Goal: Task Accomplishment & Management: Manage account settings

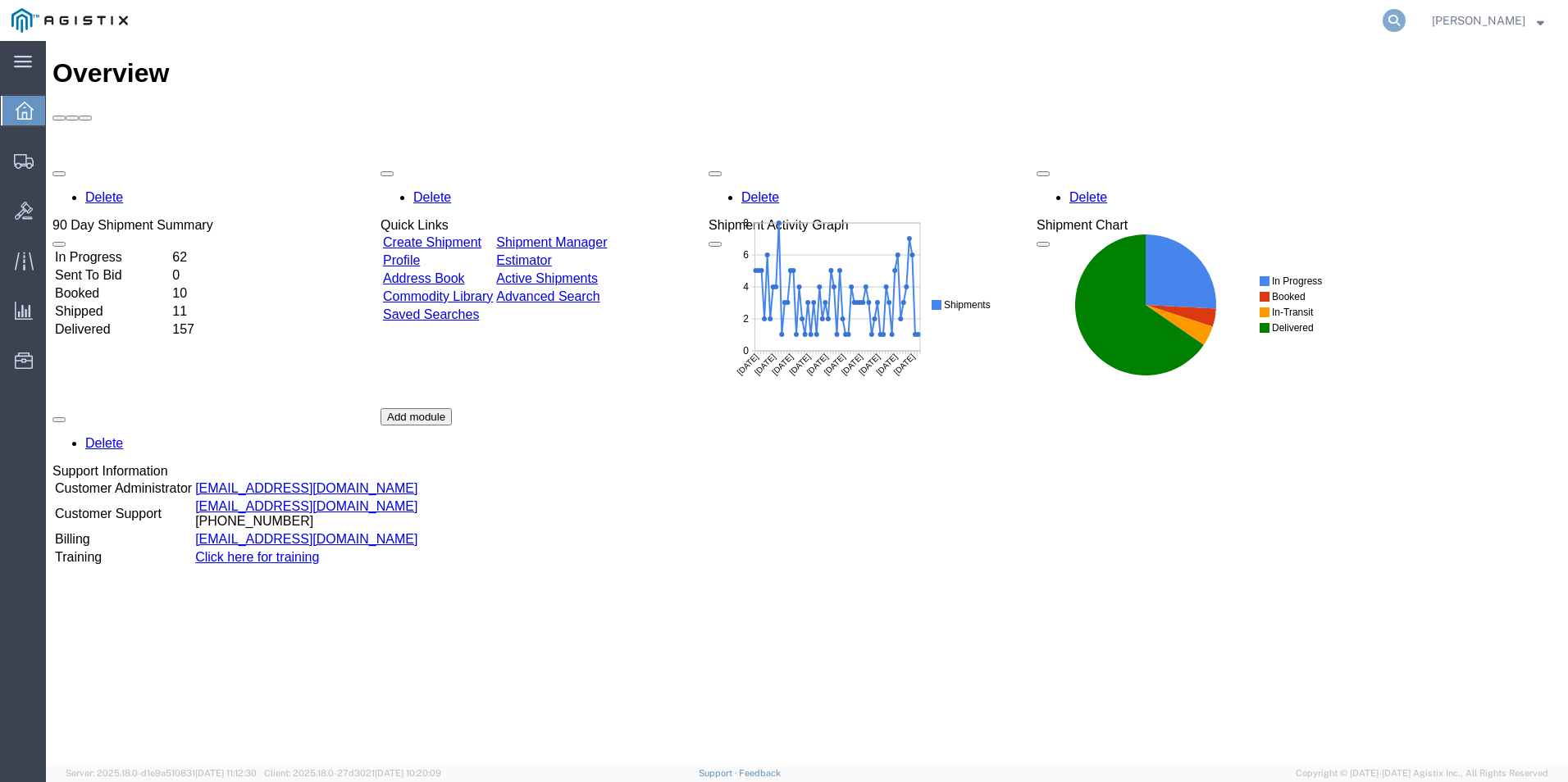
click at [1385, 28] on icon at bounding box center [1394, 21] width 23 height 23
click at [1272, 24] on input "search" at bounding box center [1133, 21] width 499 height 39
type input "H"
type input "GDIT-76817"
click at [1392, 19] on icon at bounding box center [1394, 21] width 23 height 23
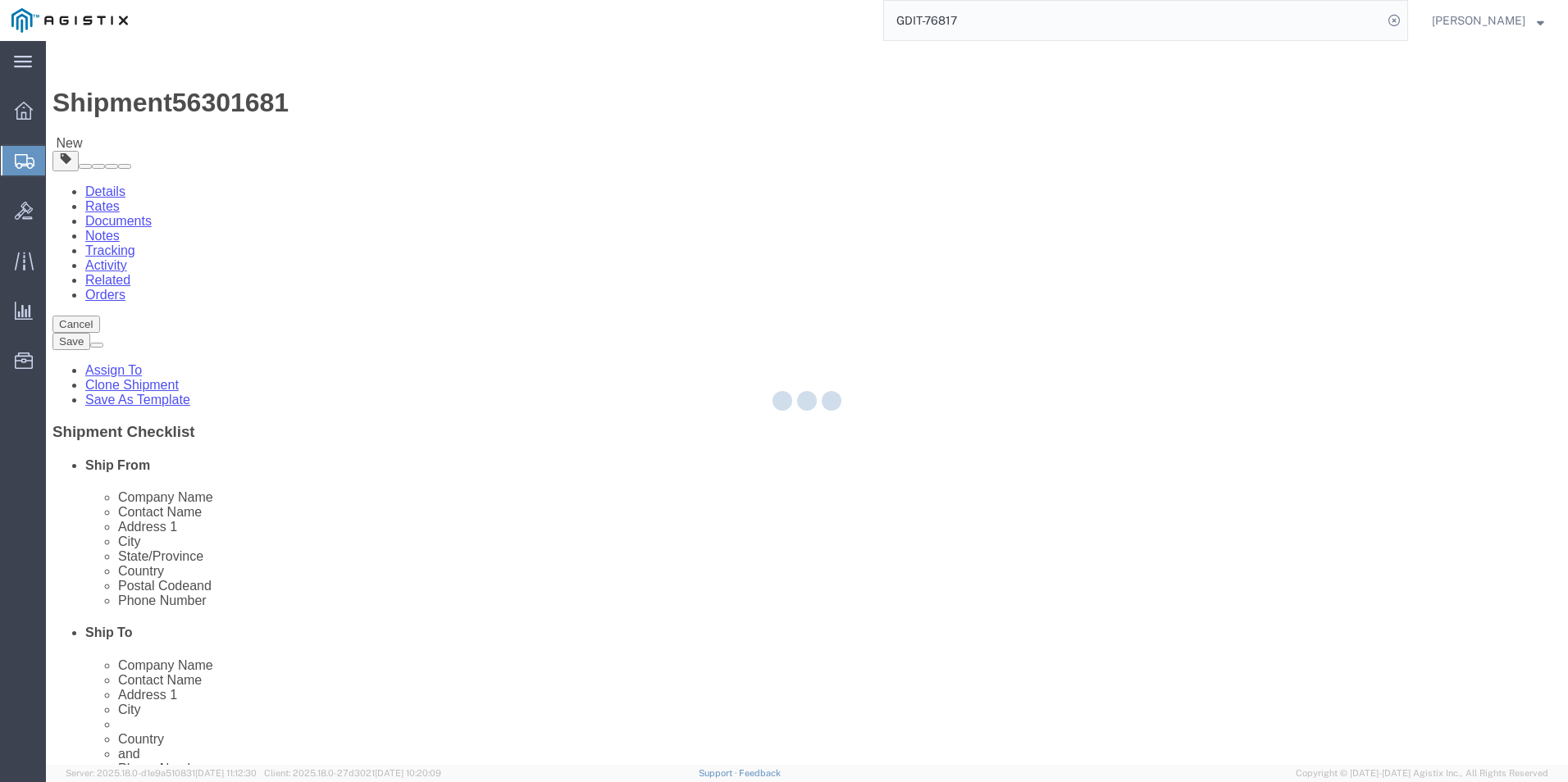
select select "69651"
select select
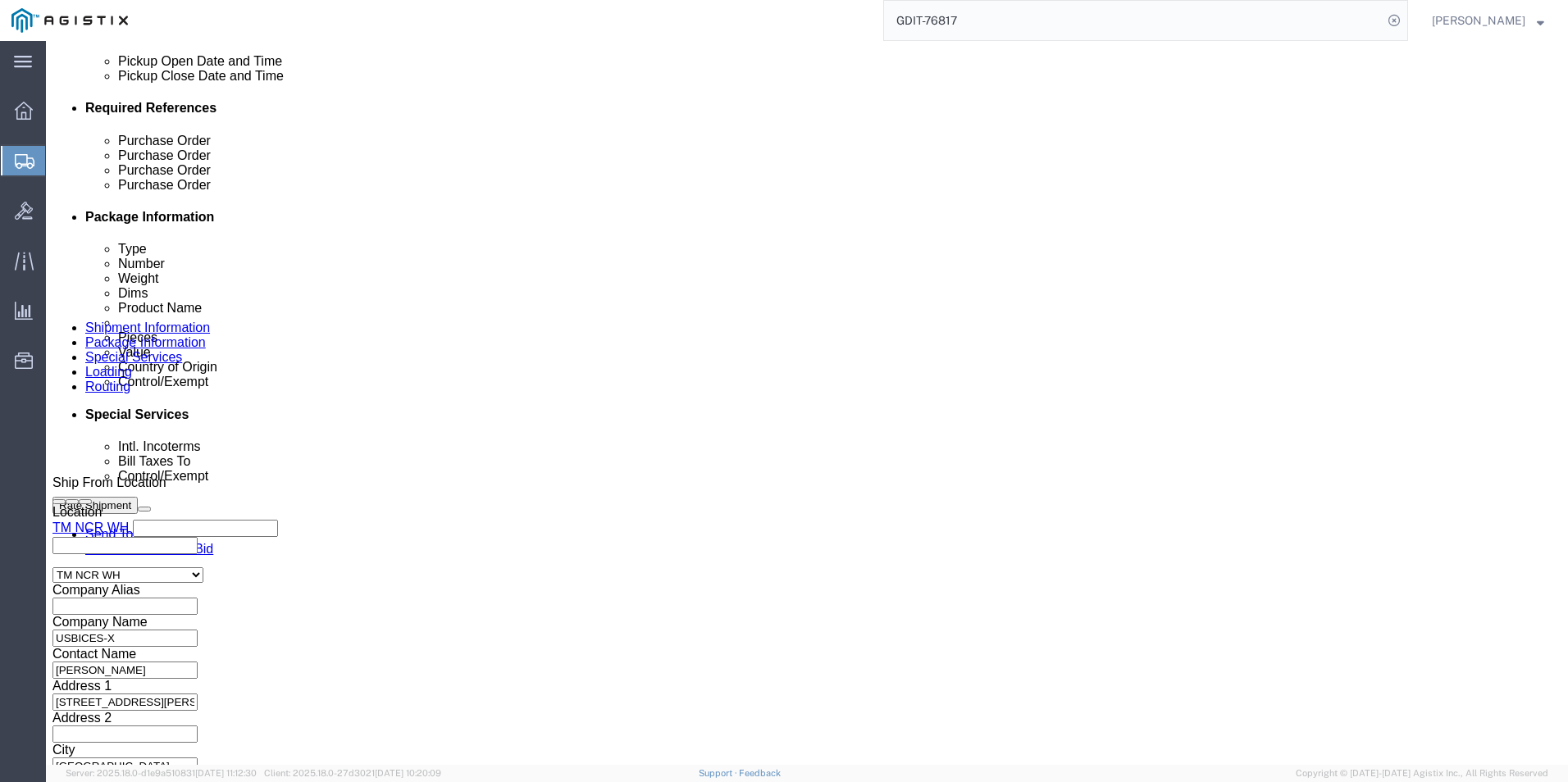
scroll to position [336, 0]
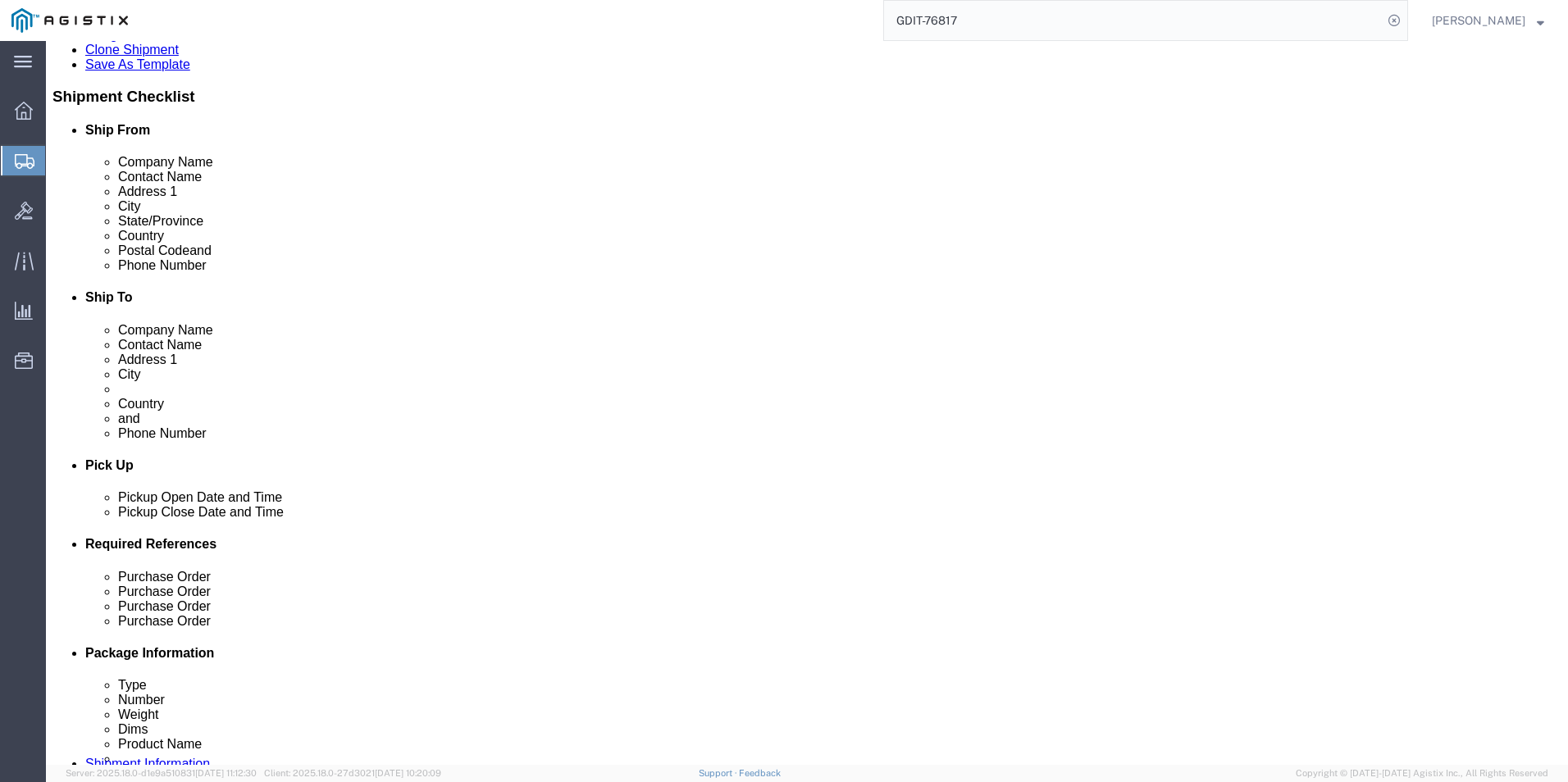
click icon
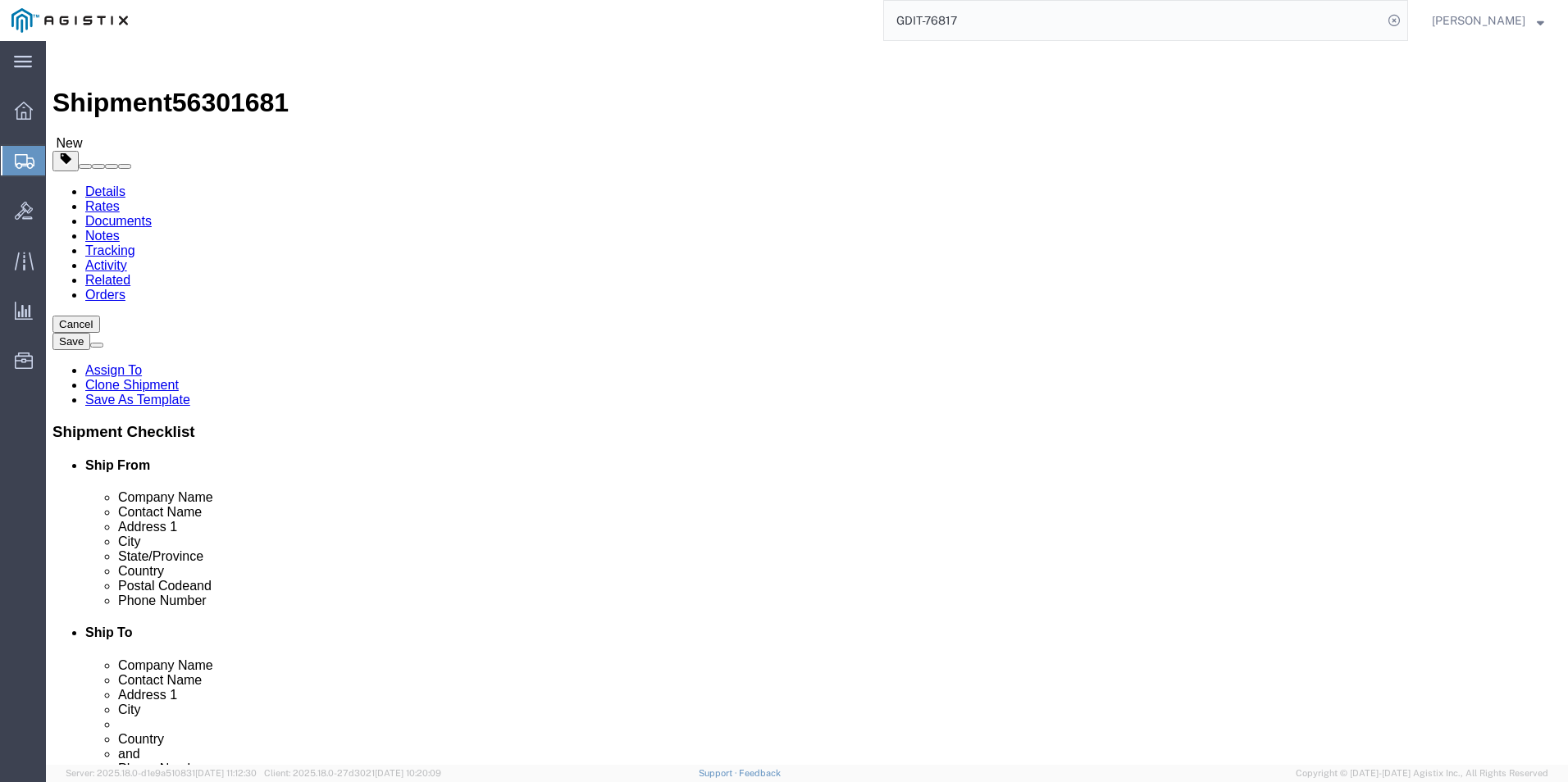
click icon
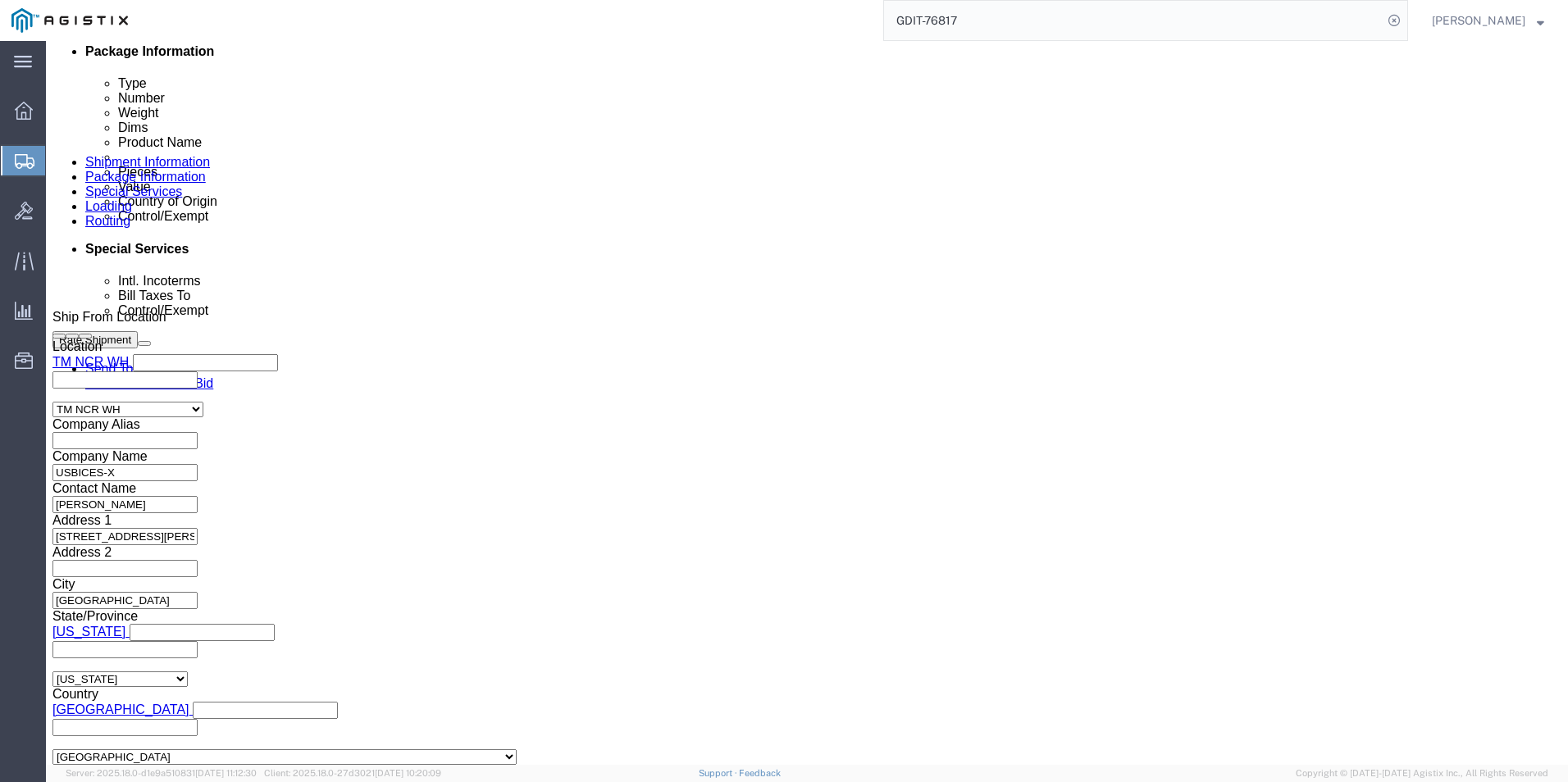
scroll to position [983, 0]
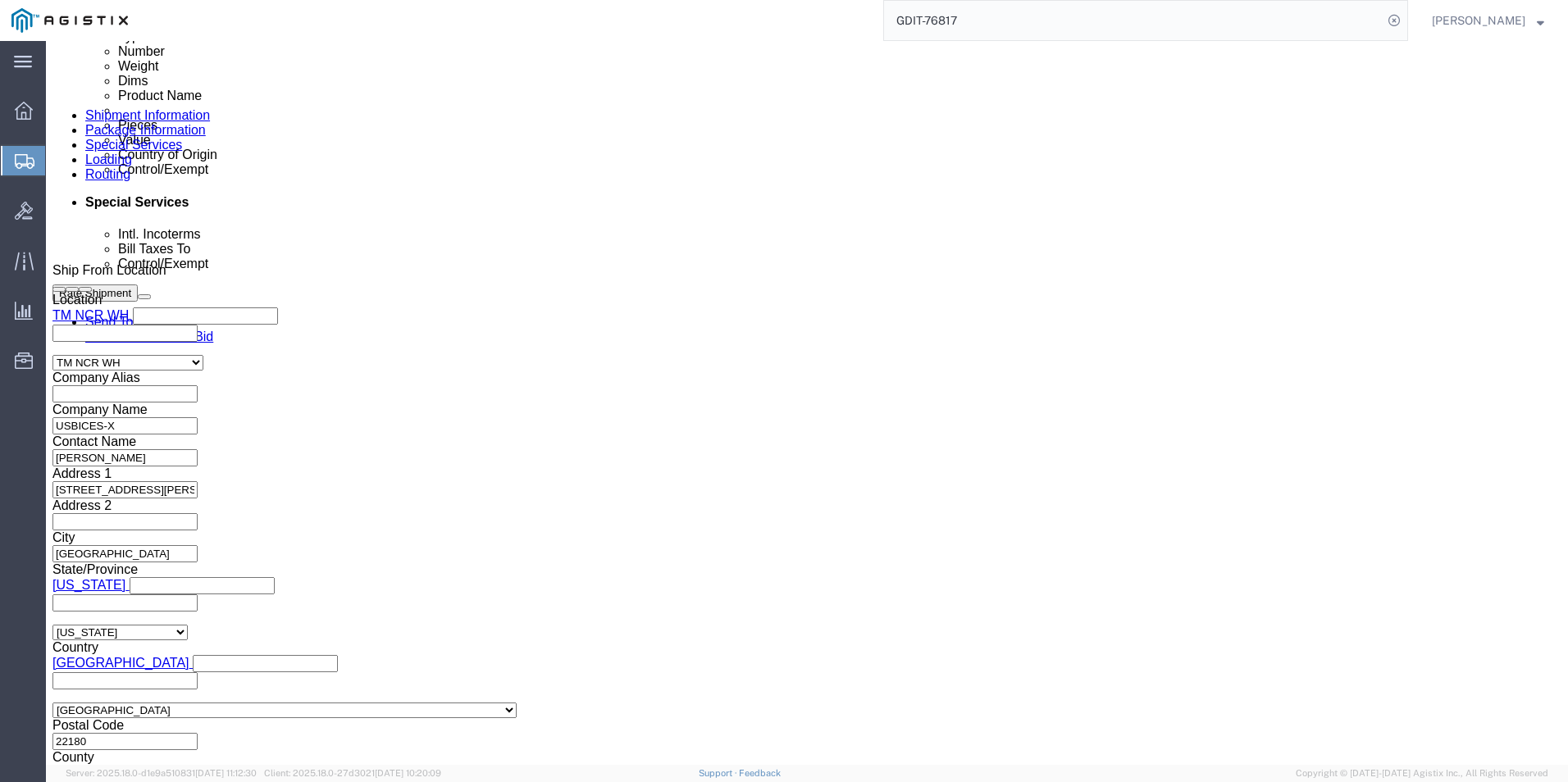
drag, startPoint x: 695, startPoint y: 336, endPoint x: 599, endPoint y: 345, distance: 96.4
click div "Select Account Type Activity ID Airline Appointment Number ASN Batch Request # …"
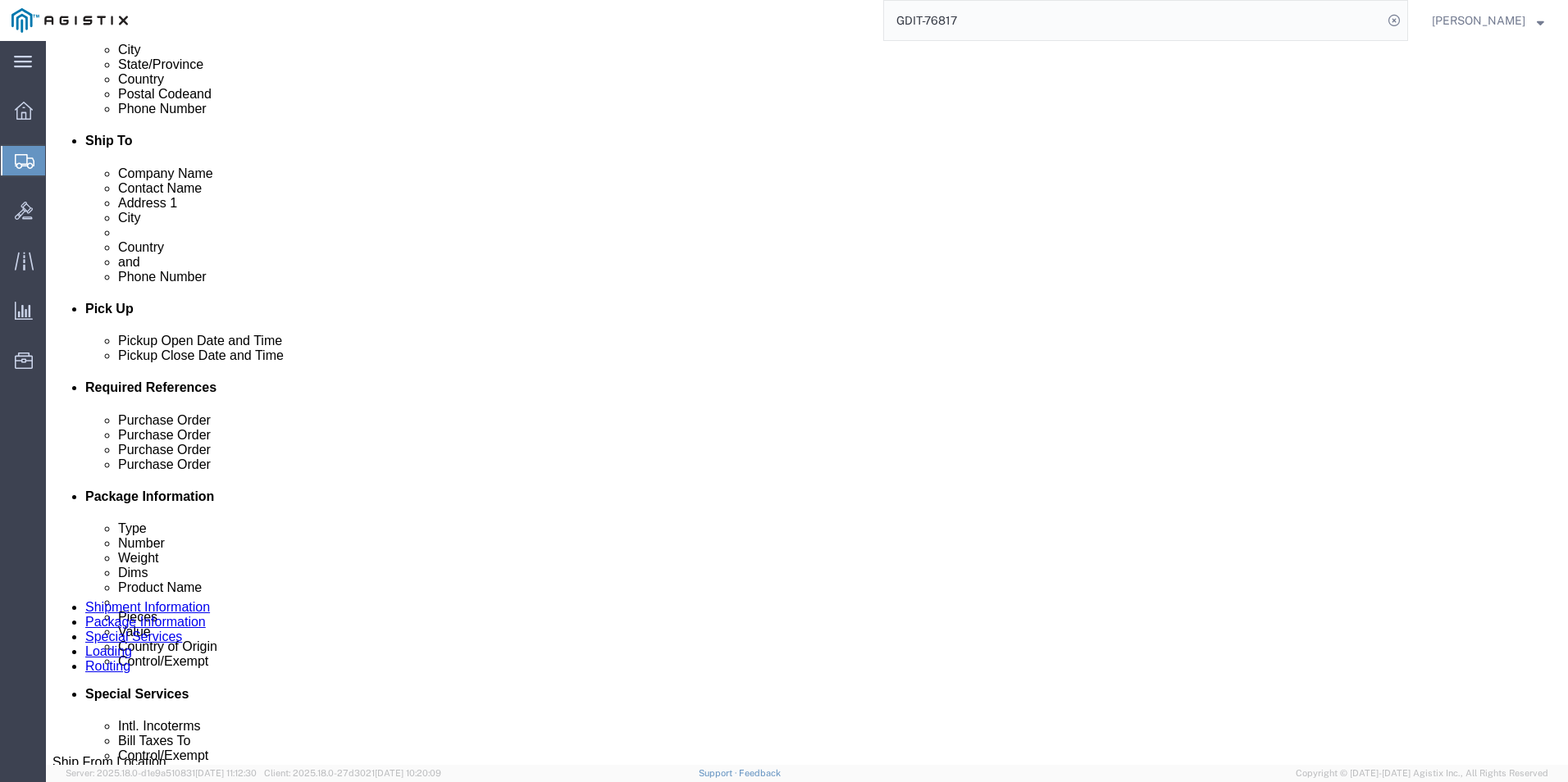
scroll to position [0, 0]
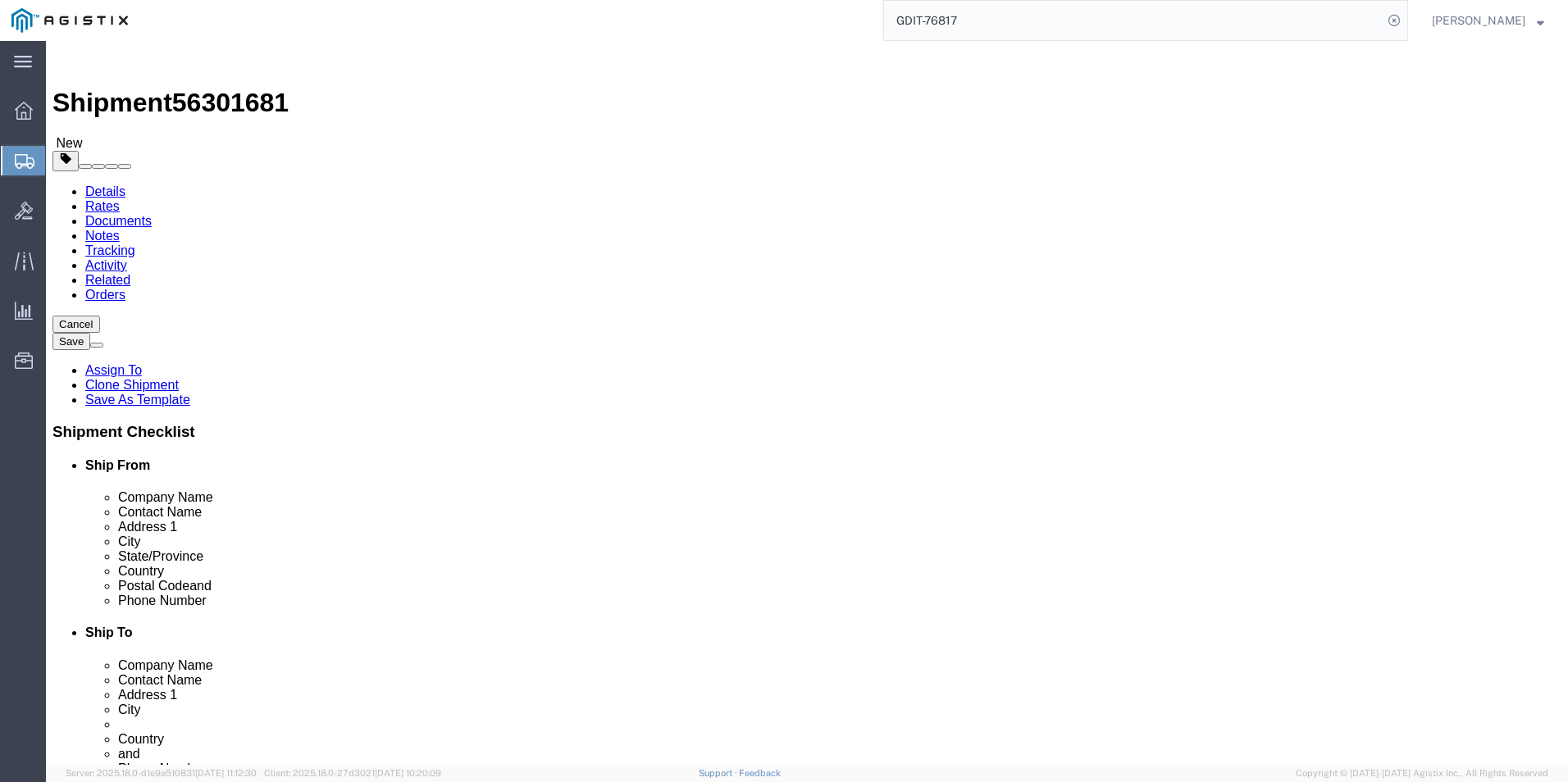
drag, startPoint x: 964, startPoint y: 364, endPoint x: 764, endPoint y: 387, distance: 201.3
click div "Location My Profile Location Master Location San Antonio TM AFGHANISTAN TM AFRI…"
click icon
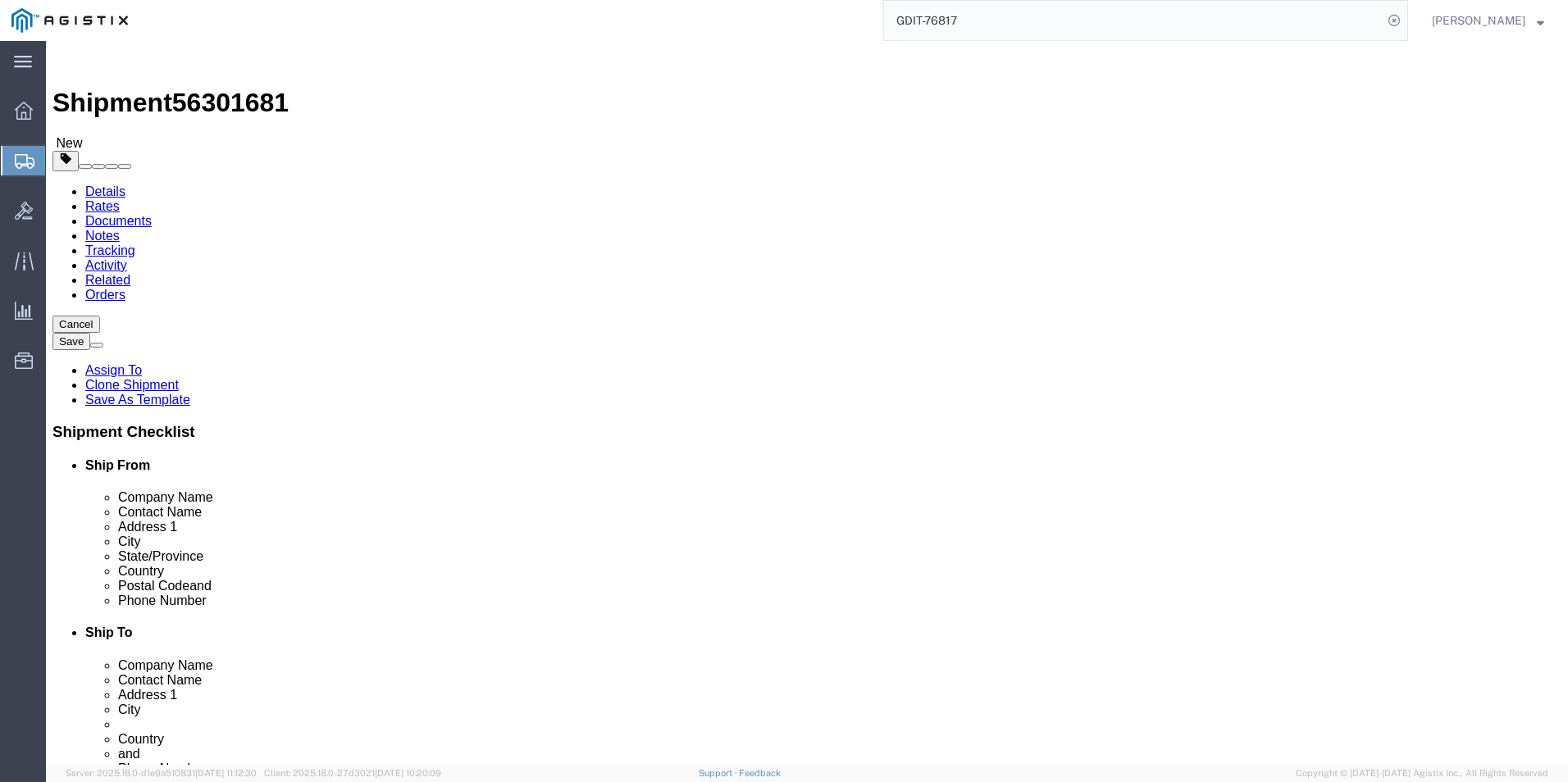
drag, startPoint x: 930, startPoint y: 407, endPoint x: 806, endPoint y: 409, distance: 124.0
click div "Room 100"
drag, startPoint x: 982, startPoint y: 432, endPoint x: 824, endPoint y: 438, distance: 158.1
click input "[PERSON_NAME]"
click icon
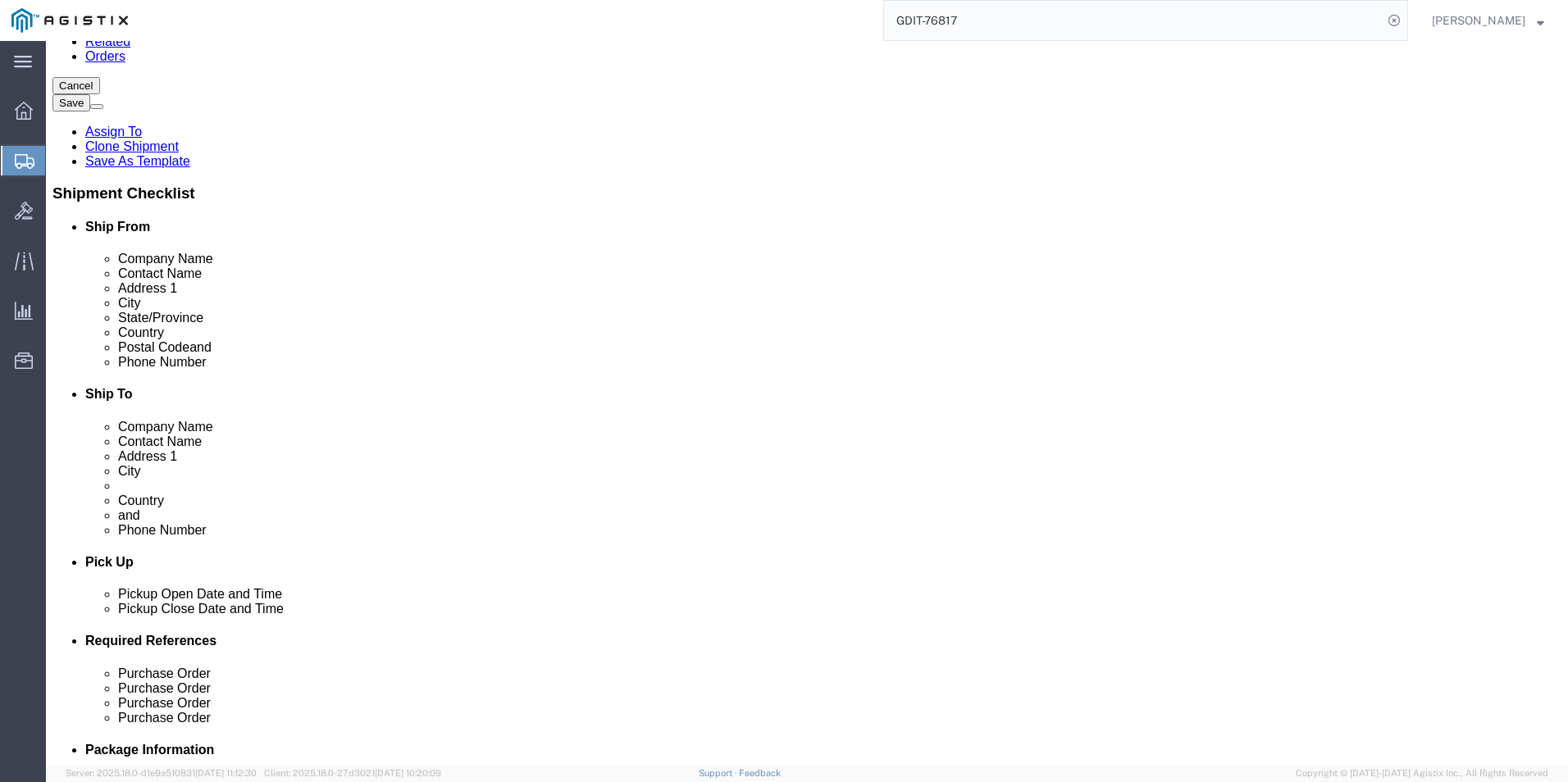
scroll to position [246, 0]
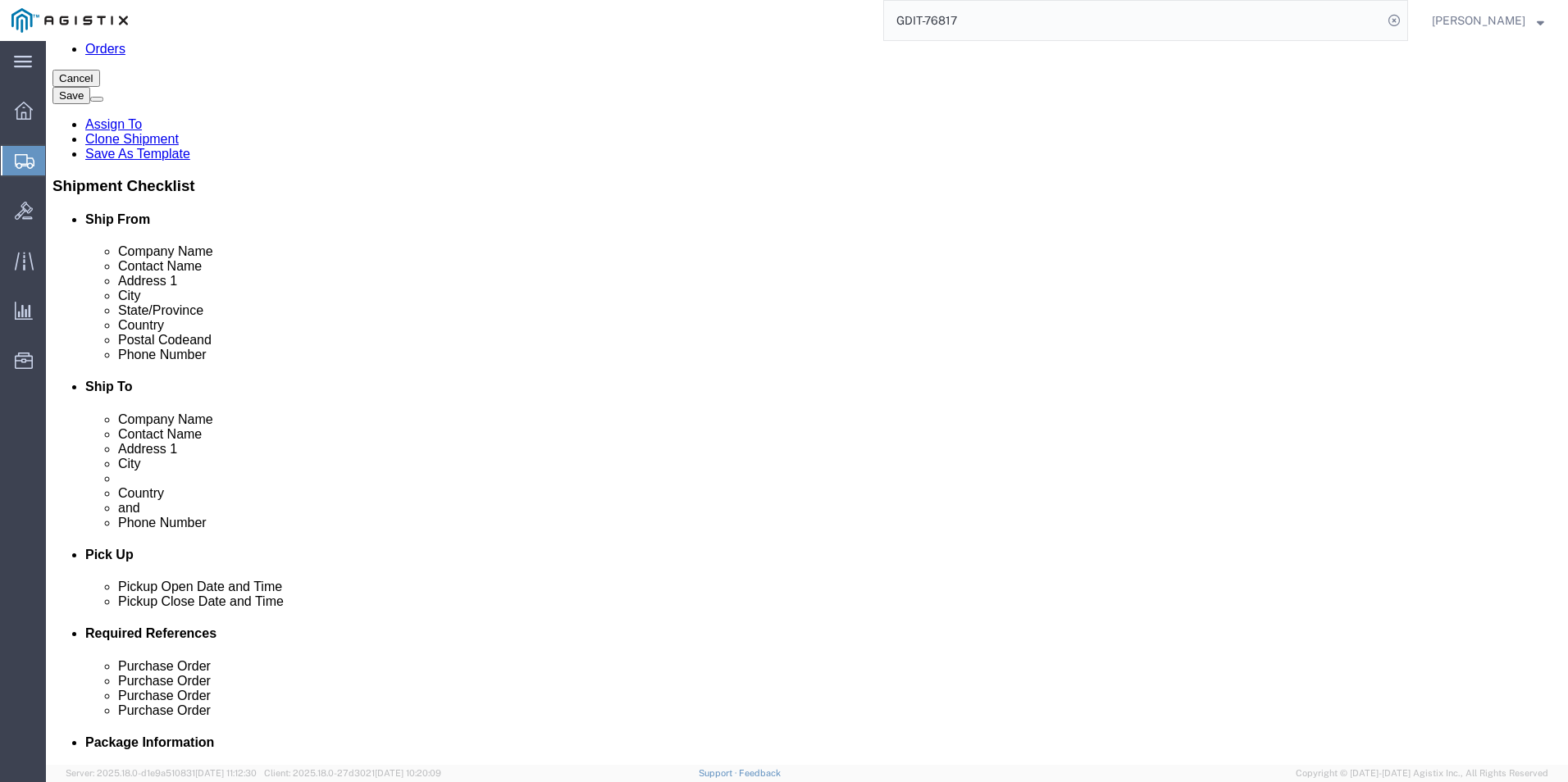
click dd "7751.72 USD"
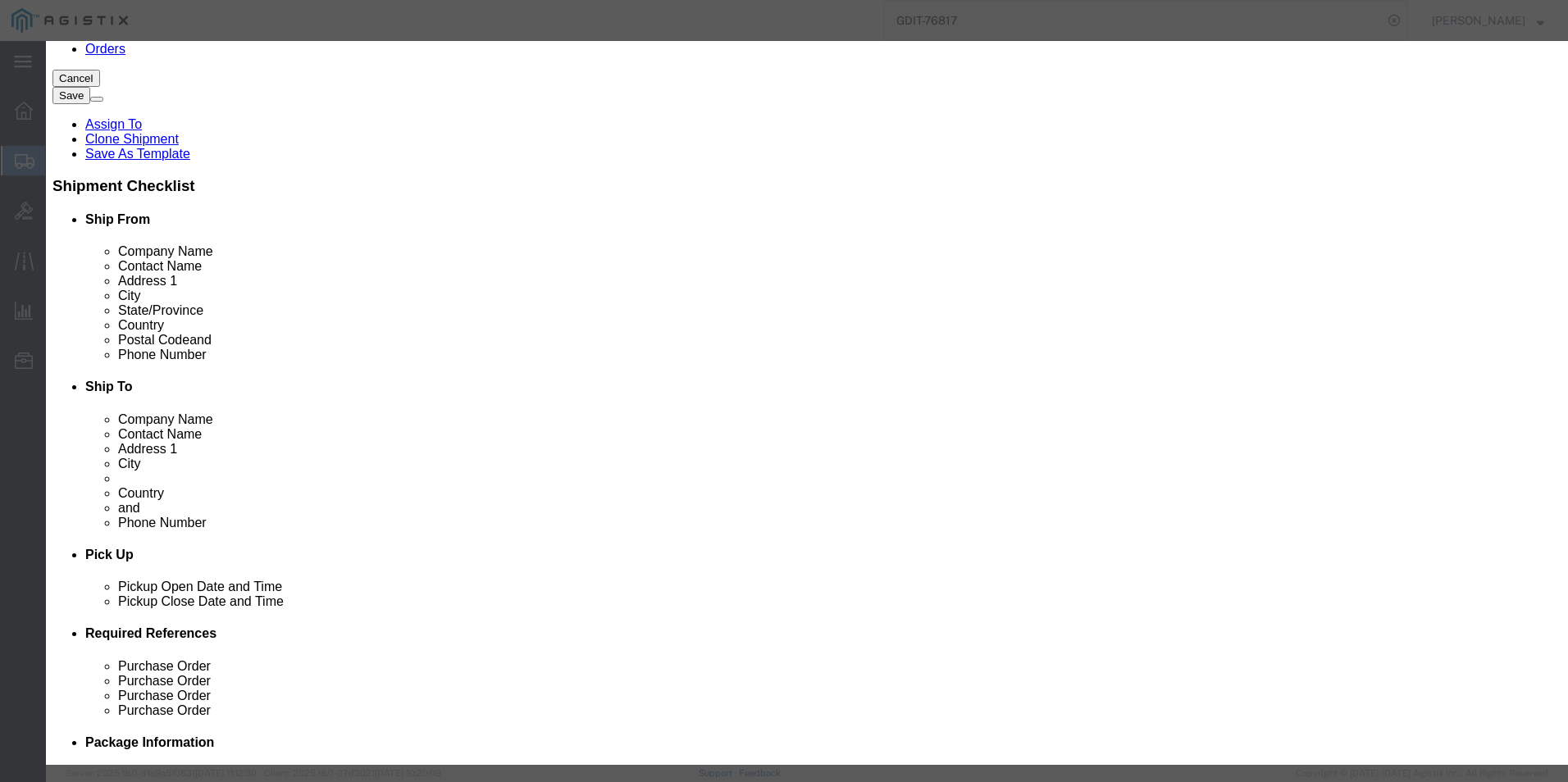
drag, startPoint x: 603, startPoint y: 330, endPoint x: 447, endPoint y: 329, distance: 156.0
click div "Model C8300-1N1S-4T2X"
drag, startPoint x: 553, startPoint y: 125, endPoint x: 585, endPoint y: 125, distance: 32.0
click input "Cisco Catalyst C8300"
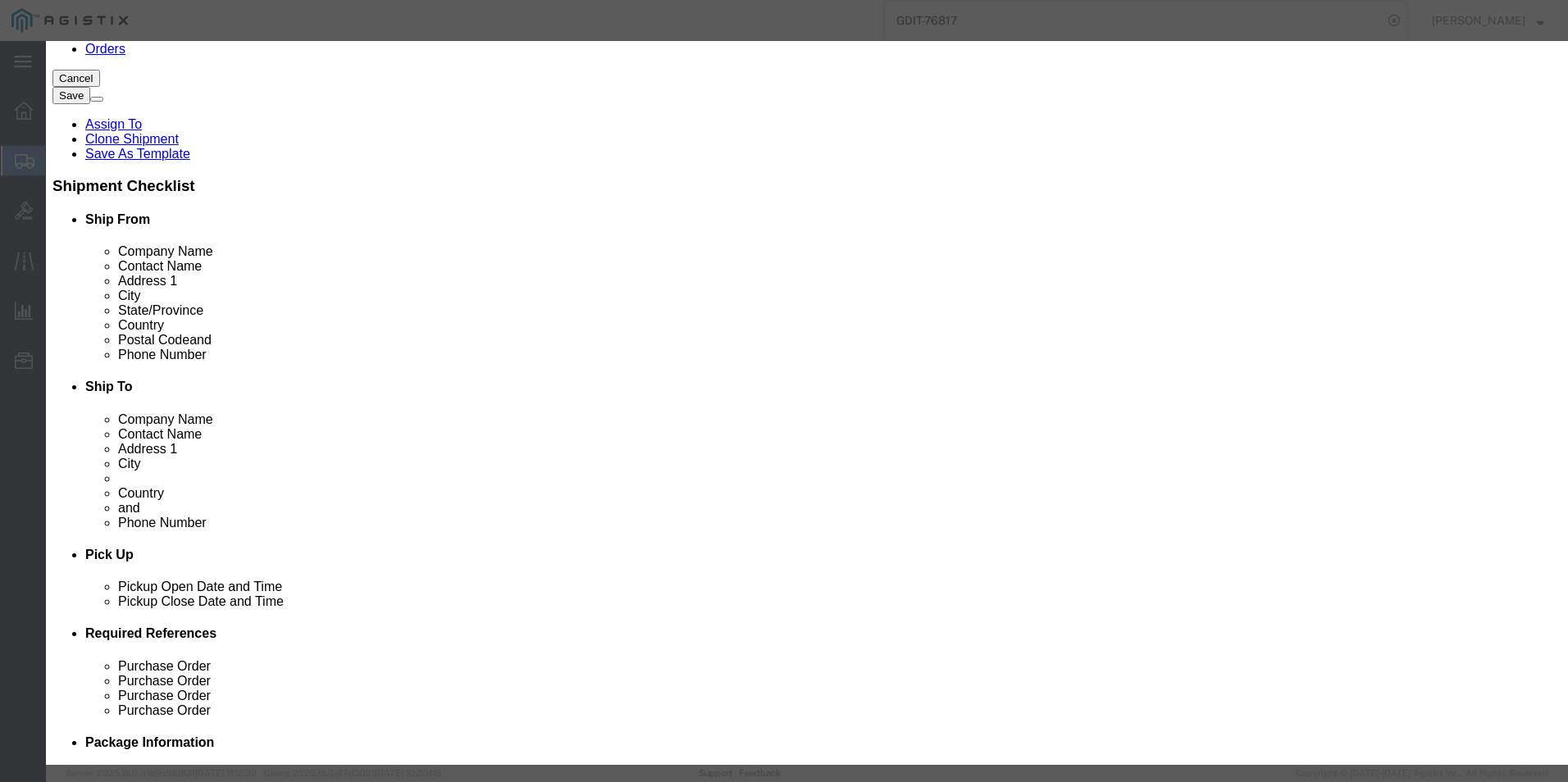
drag, startPoint x: 971, startPoint y: 503, endPoint x: 878, endPoint y: 506, distance: 93.0
click div "ECCN 5A002"
click icon "button"
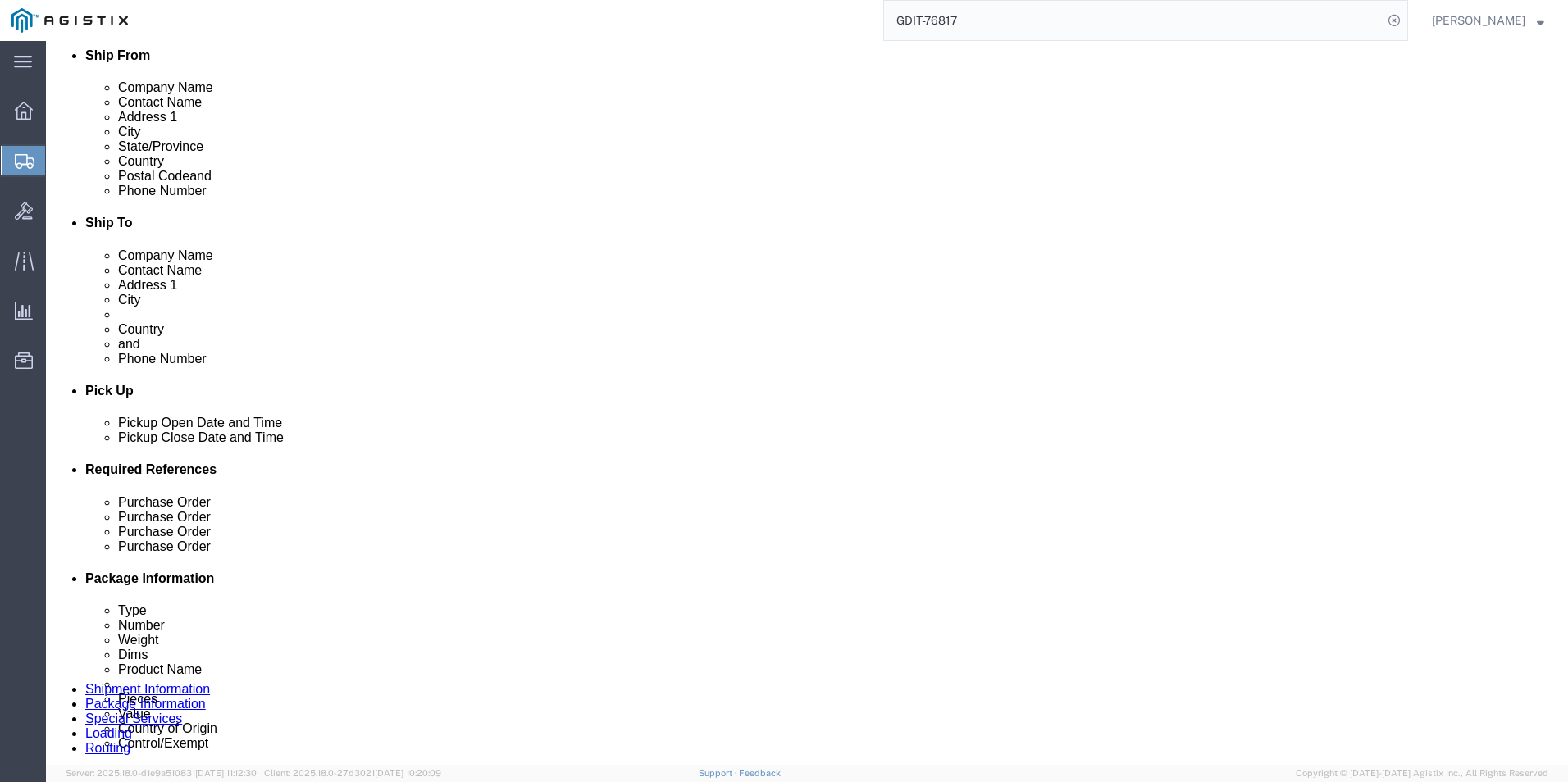
scroll to position [492, 0]
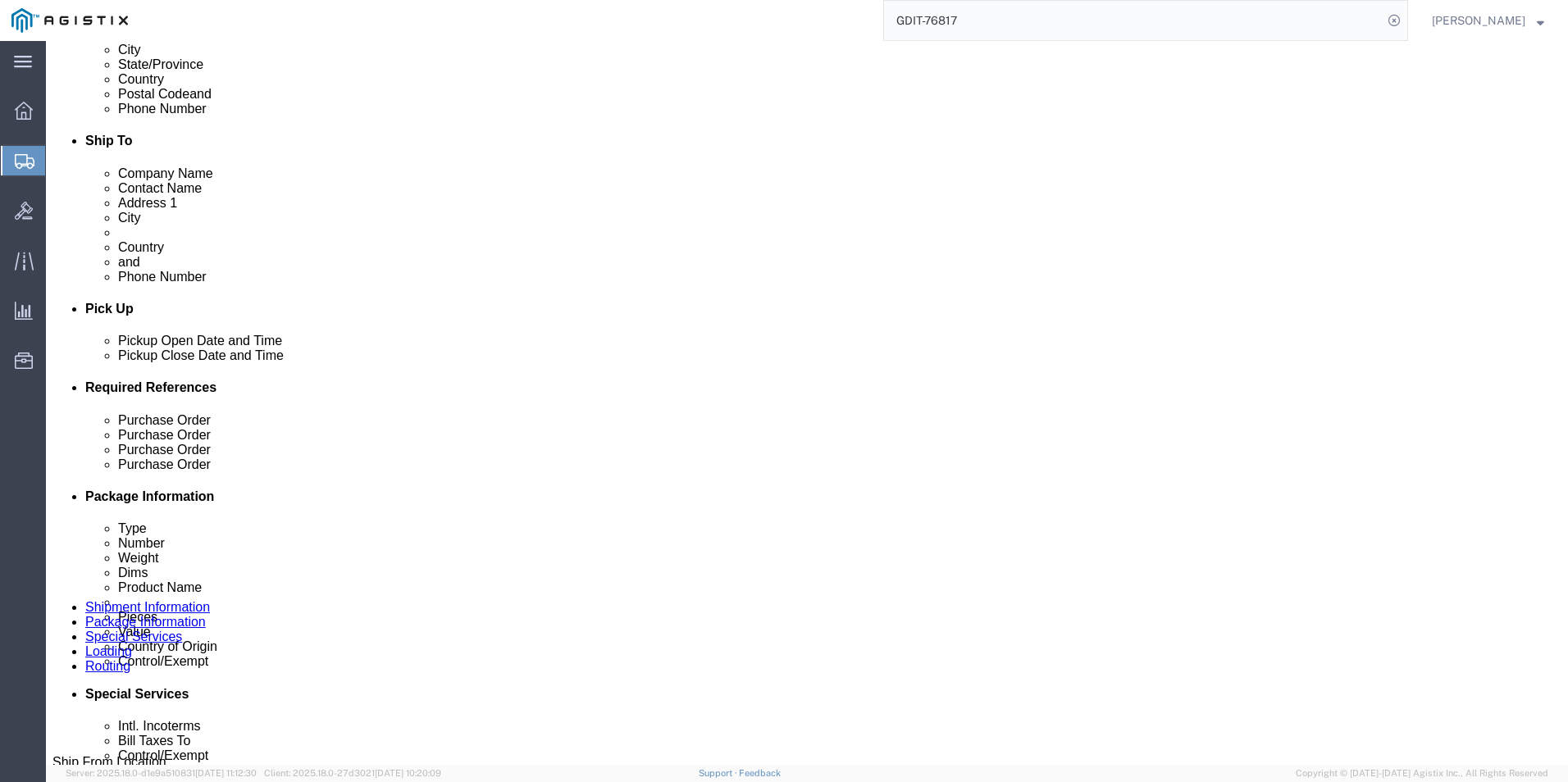
click dd "1.00 Each"
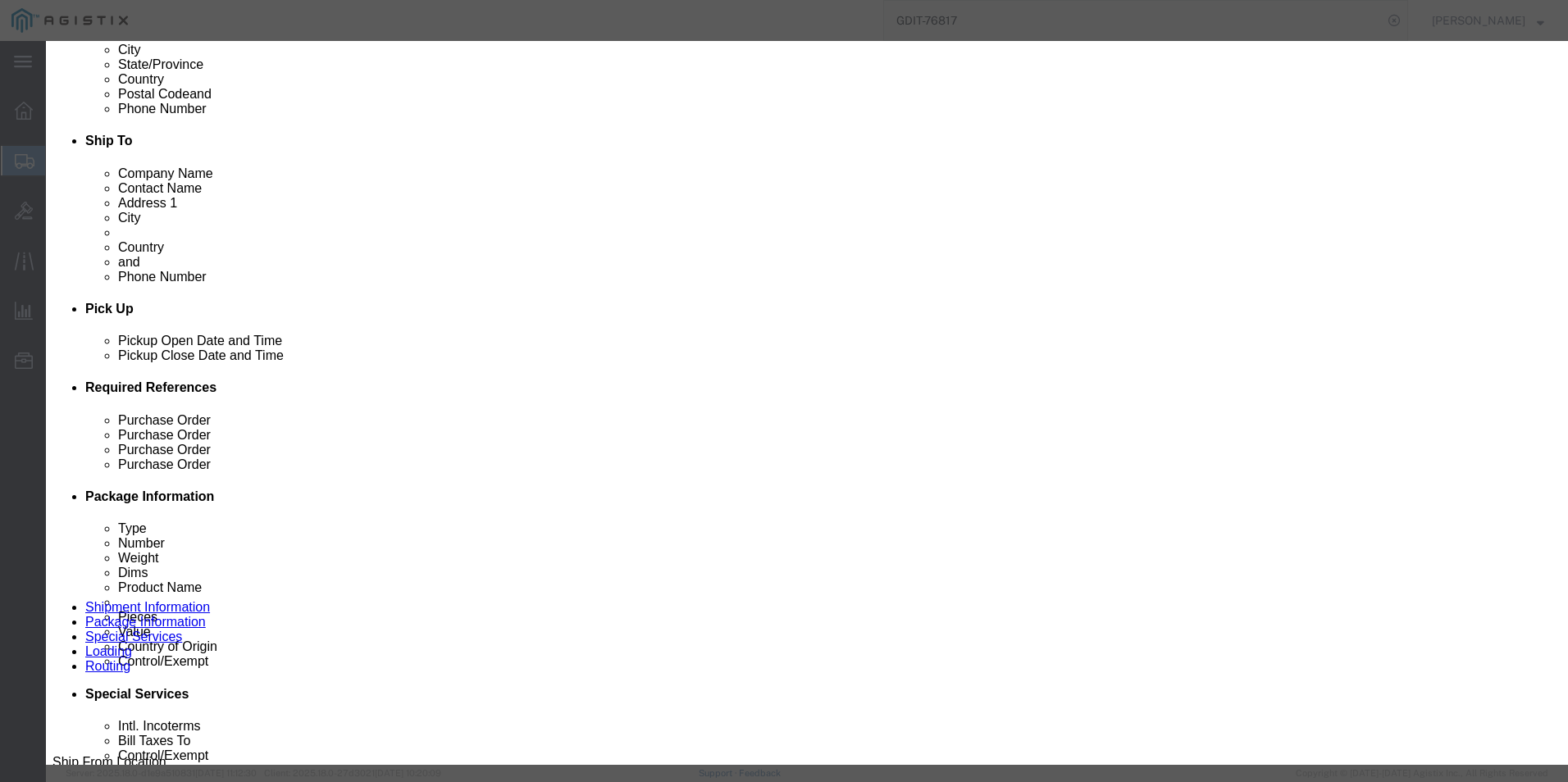
drag, startPoint x: 565, startPoint y: 328, endPoint x: 455, endPoint y: 330, distance: 110.0
click div "Model C9300-24S-A"
drag, startPoint x: 916, startPoint y: 137, endPoint x: 948, endPoint y: 128, distance: 33.2
click textarea ""Catalyst 9300 24 GE SFP Ports, modular uplink Switch""
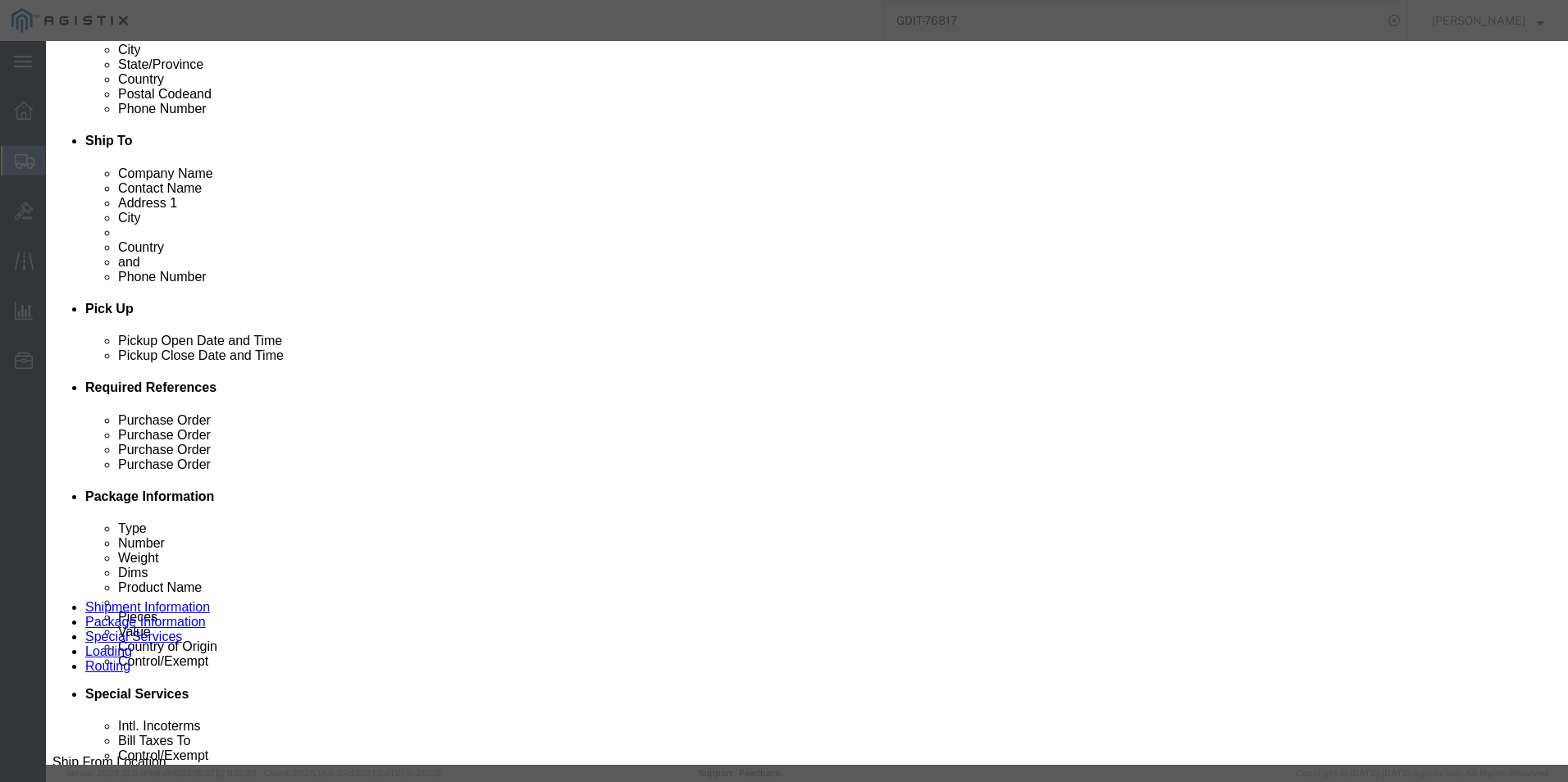
drag, startPoint x: 1030, startPoint y: 142, endPoint x: 999, endPoint y: 130, distance: 33.2
click textarea ""Catalyst 9300 24 GE SFP Ports, modular uplink Switch""
drag, startPoint x: 916, startPoint y: 140, endPoint x: 949, endPoint y: 138, distance: 33.1
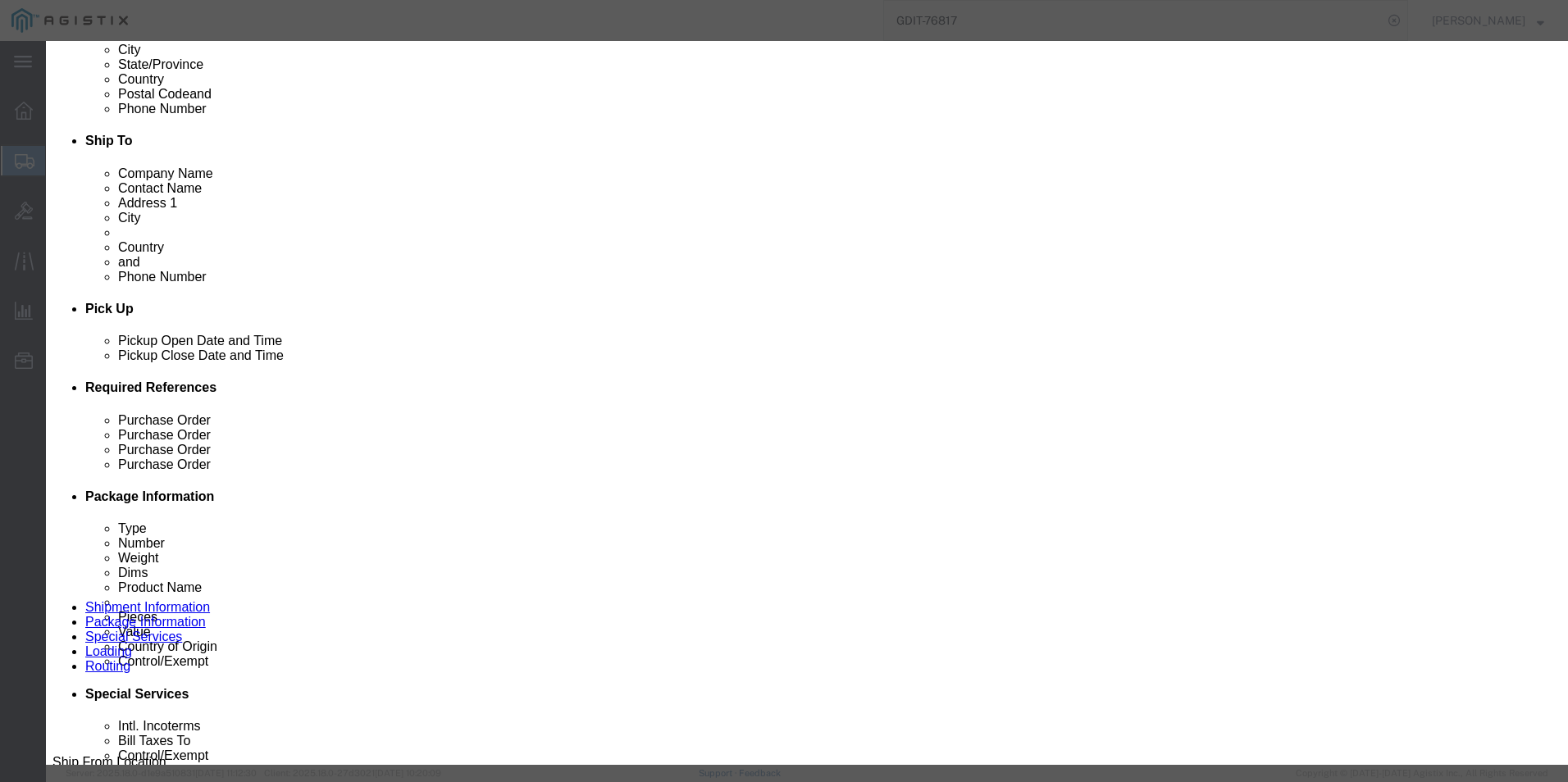
click textarea ""Catalyst 9300 24 GE SFP Ports, modular uplink Switch""
click icon "button"
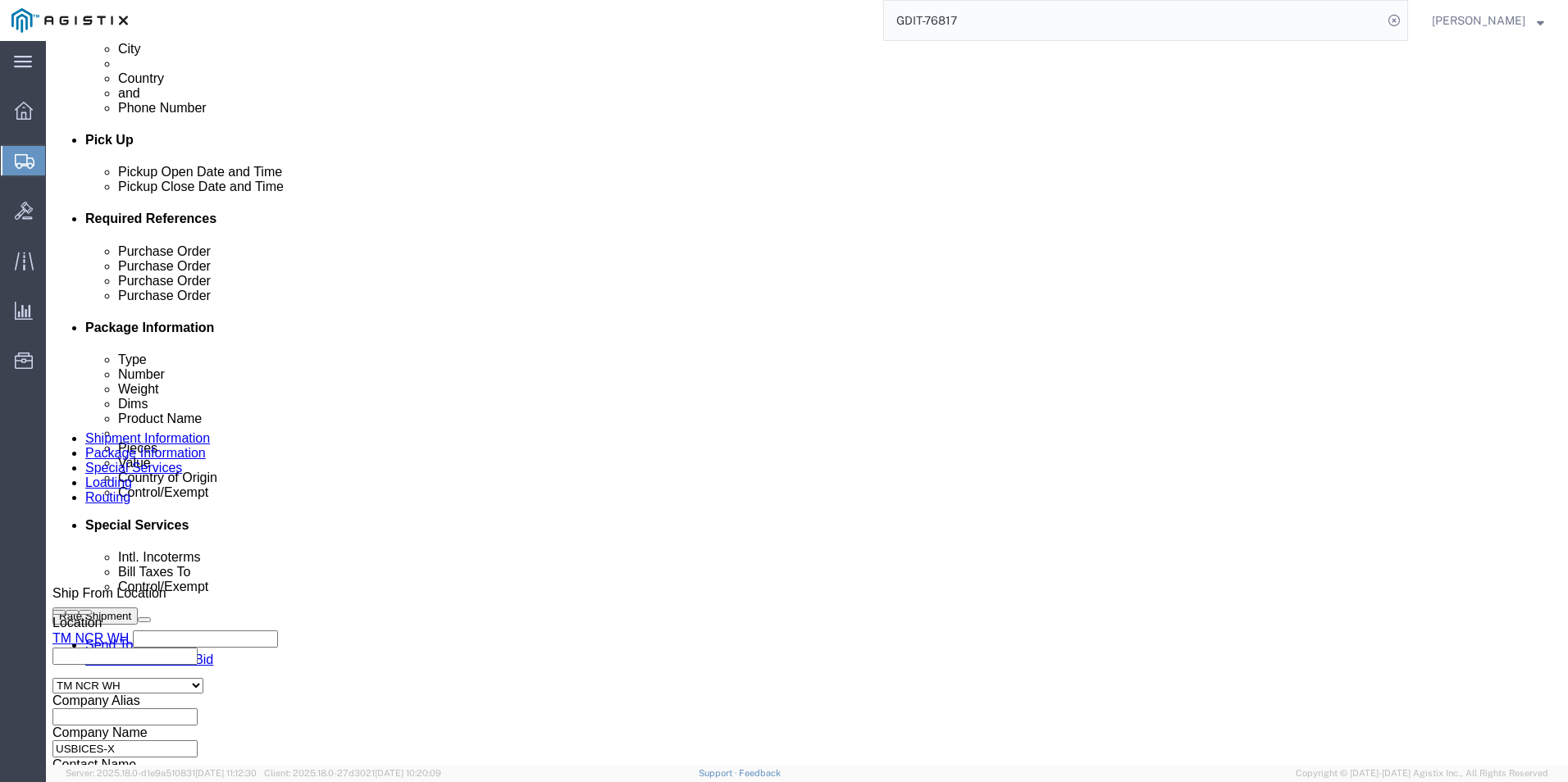
scroll to position [656, 0]
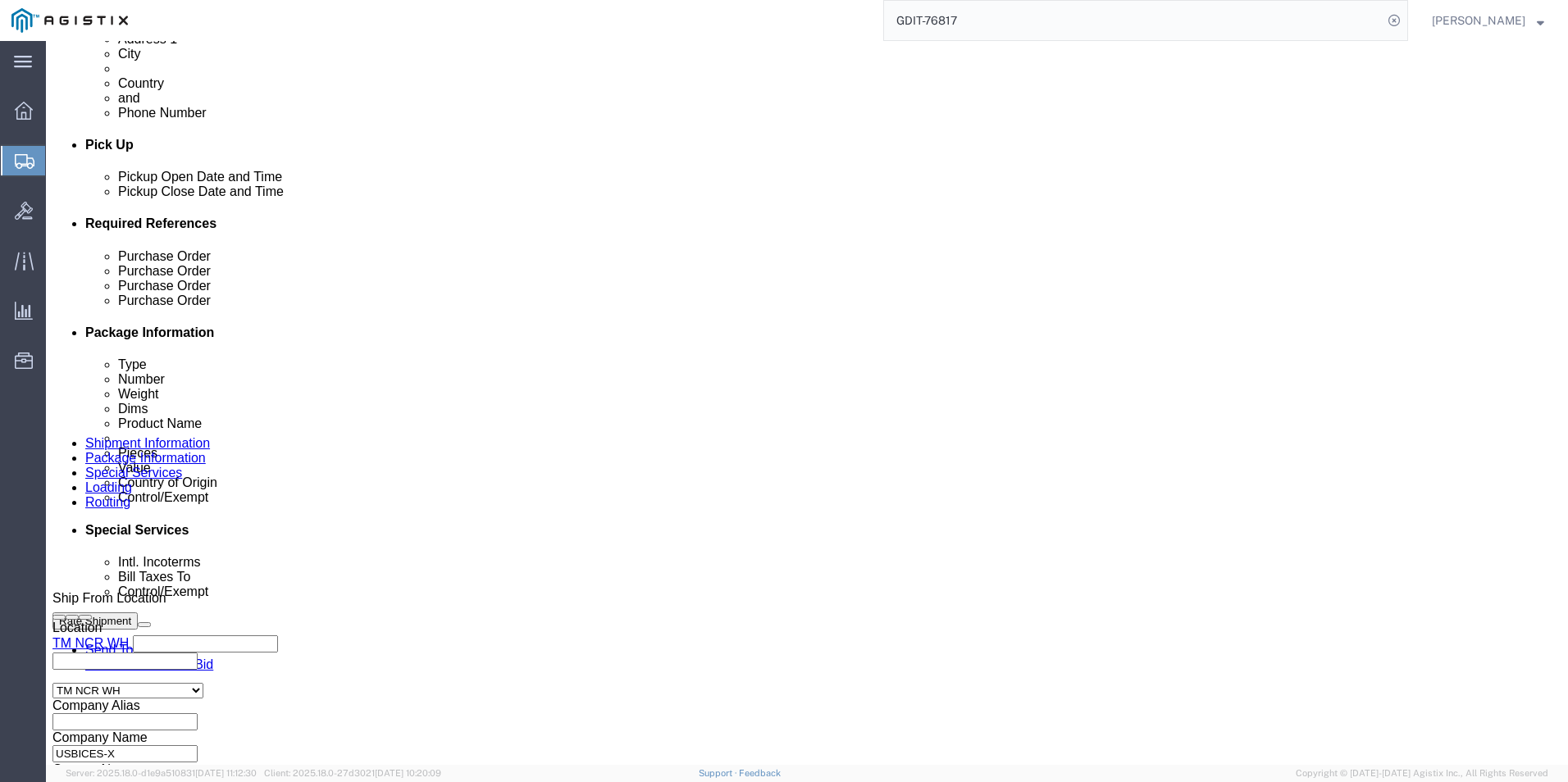
click dd "1539.04 USD"
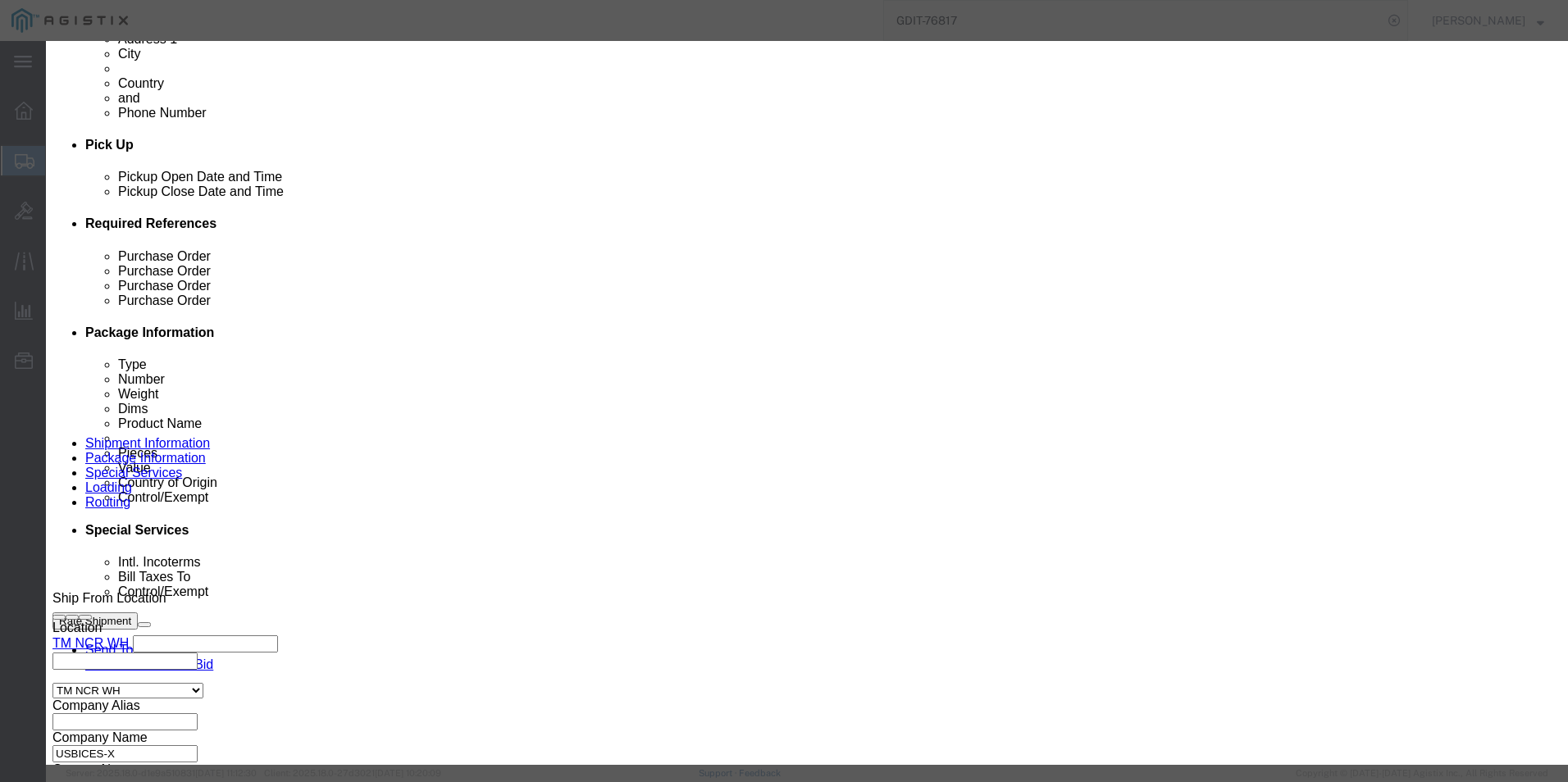
drag, startPoint x: 601, startPoint y: 328, endPoint x: 474, endPoint y: 334, distance: 127.1
click input "C9200CX-12P-2X2G-A"
click button "button"
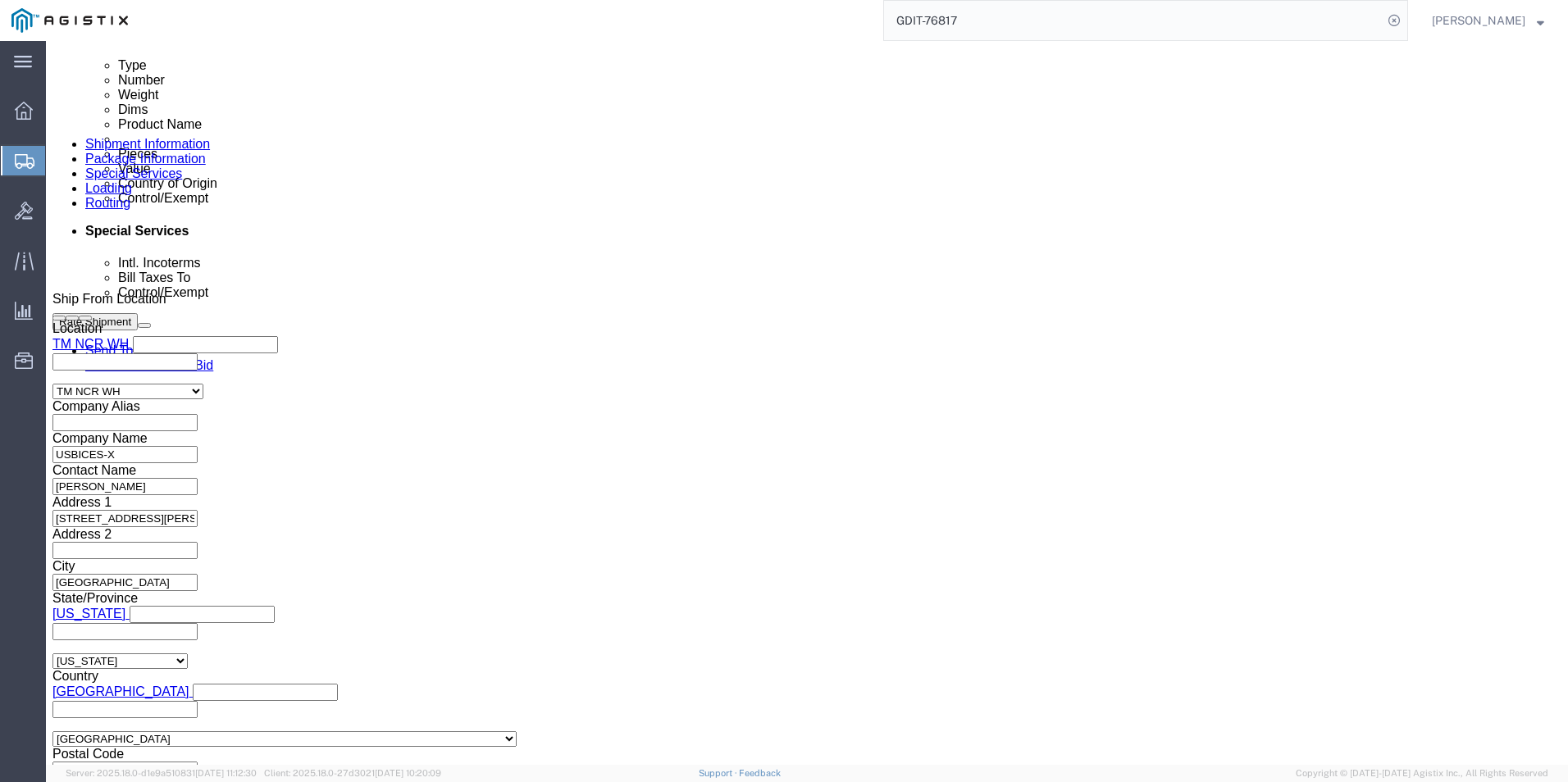
scroll to position [1065, 0]
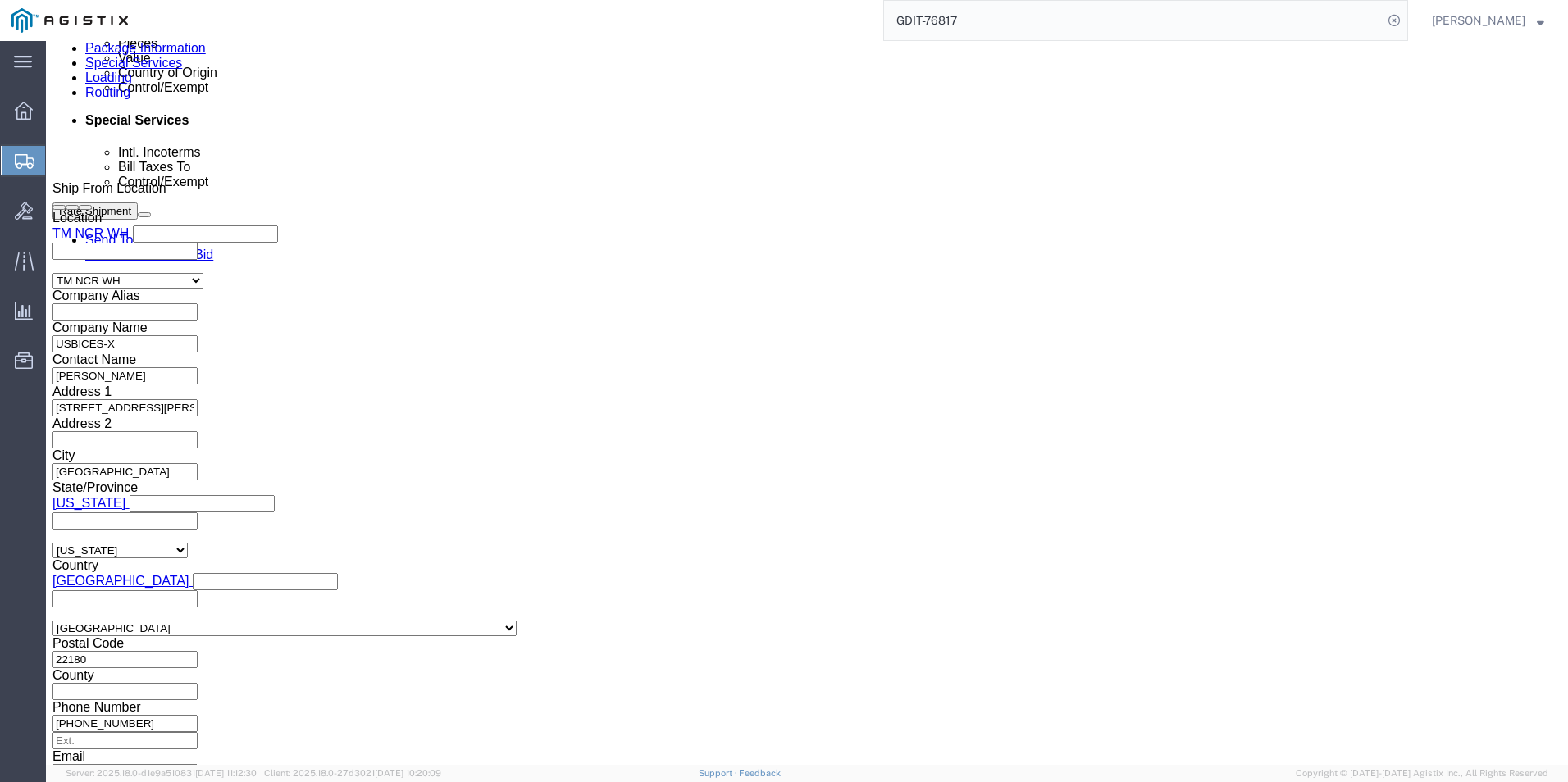
click div "Pieces: 1.00 Each Total value: 917.97 USD"
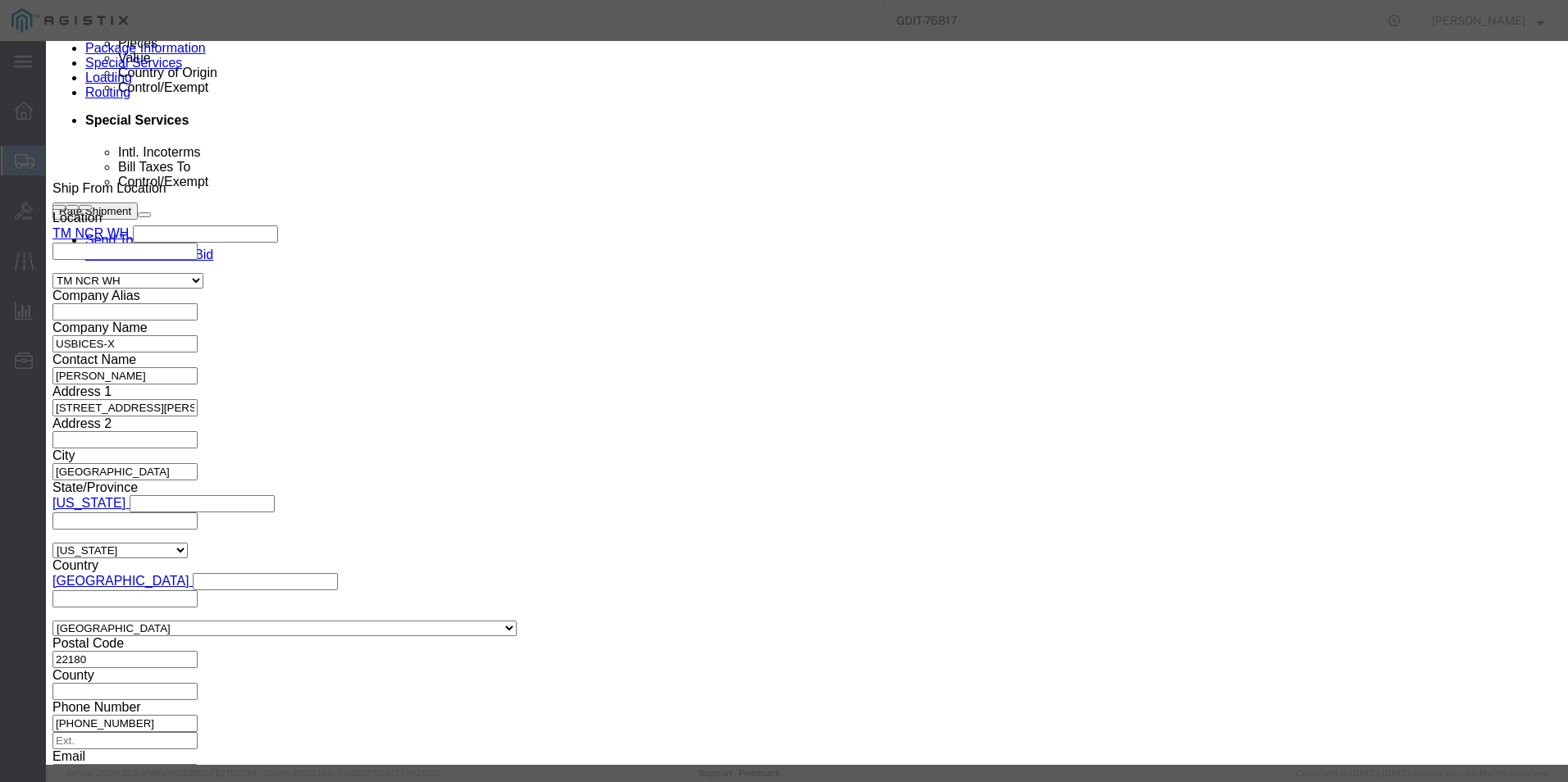
drag, startPoint x: 566, startPoint y: 330, endPoint x: 440, endPoint y: 334, distance: 126.1
click div "Model C1121-8P++"
click icon "button"
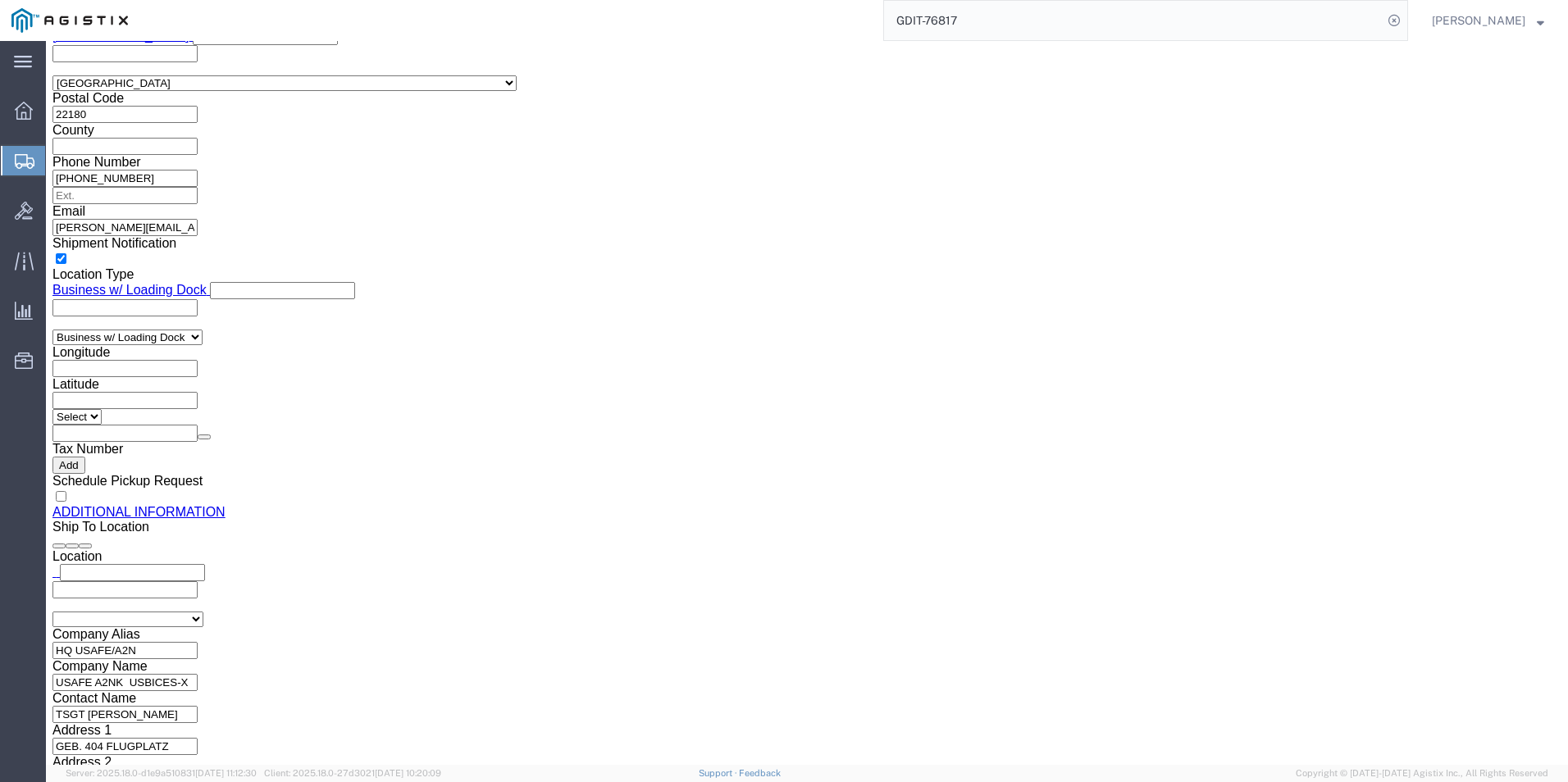
scroll to position [1722, 0]
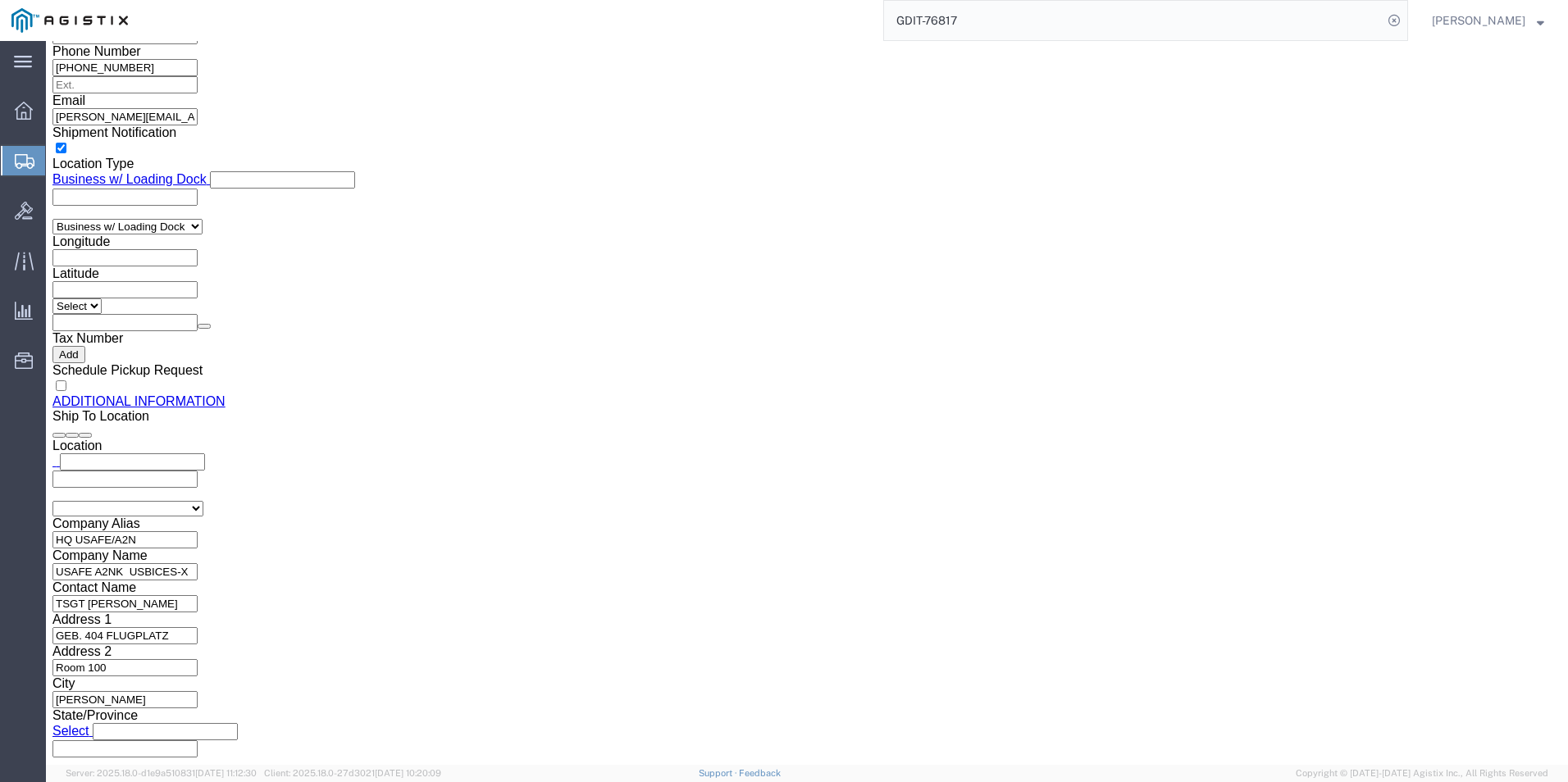
click dd "11559.59 USD"
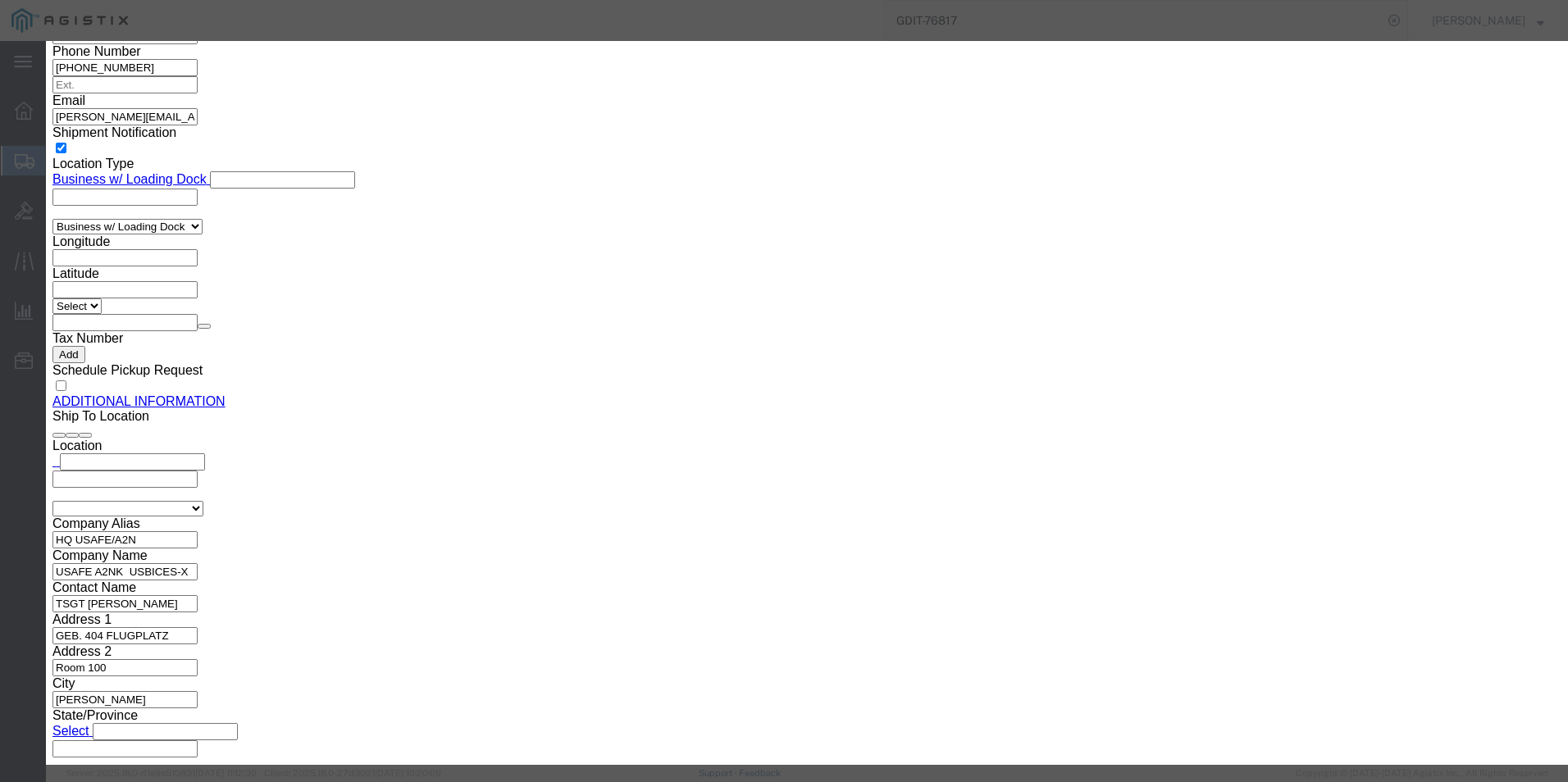
drag, startPoint x: 598, startPoint y: 330, endPoint x: 463, endPoint y: 338, distance: 135.2
click div "C9300X-12Y-A"
click icon "button"
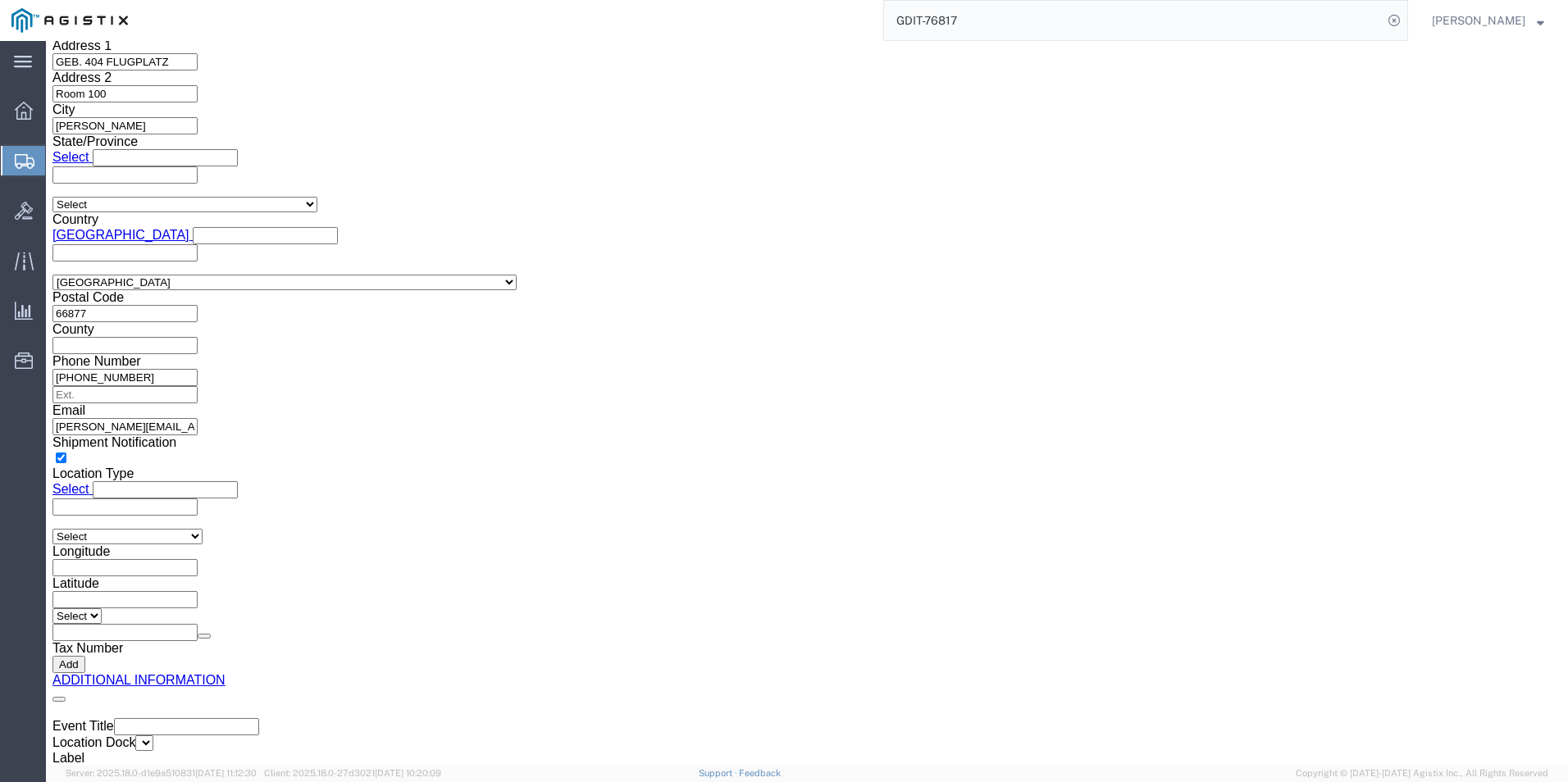
scroll to position [2378, 0]
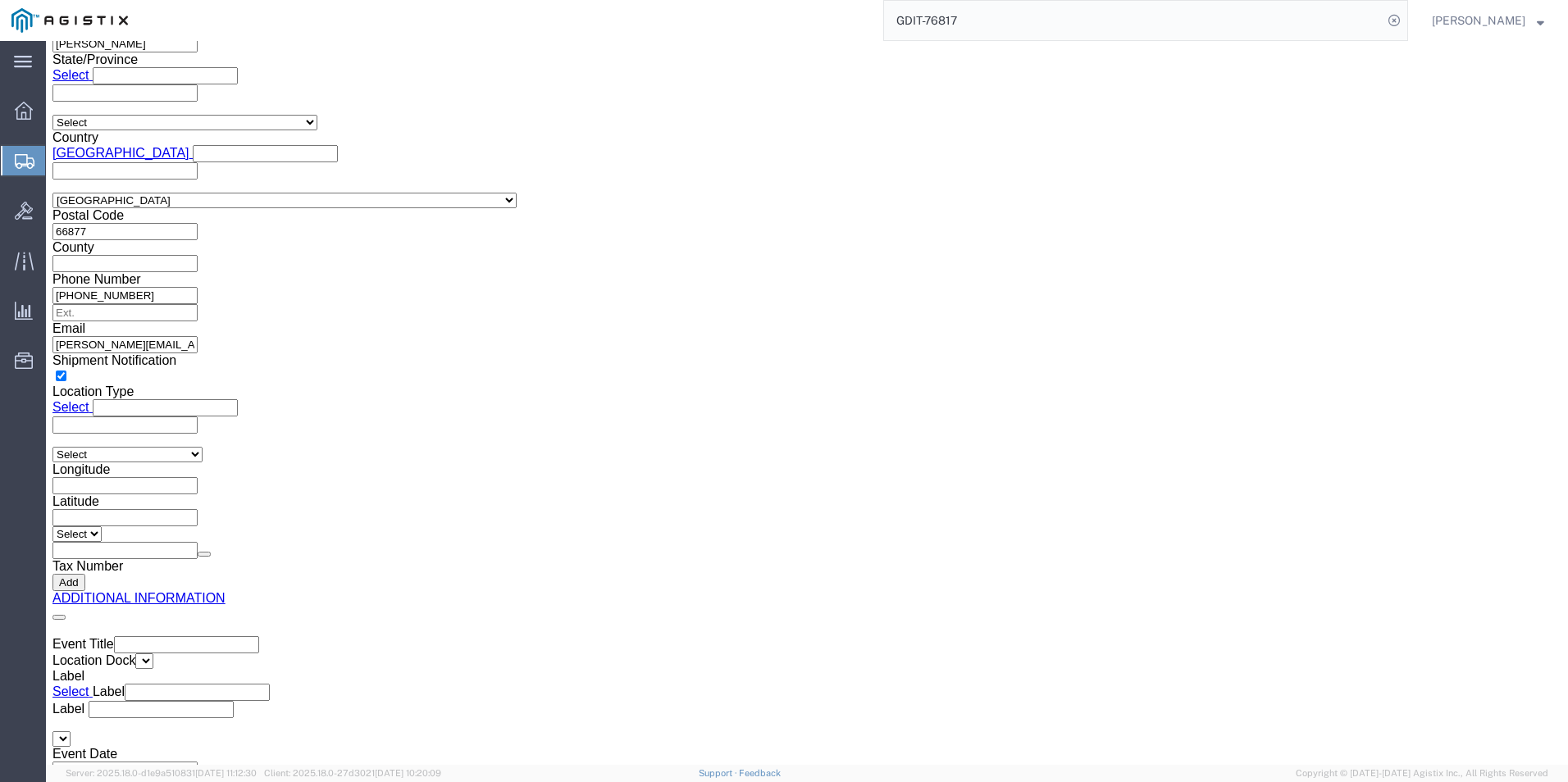
click dd "178.20 USD"
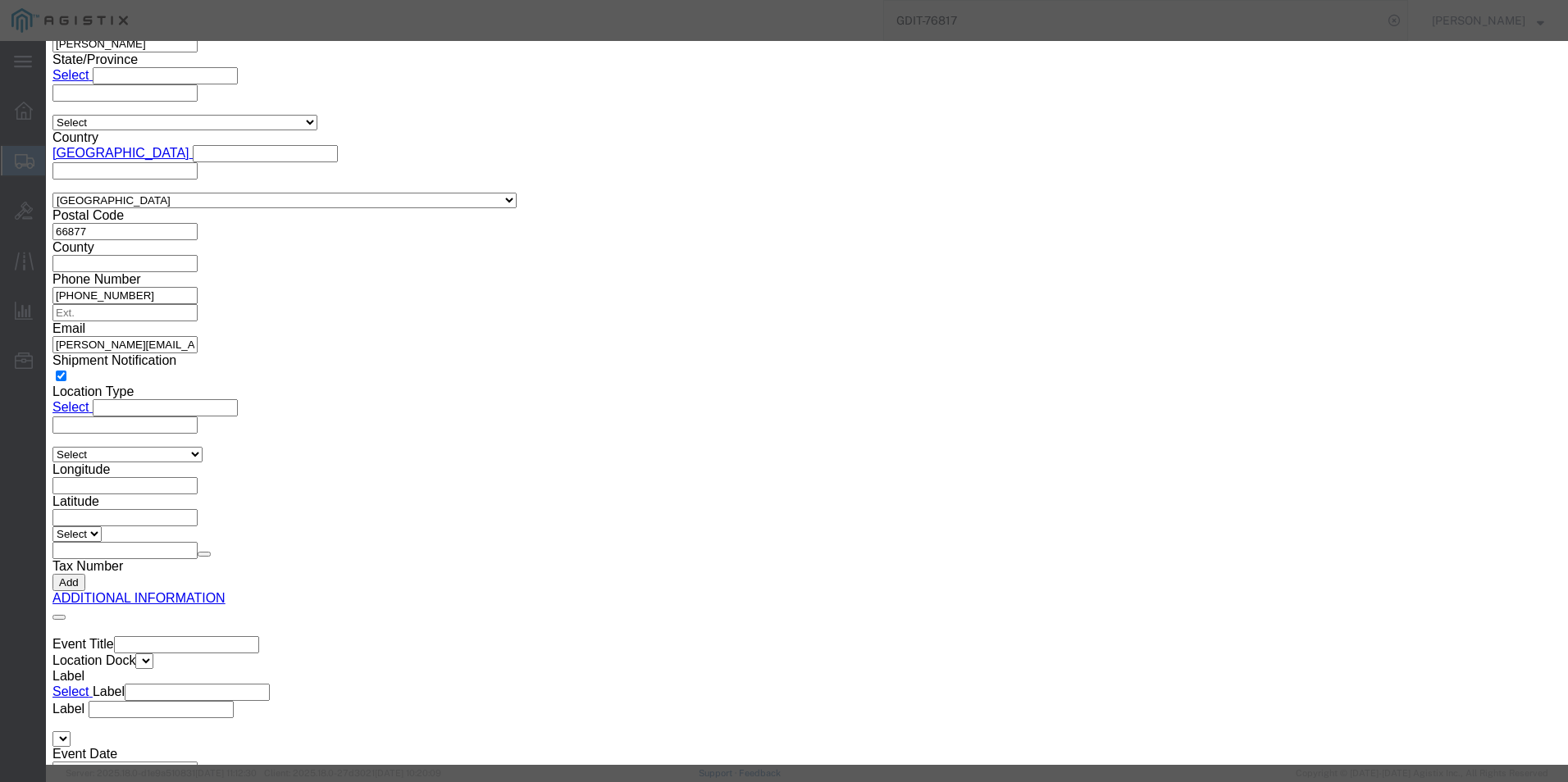
scroll to position [0, 0]
drag, startPoint x: 589, startPoint y: 323, endPoint x: 377, endPoint y: 325, distance: 212.0
click div "Model 3131002G2B2001M"
click icon "button"
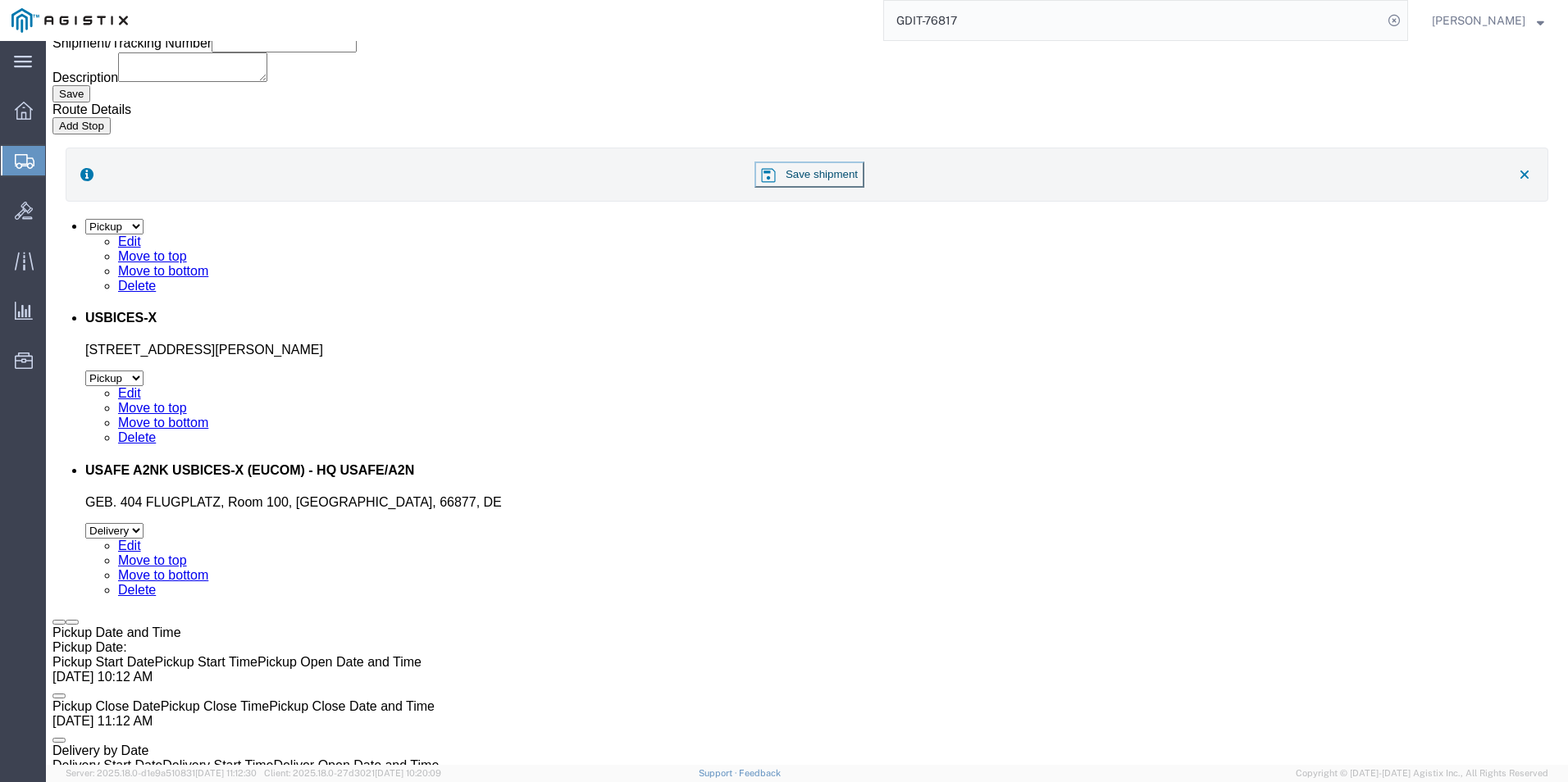
scroll to position [3197, 0]
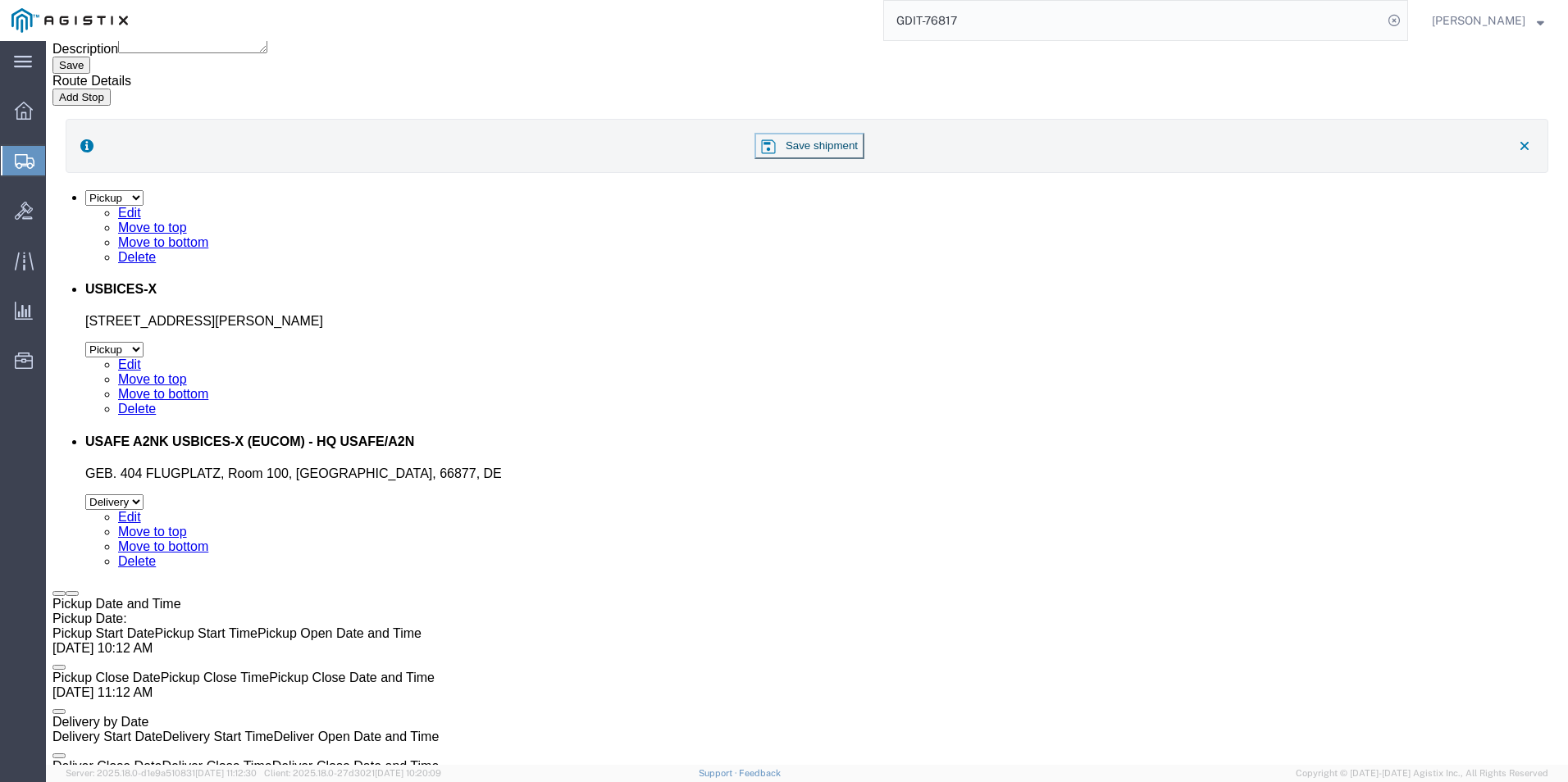
click dd "25.00 Not otherwise specified"
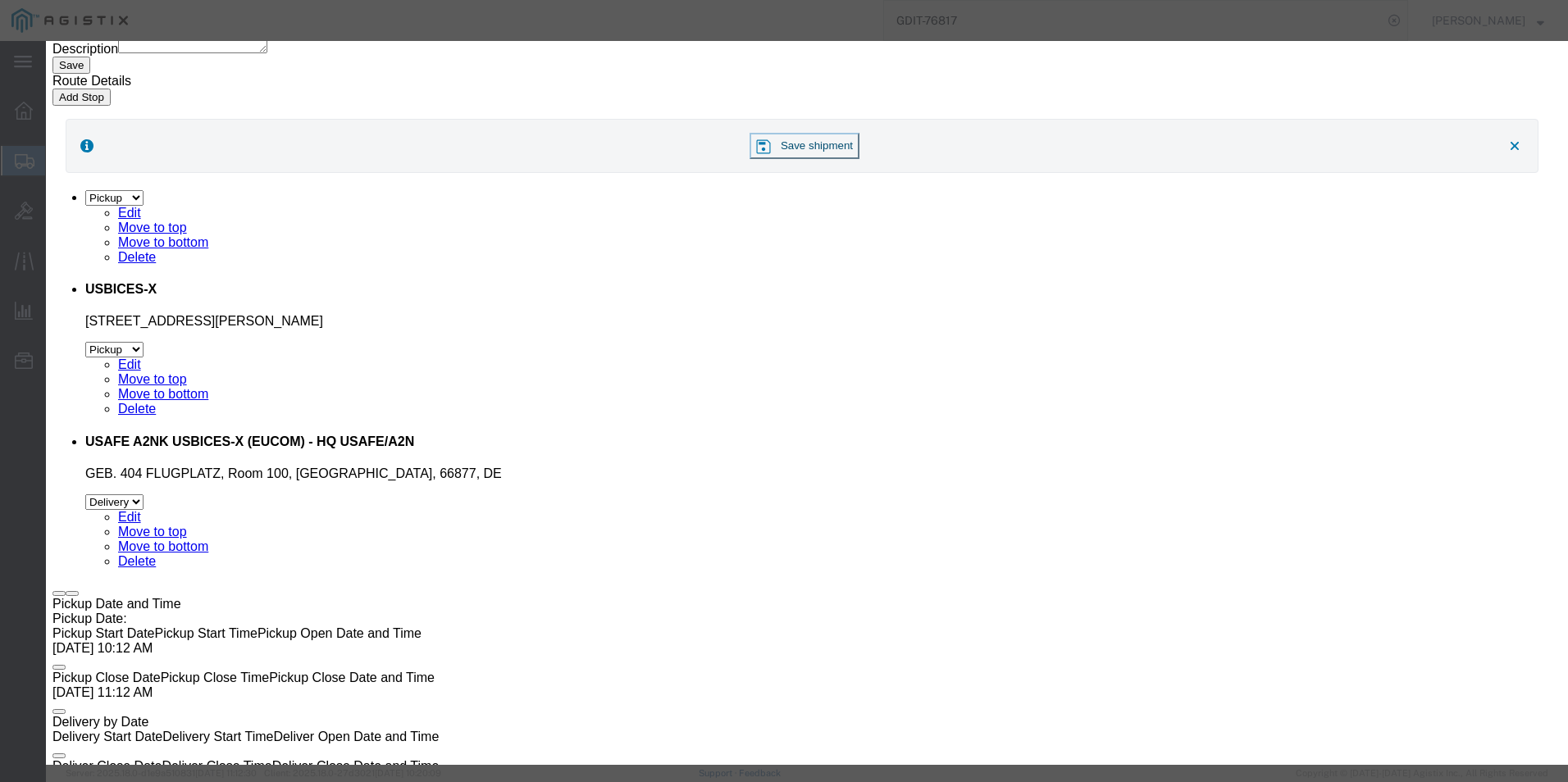
click icon "button"
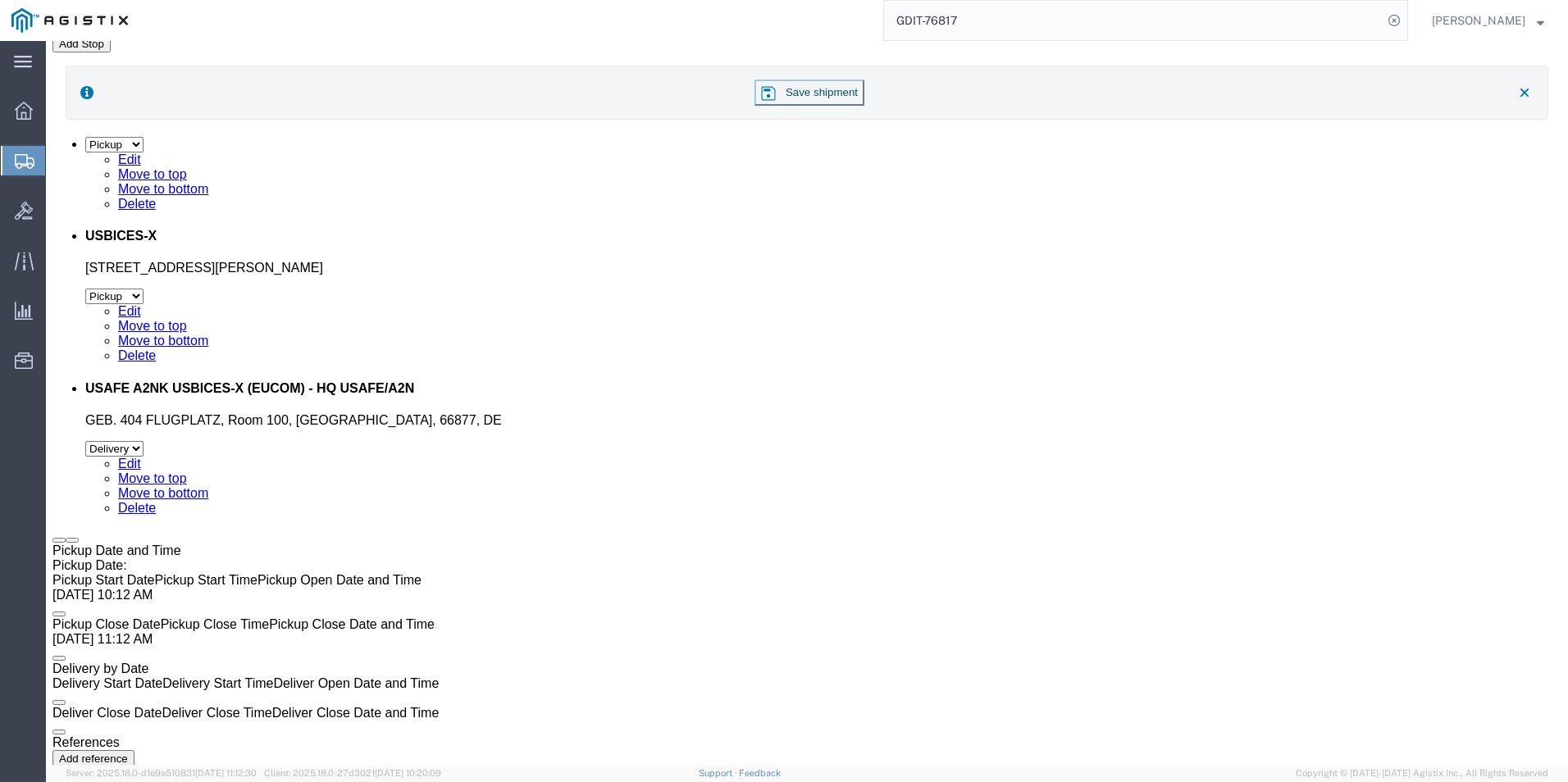
scroll to position [3361, 0]
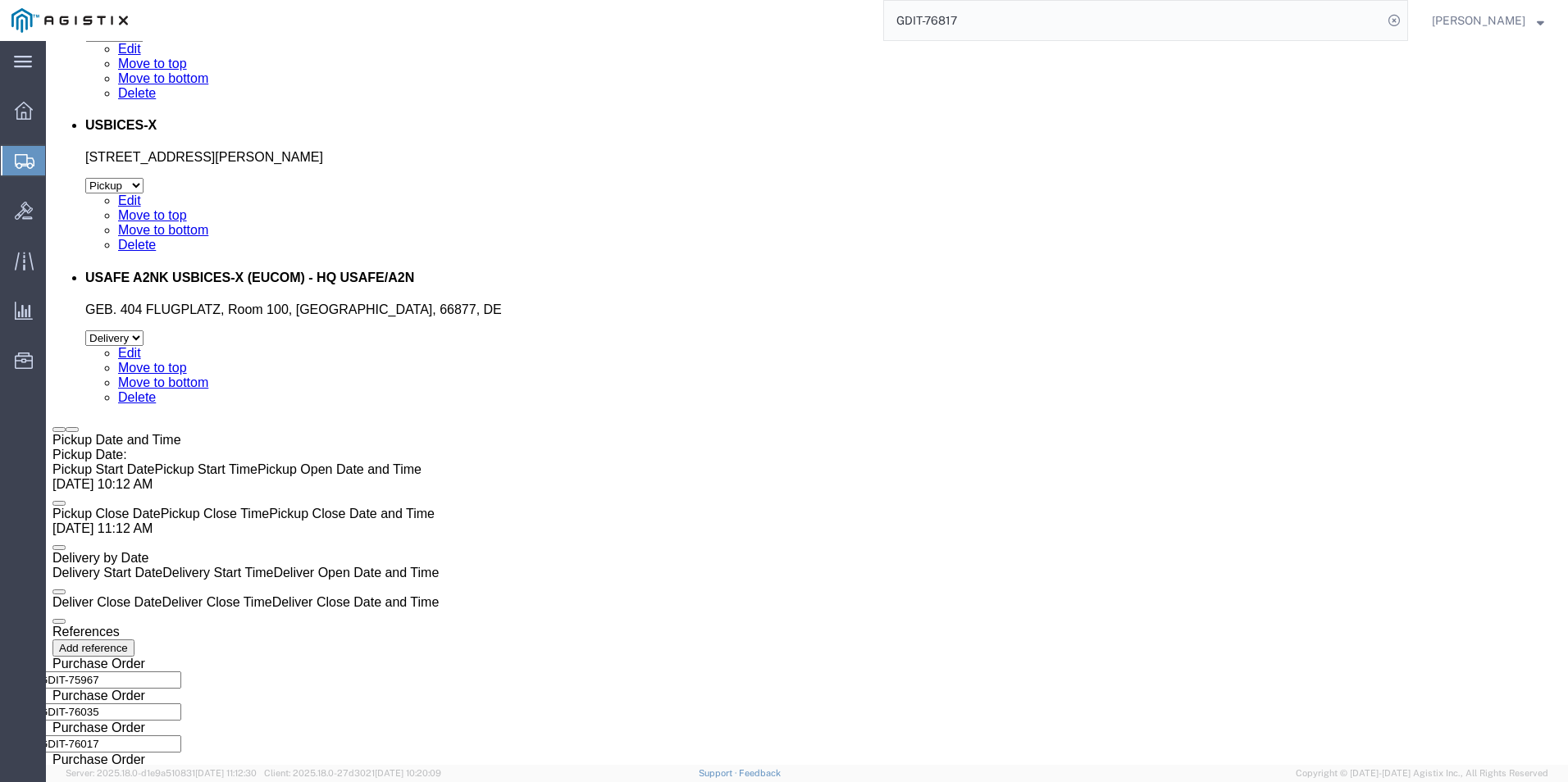
click dd "216.00 USD"
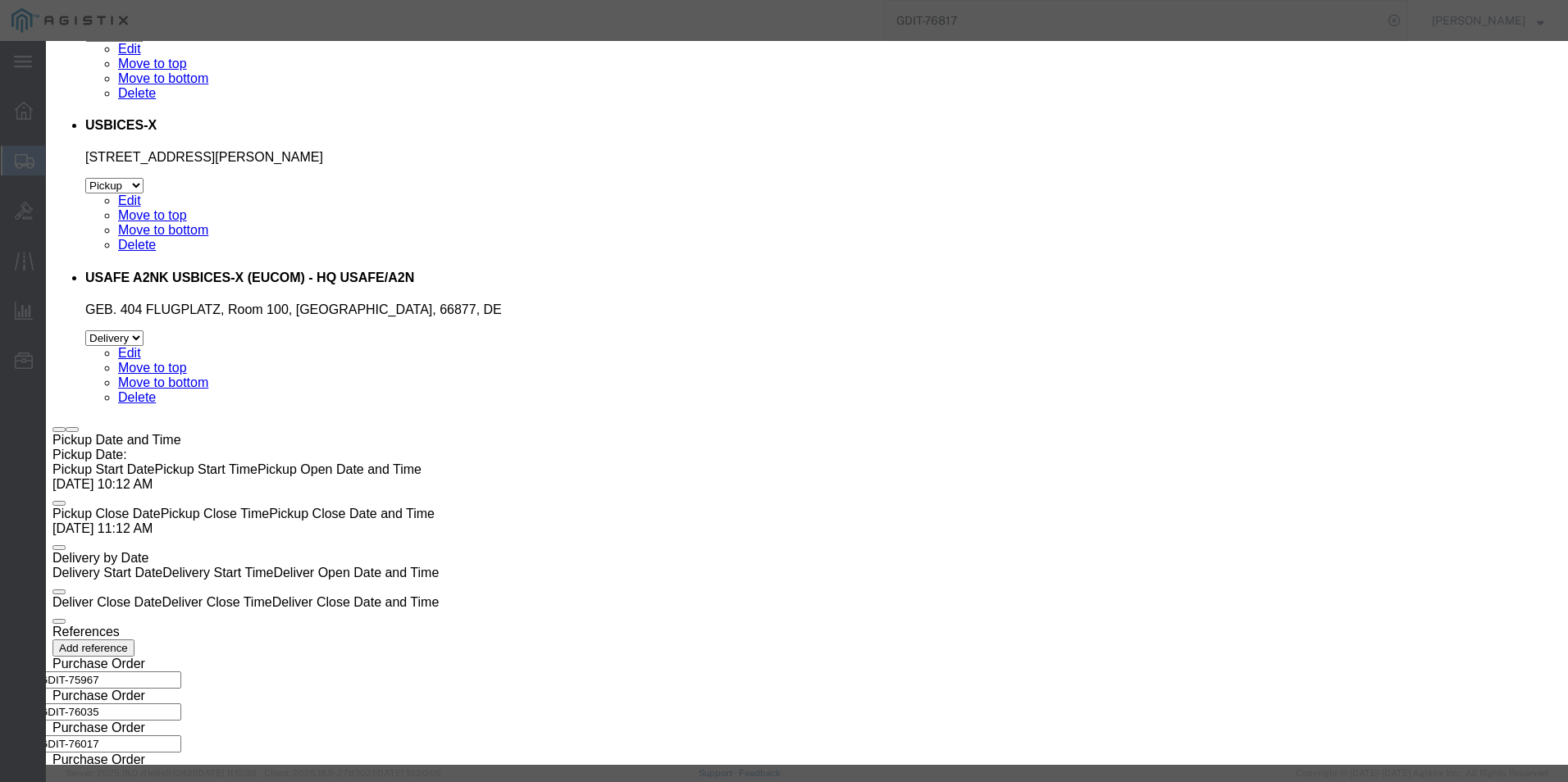
drag, startPoint x: 585, startPoint y: 336, endPoint x: 442, endPoint y: 330, distance: 143.1
click div "Model SFP-1GE-LX-AO"
click icon "button"
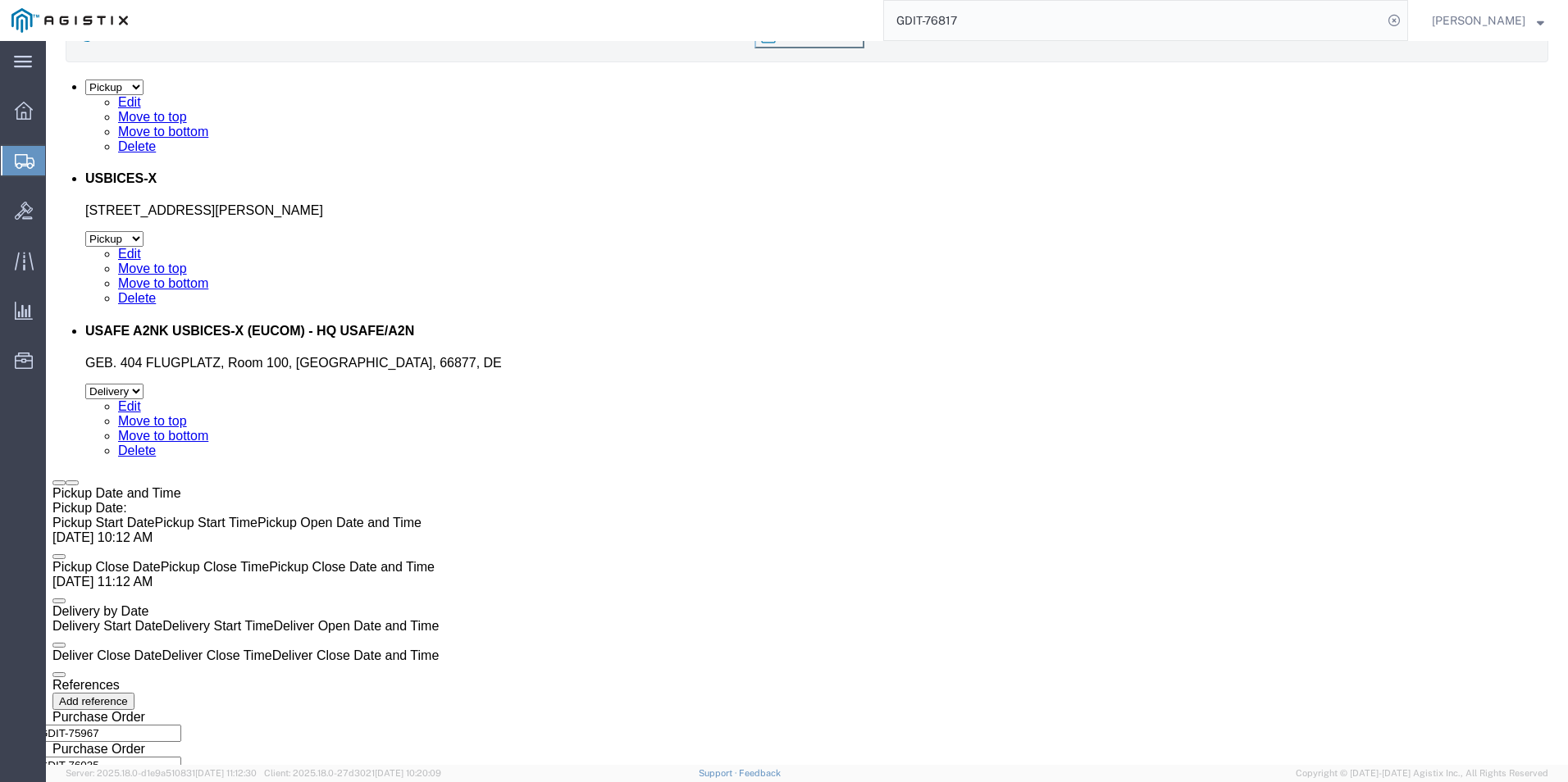
scroll to position [3279, 0]
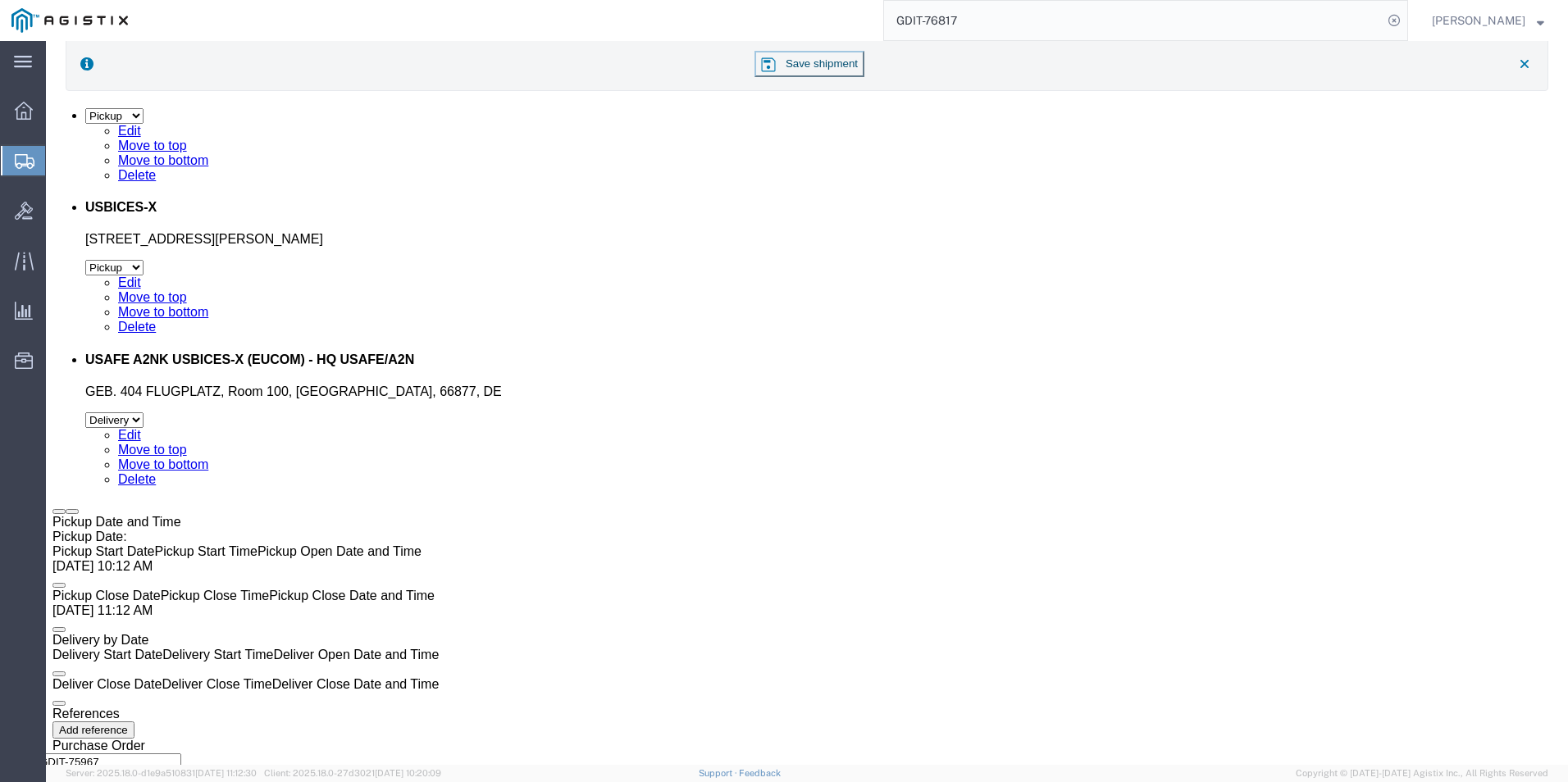
click dd "32.25 USD"
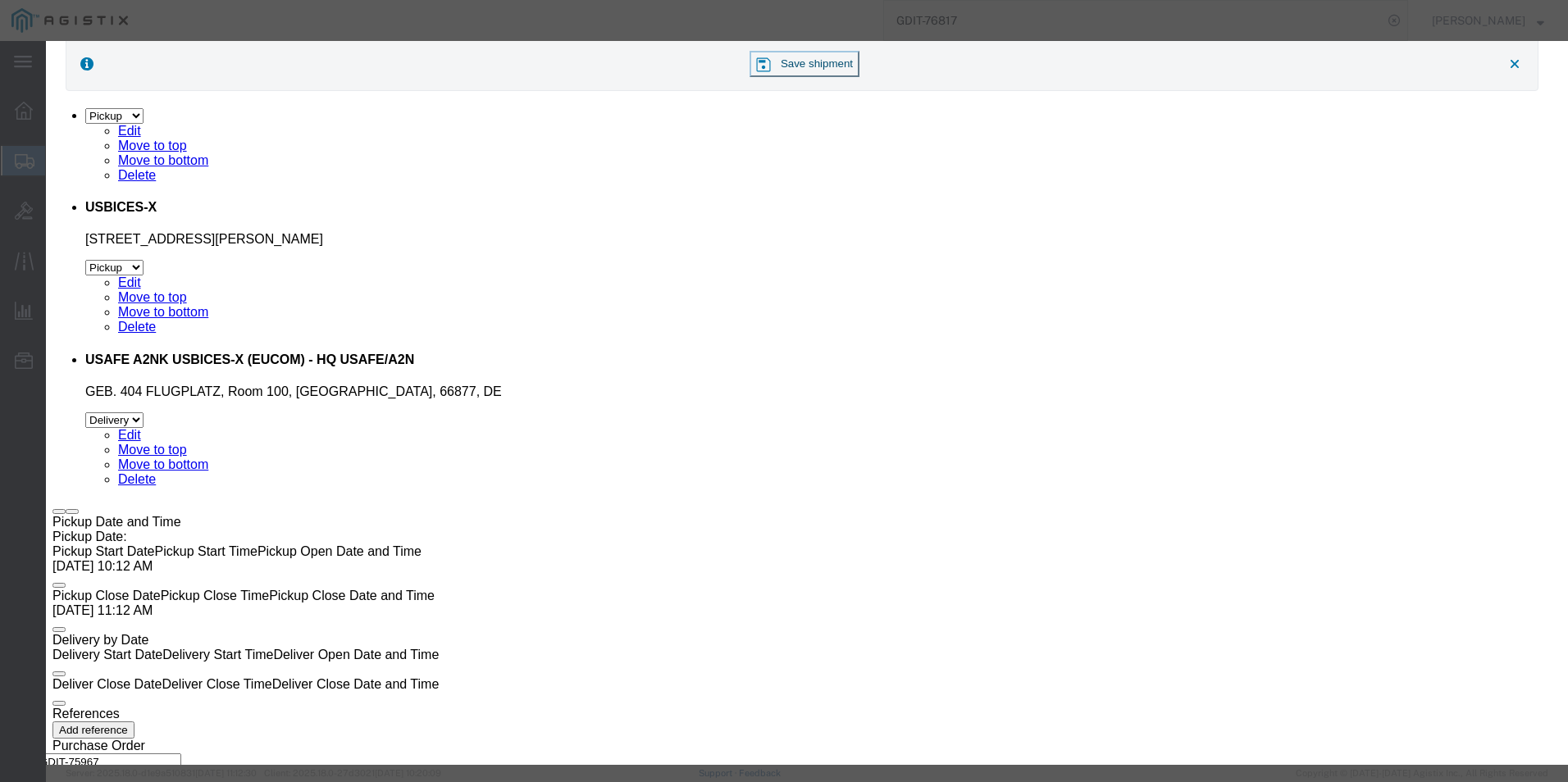
drag, startPoint x: 566, startPoint y: 324, endPoint x: 428, endPoint y: 324, distance: 138.0
click div "Model C5E-BL-03-CB"
click icon "button"
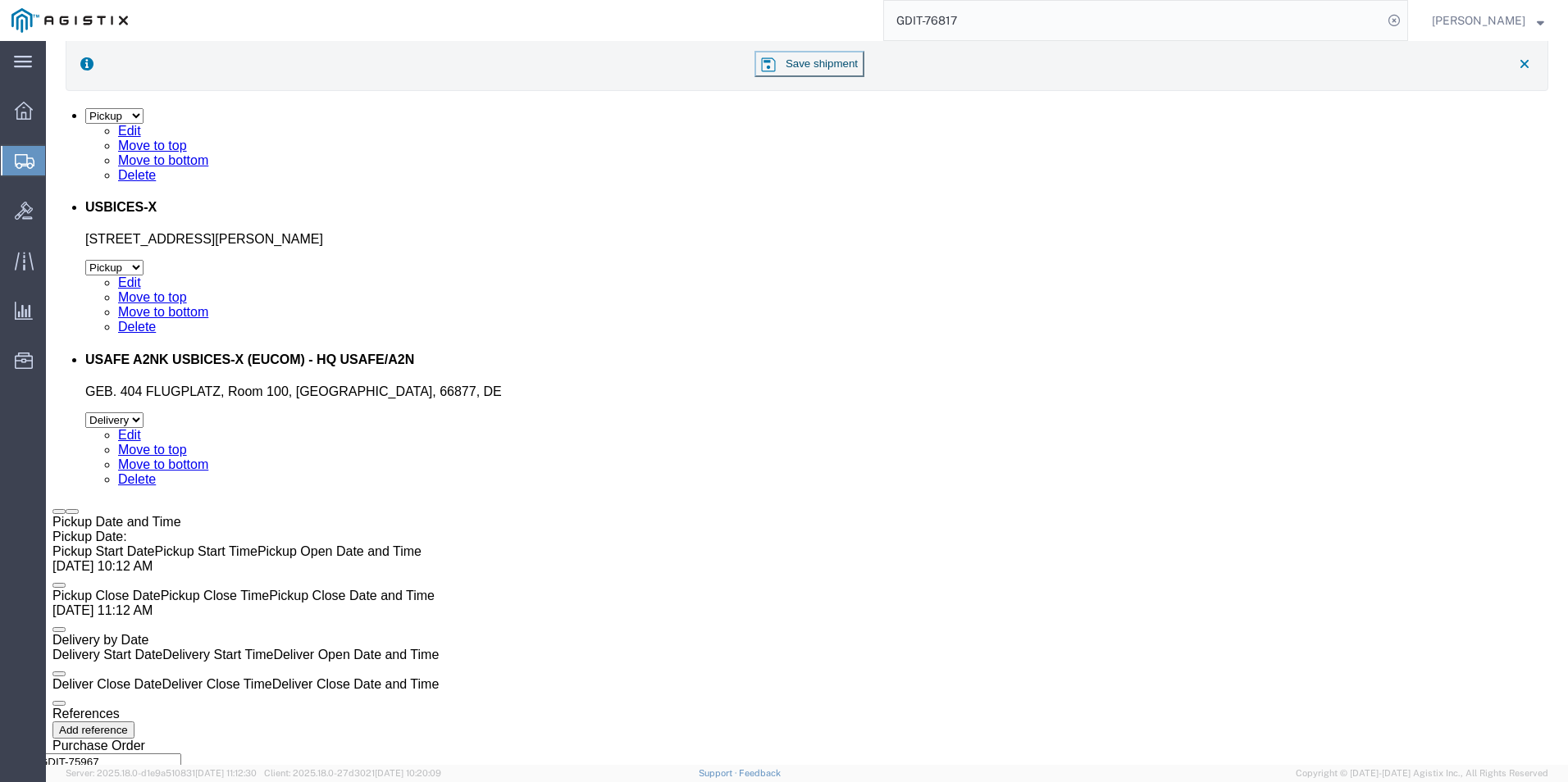
click dd "216.00 USD"
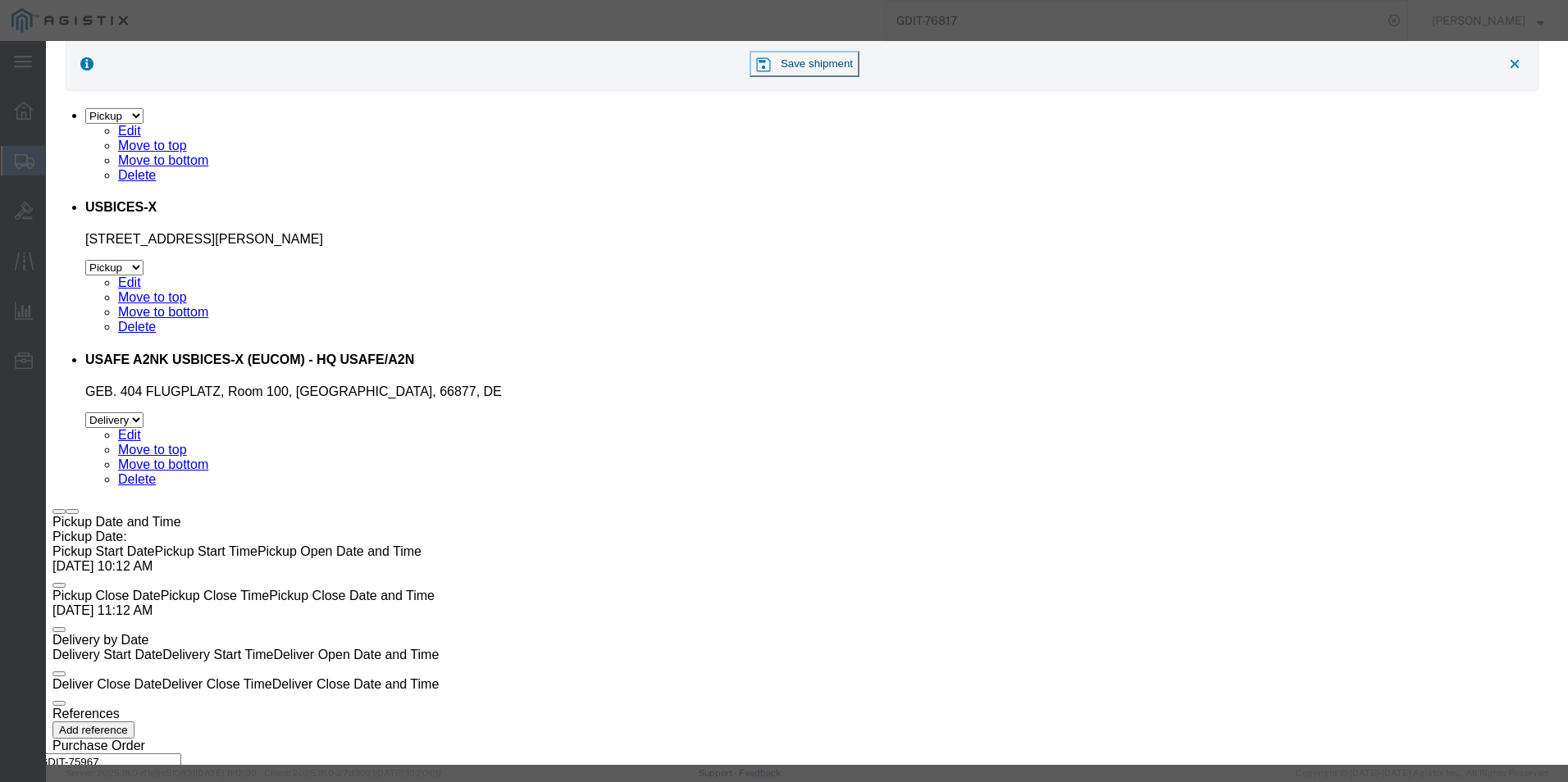
click button "button"
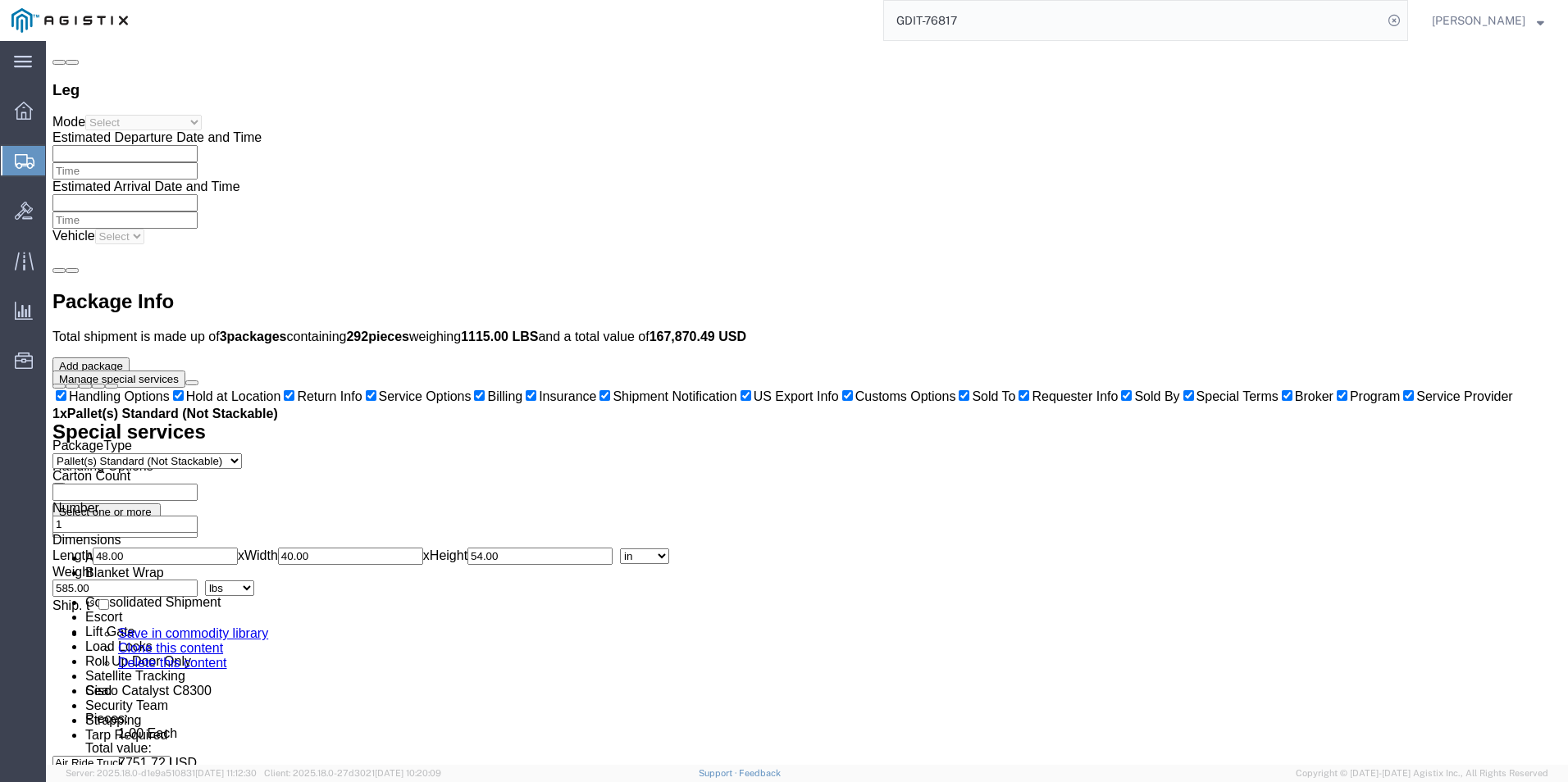
scroll to position [4427, 0]
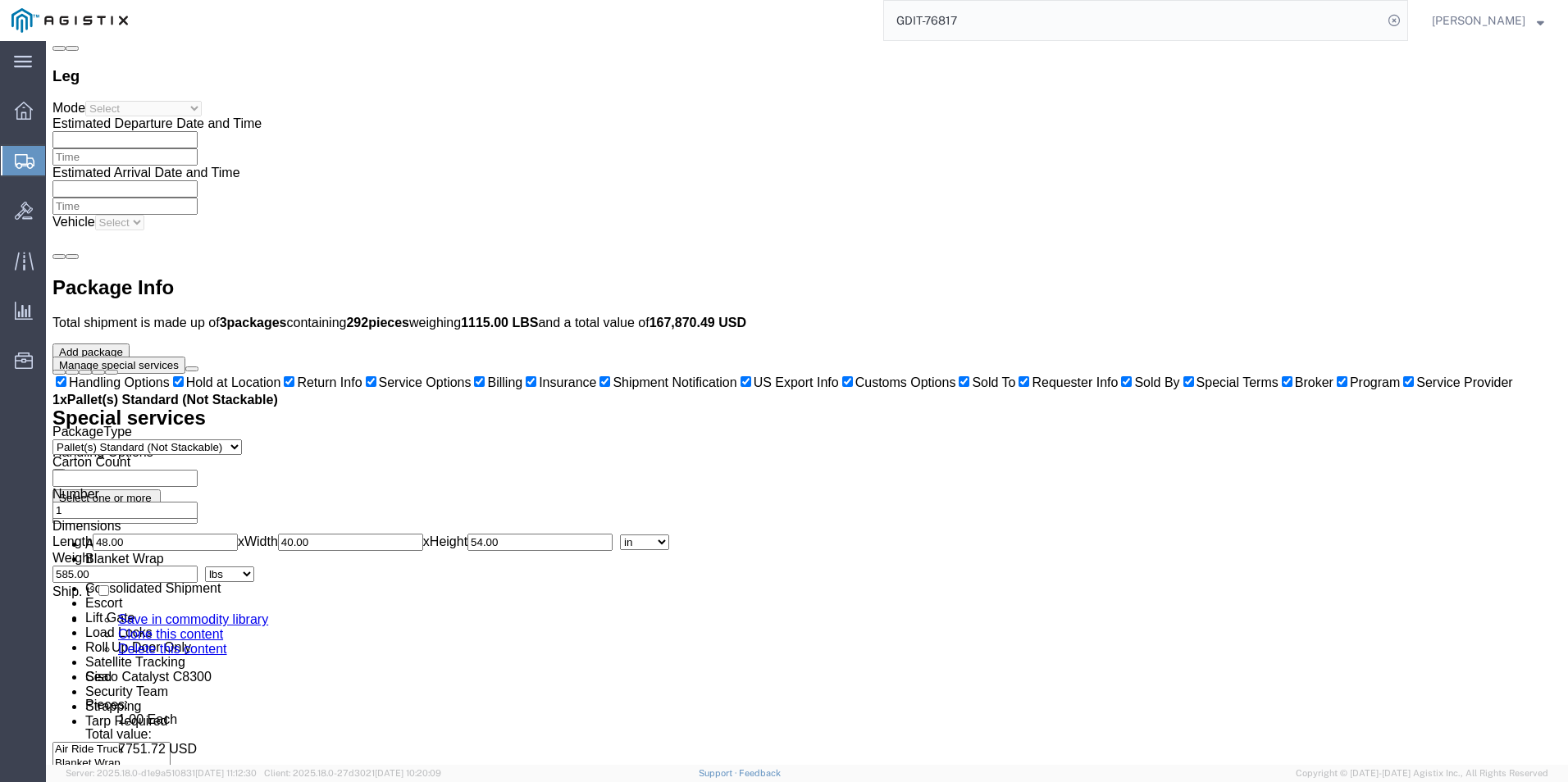
click dd "717.07 USD"
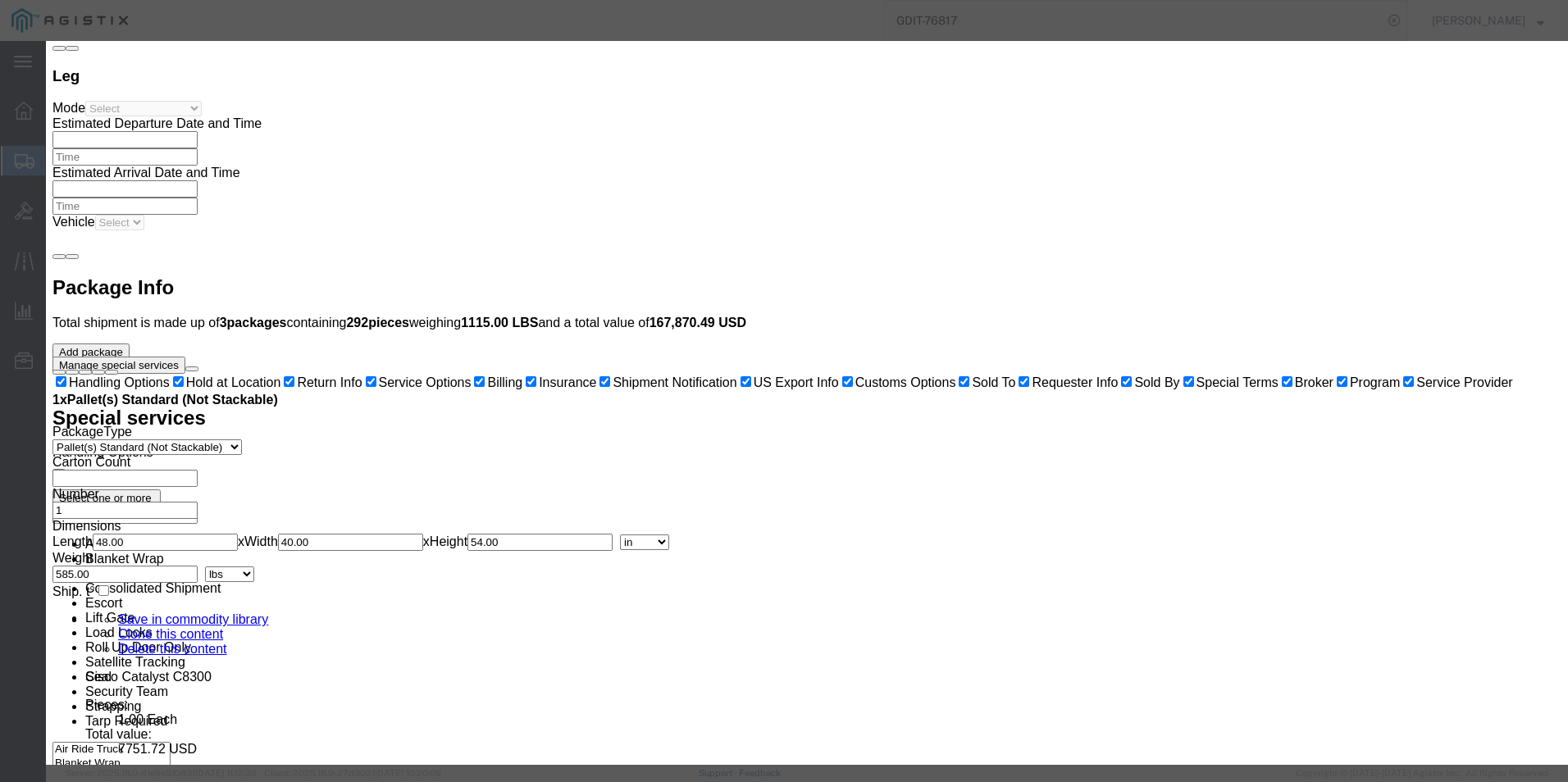
drag, startPoint x: 589, startPoint y: 326, endPoint x: 469, endPoint y: 324, distance: 120.0
click input "PDUMNH20HVAT1"
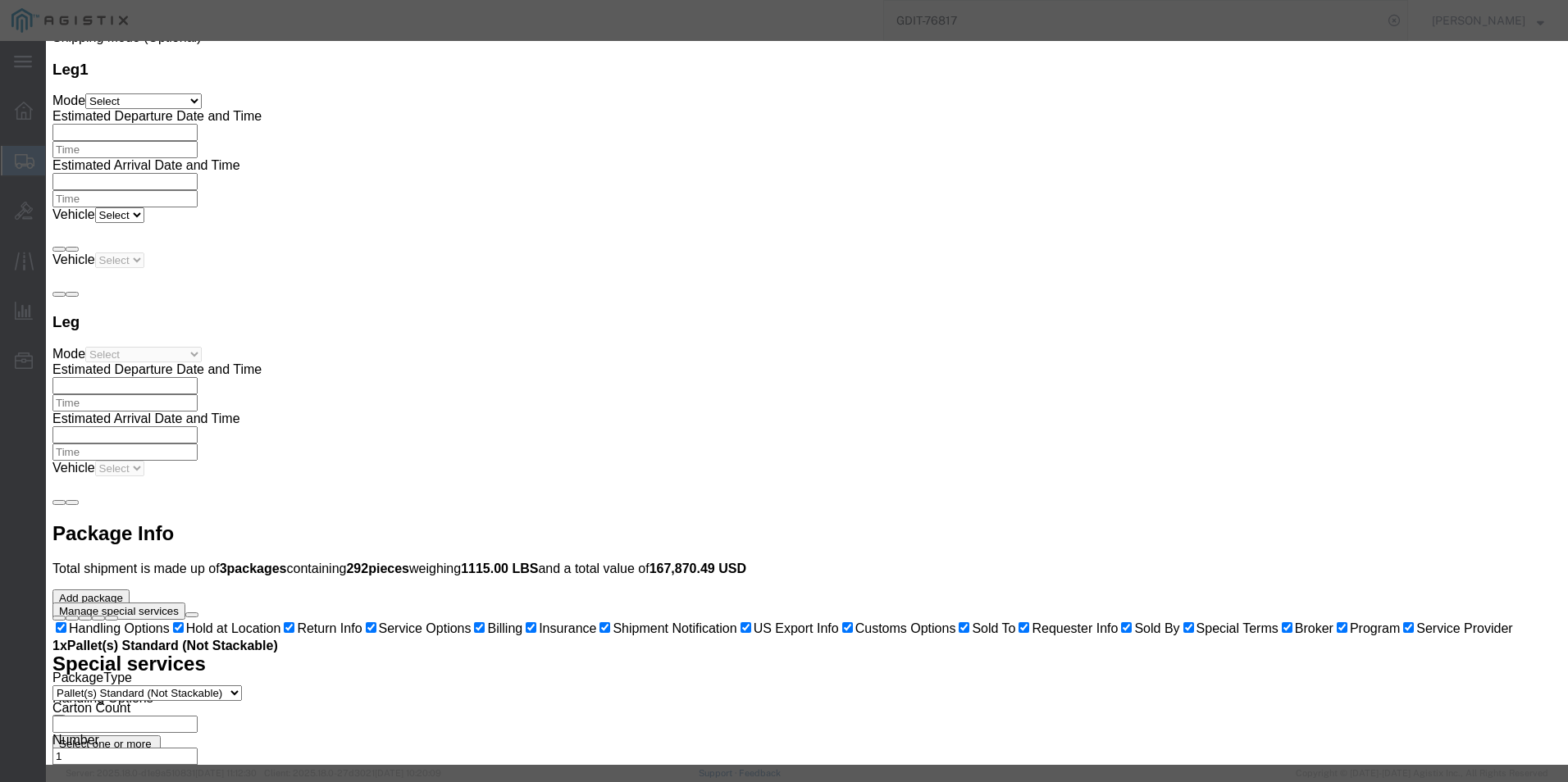
scroll to position [248, 0]
click button "button"
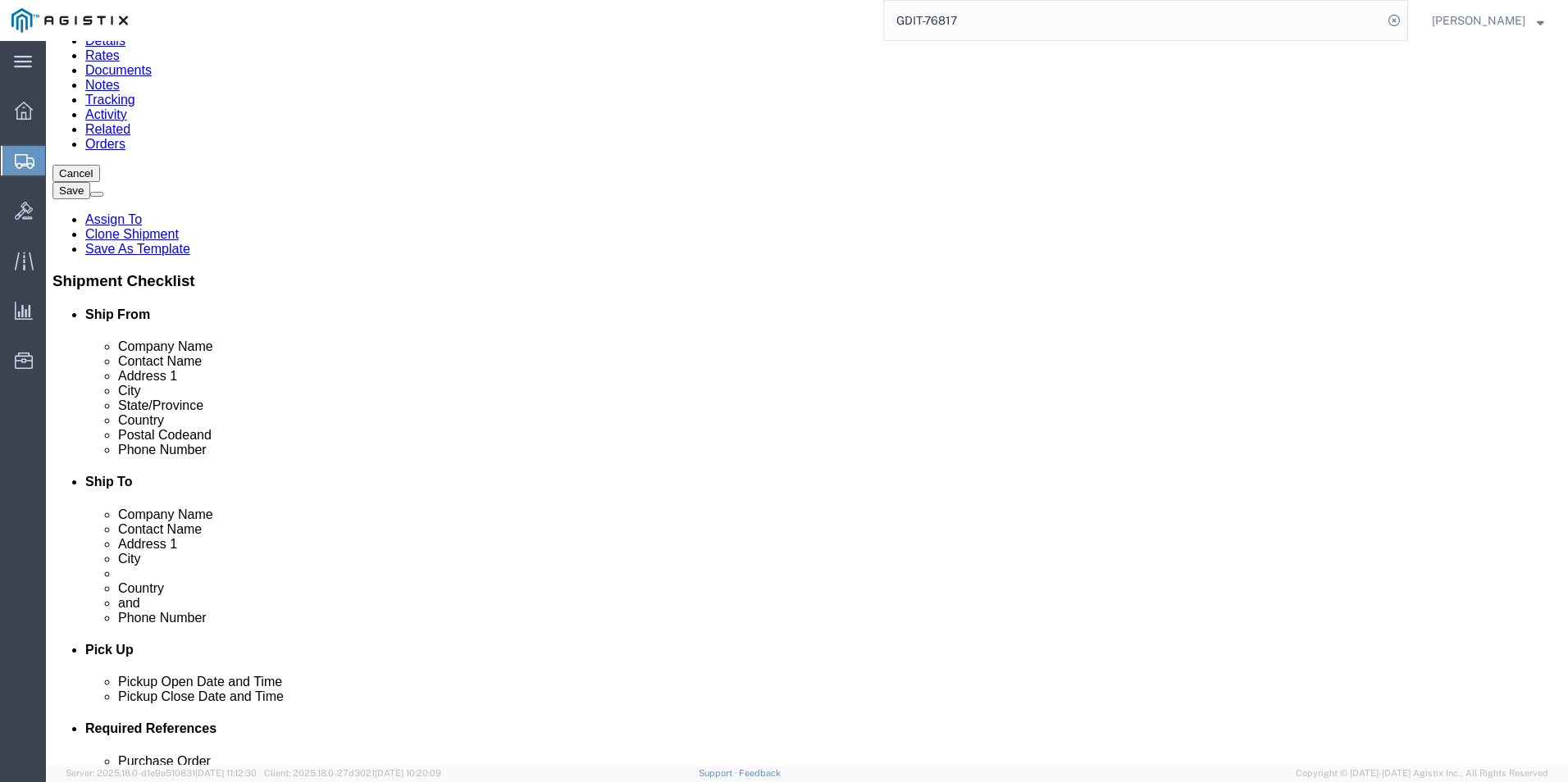
scroll to position [492, 0]
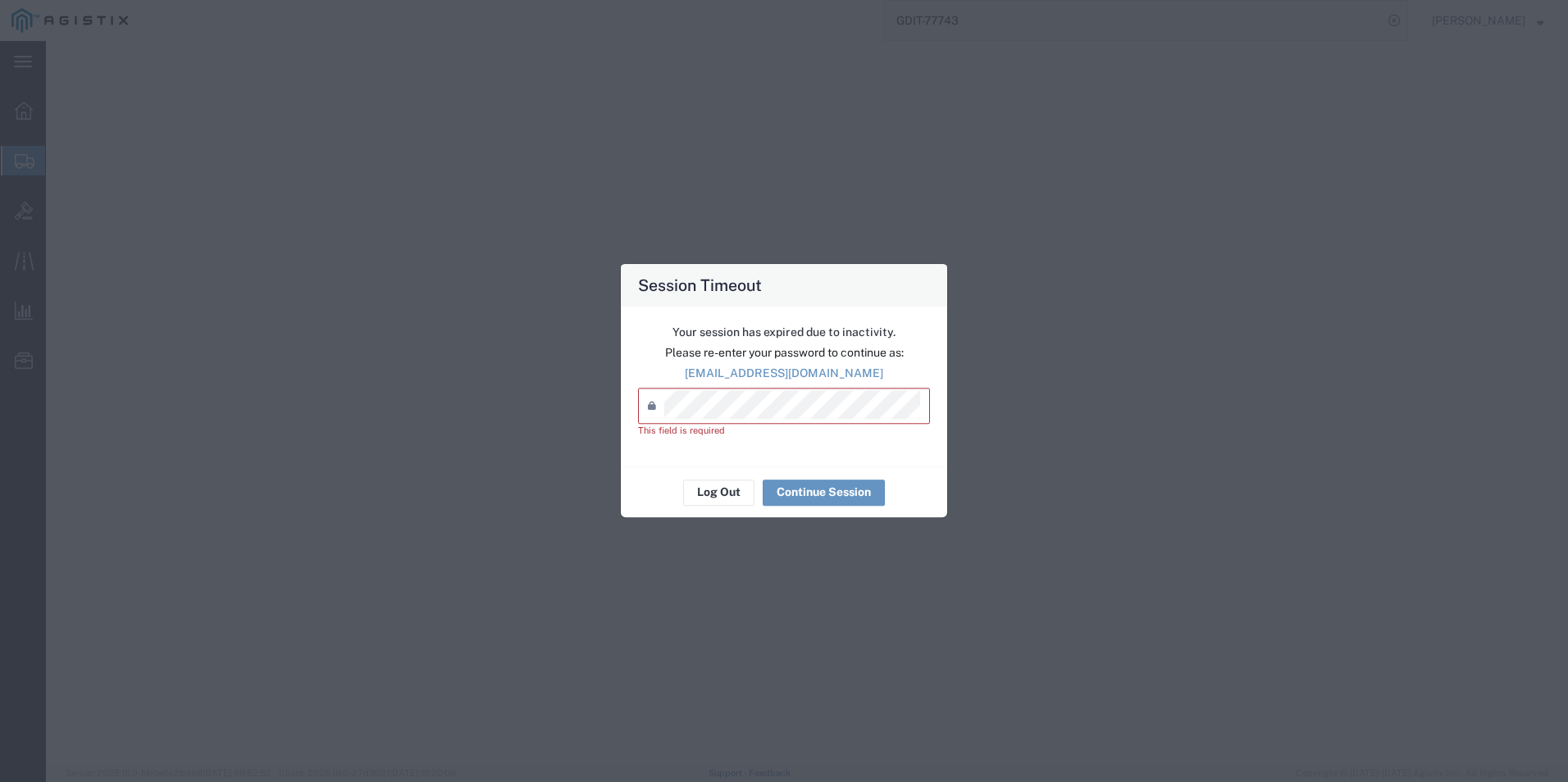
select select "69651"
select select "34240"
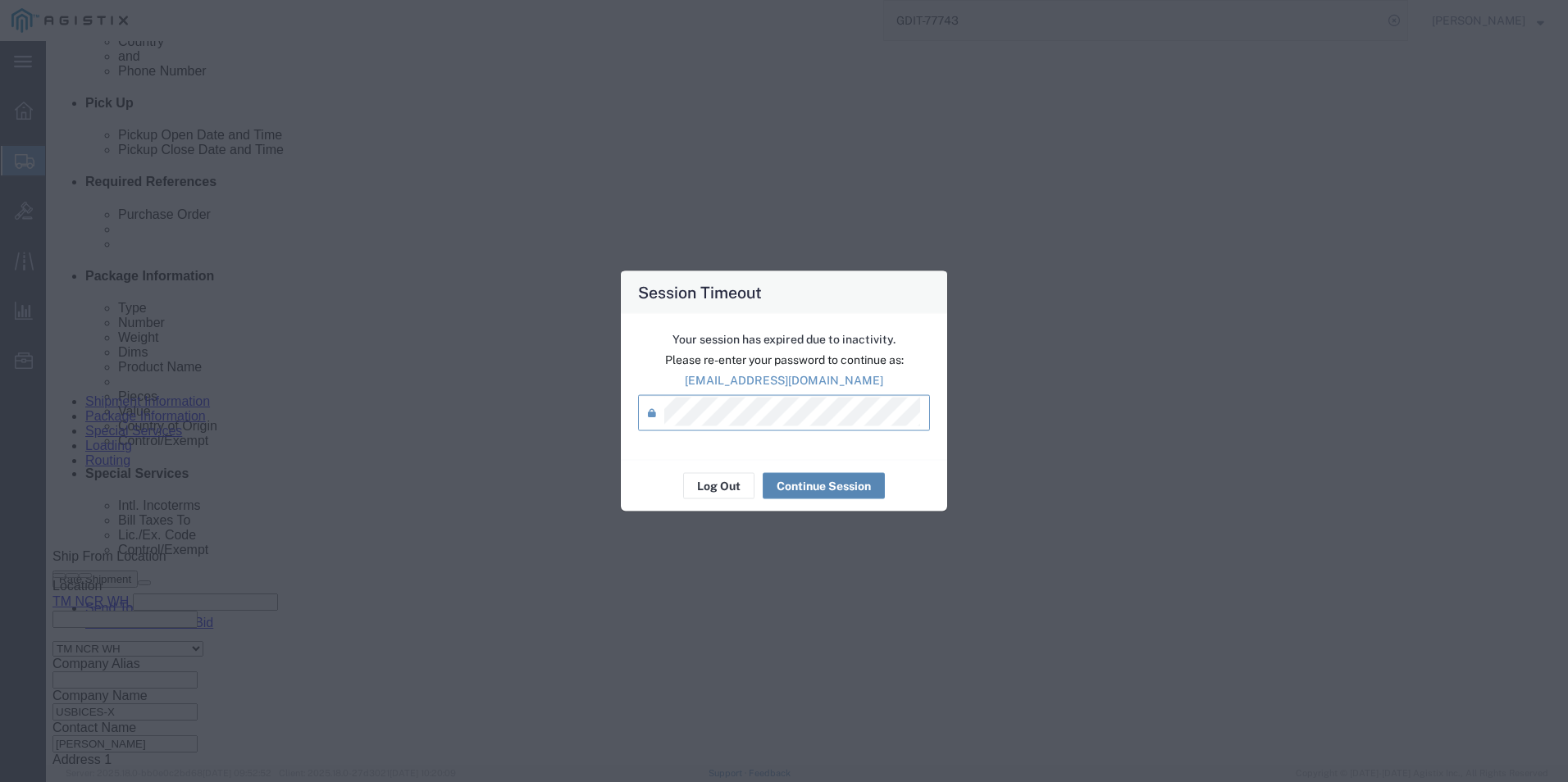
click at [838, 497] on button "Continue Session" at bounding box center [823, 487] width 122 height 26
click at [832, 487] on button "Continue Session" at bounding box center [823, 487] width 122 height 26
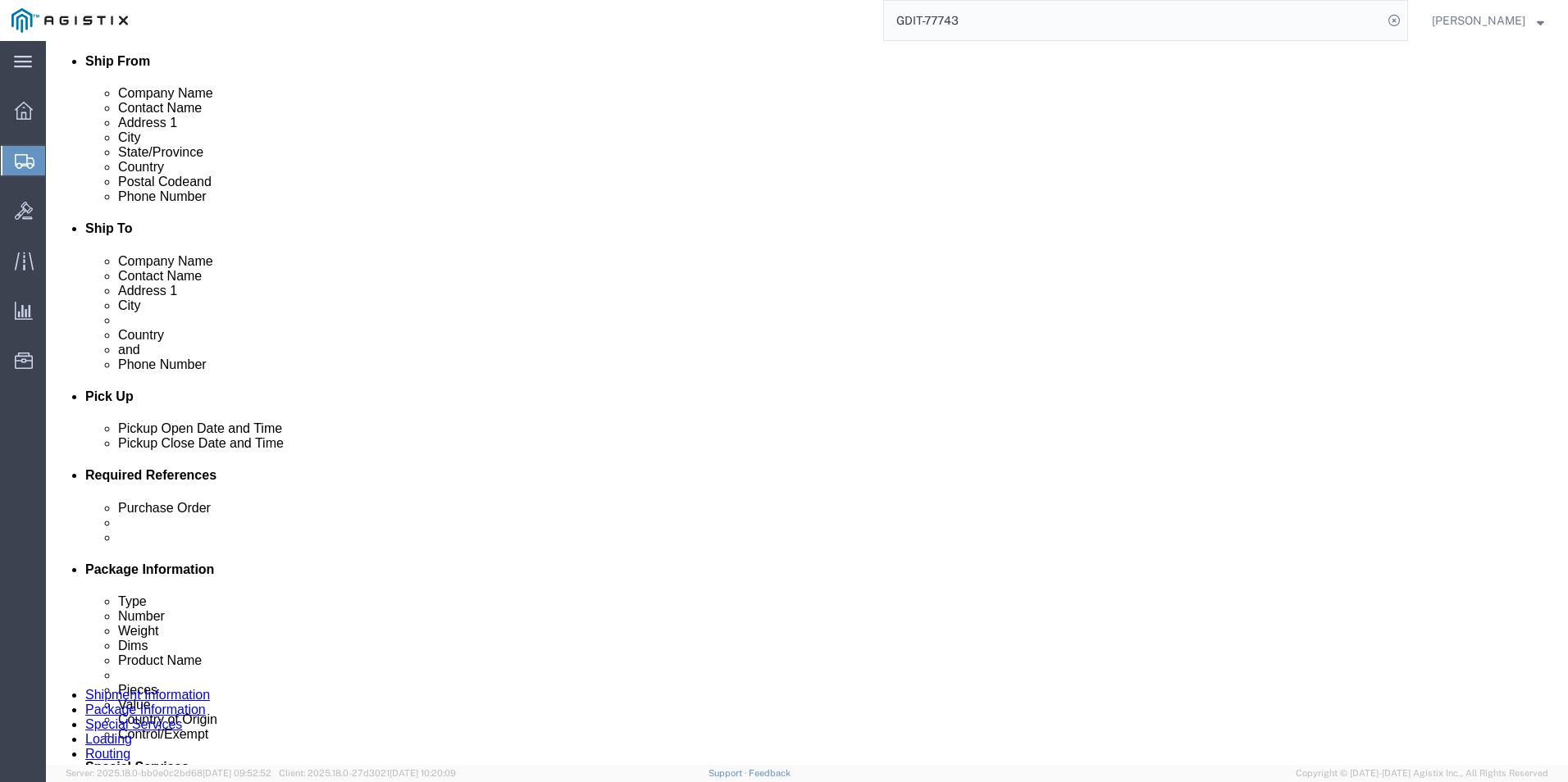
scroll to position [328, 0]
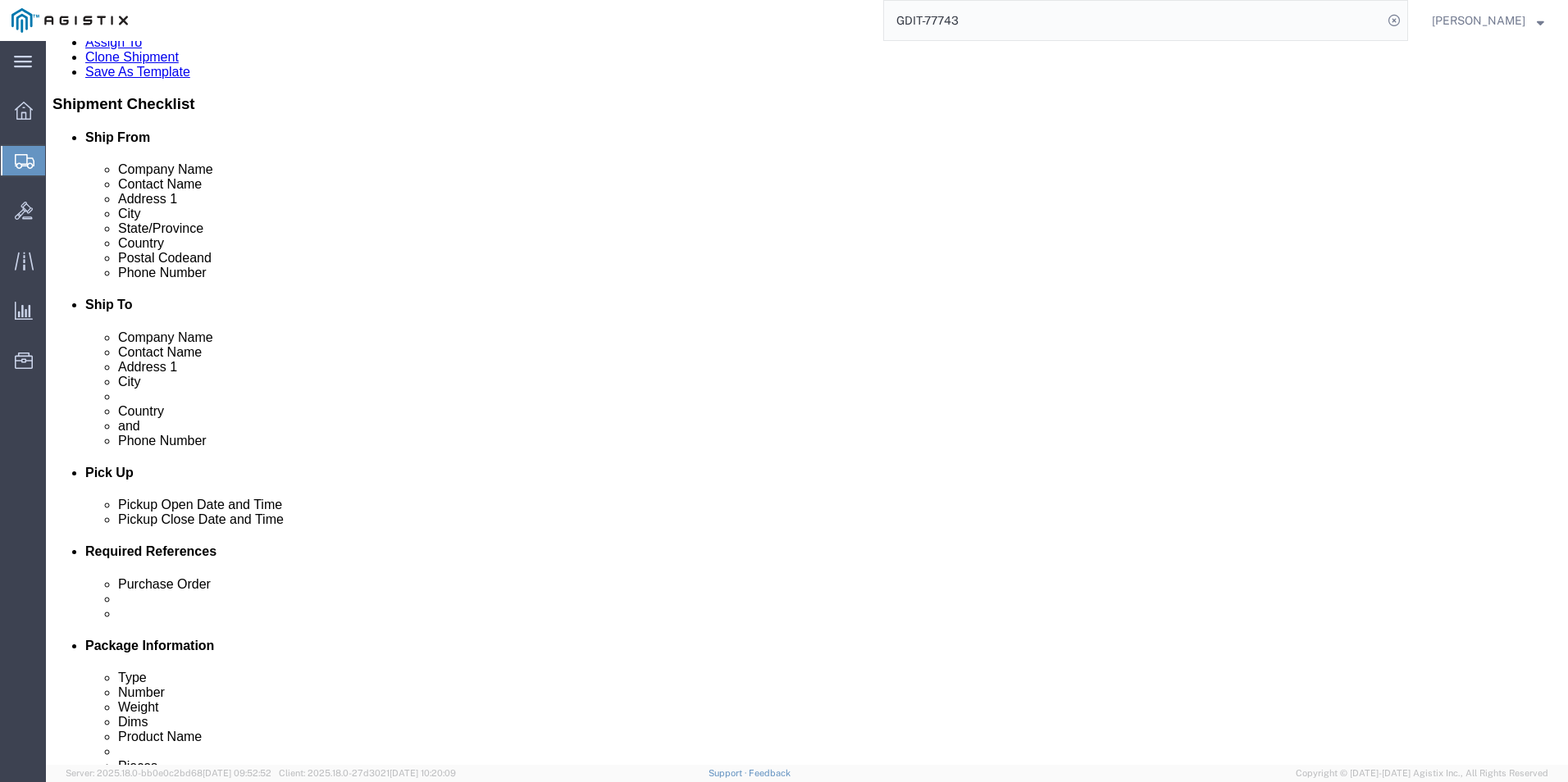
click icon
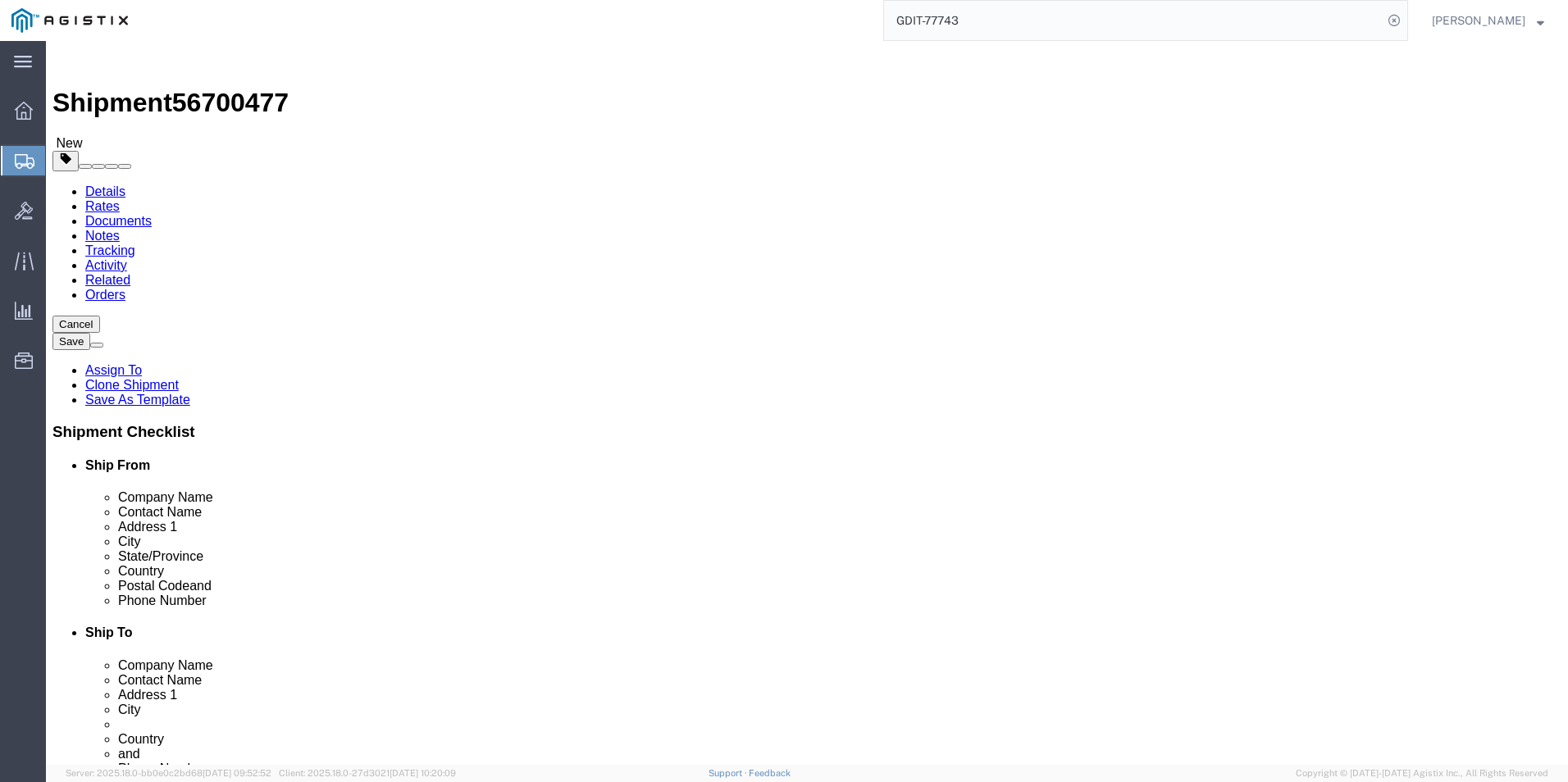
click at [1001, 17] on input "GDIT-77743" at bounding box center [1133, 21] width 499 height 39
type input "GDIT-76017"
click at [1388, 18] on icon at bounding box center [1394, 21] width 23 height 23
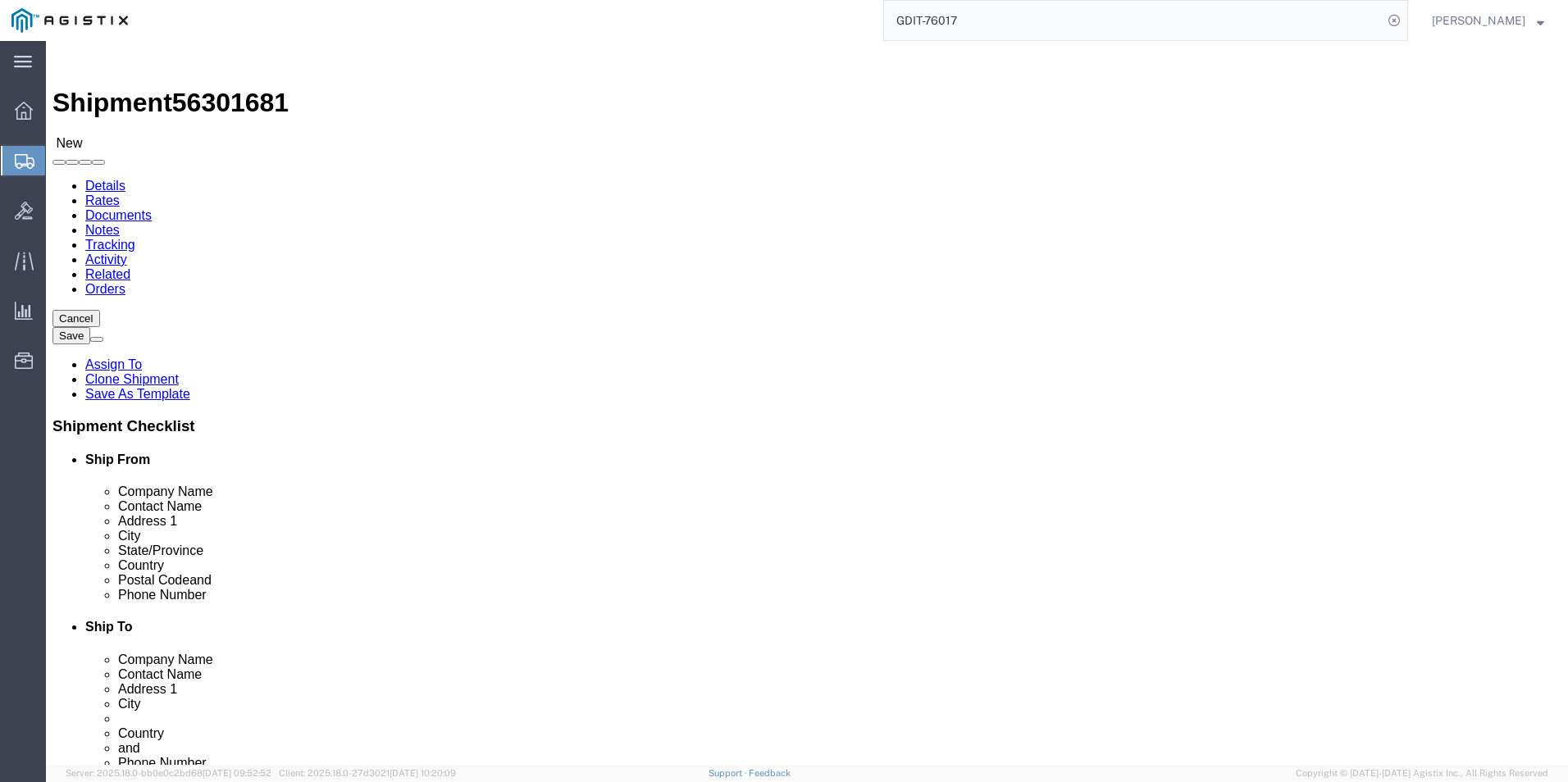
select select "69651"
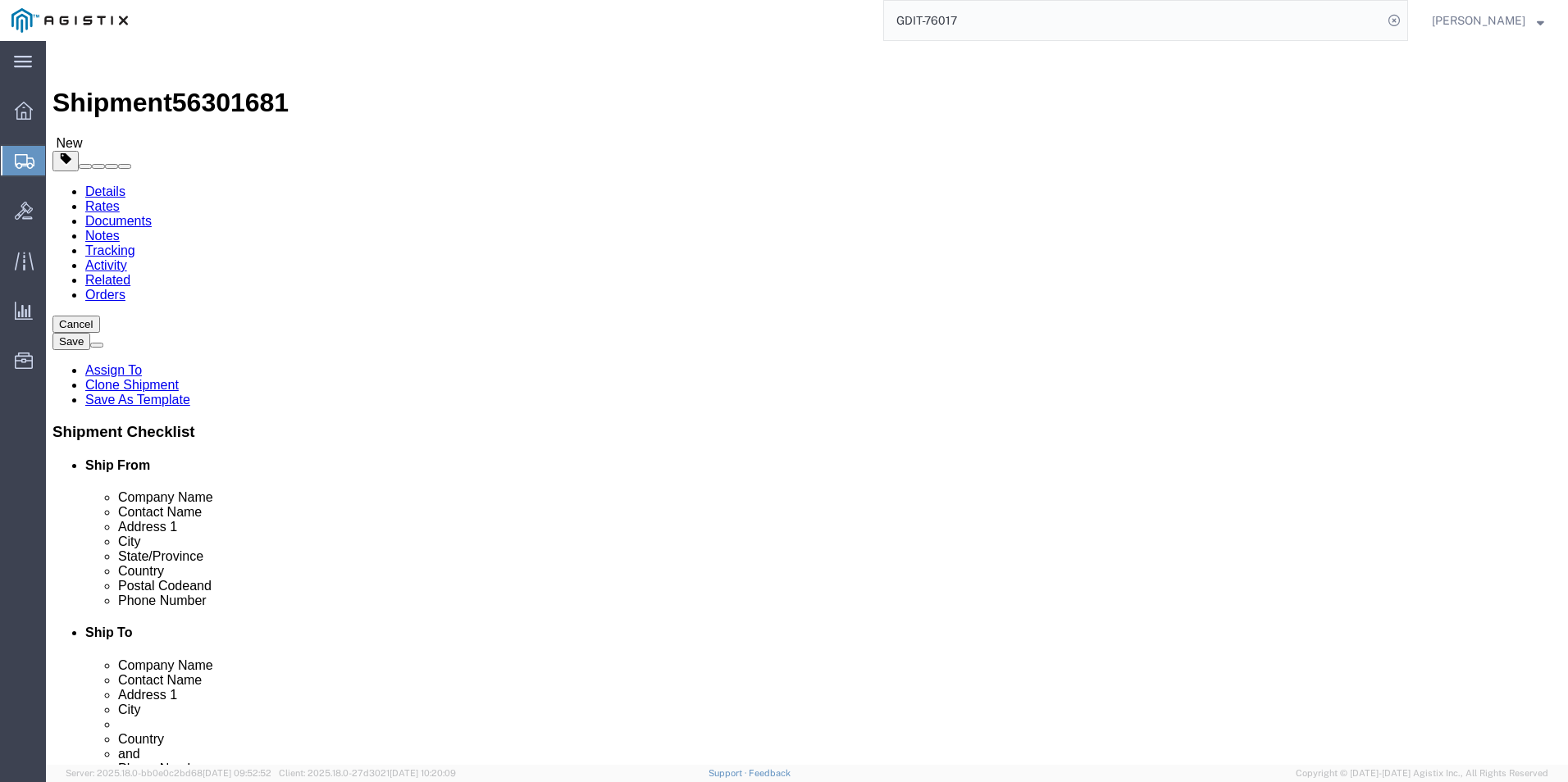
click div "Shipment Information Package Information Special Services Loading Routing"
click icon
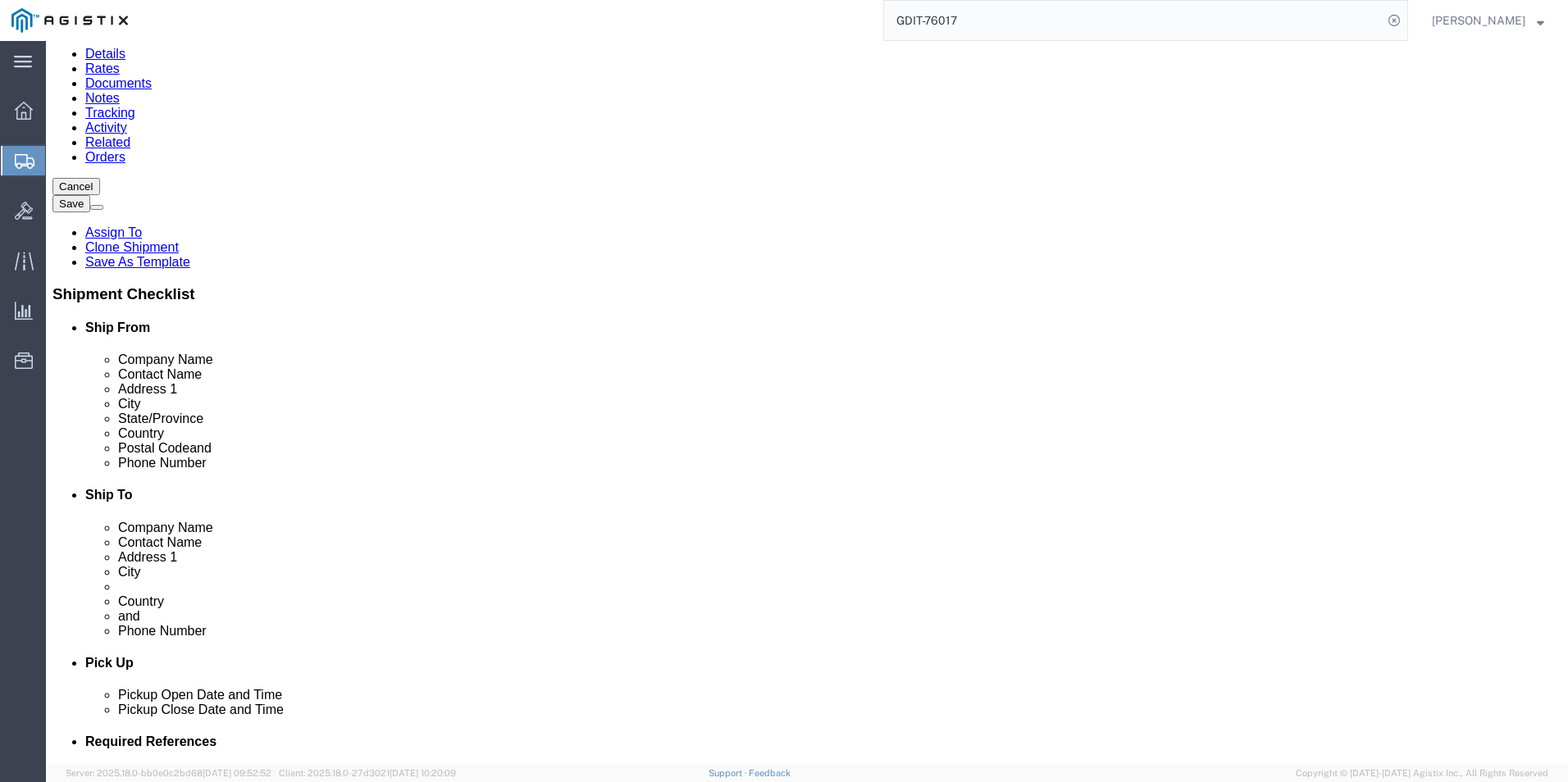
scroll to position [82, 0]
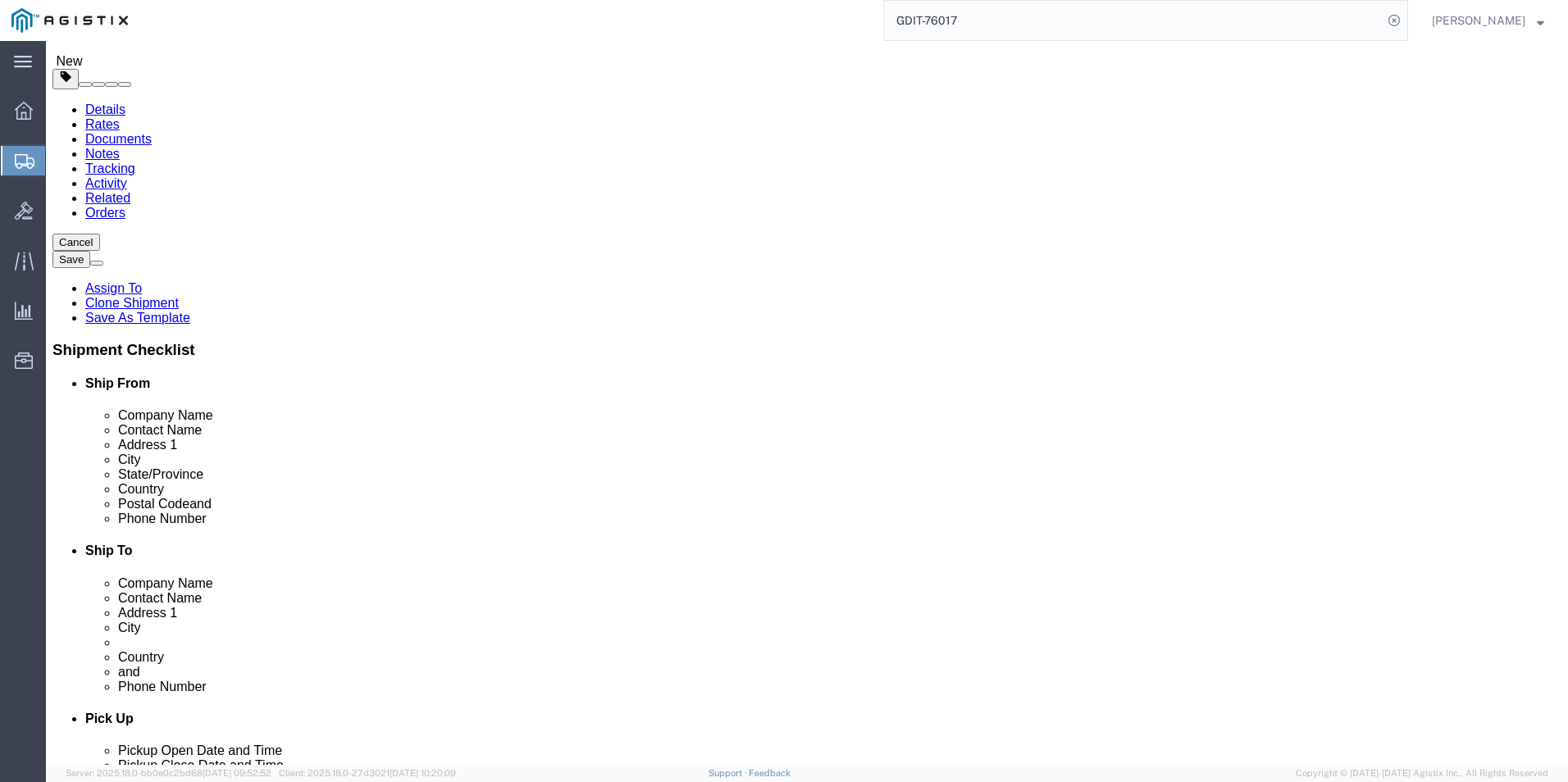
click link "Add Content"
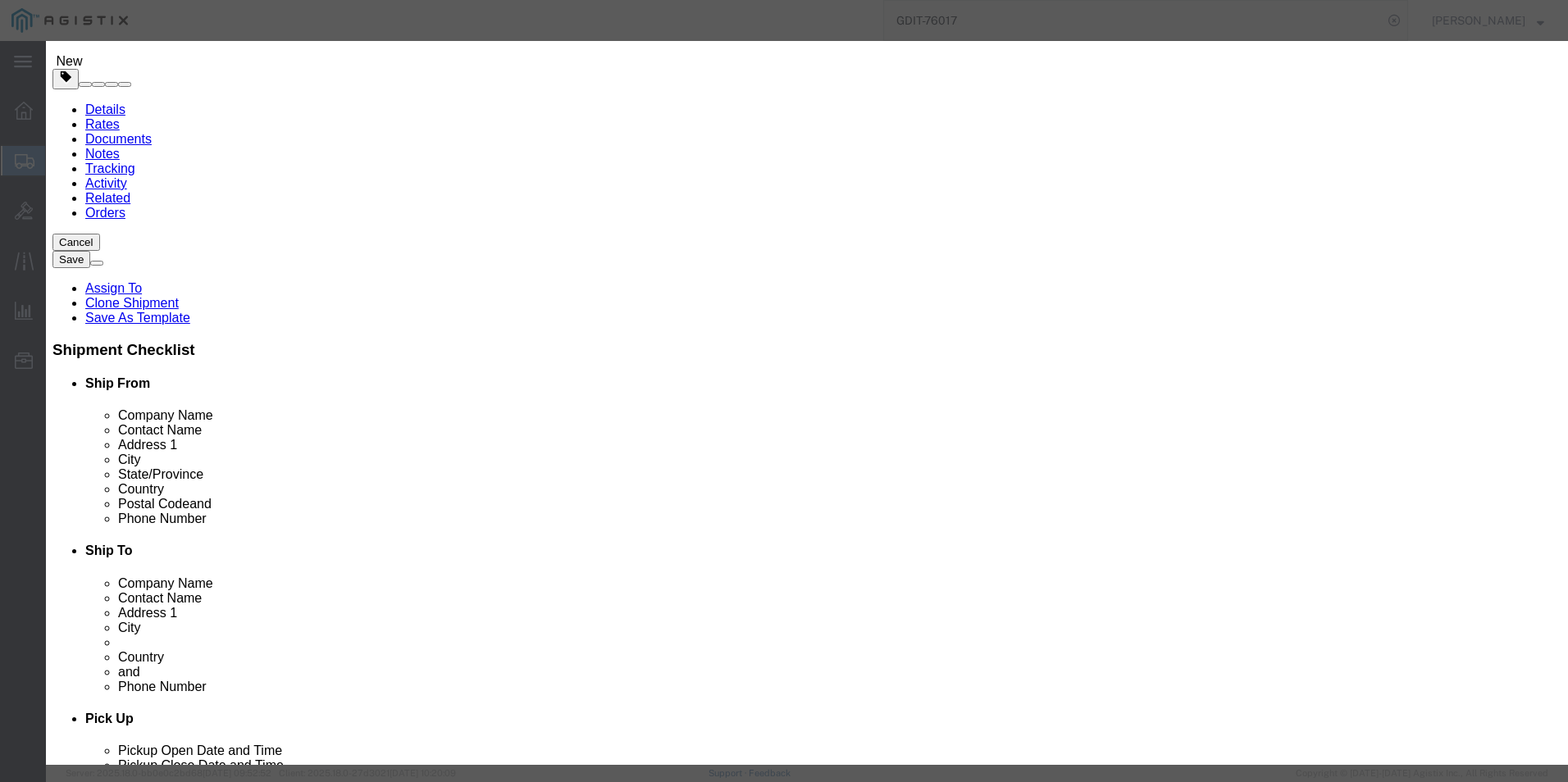
type input "420212"
type input "4202120000"
click input "text"
type input "e"
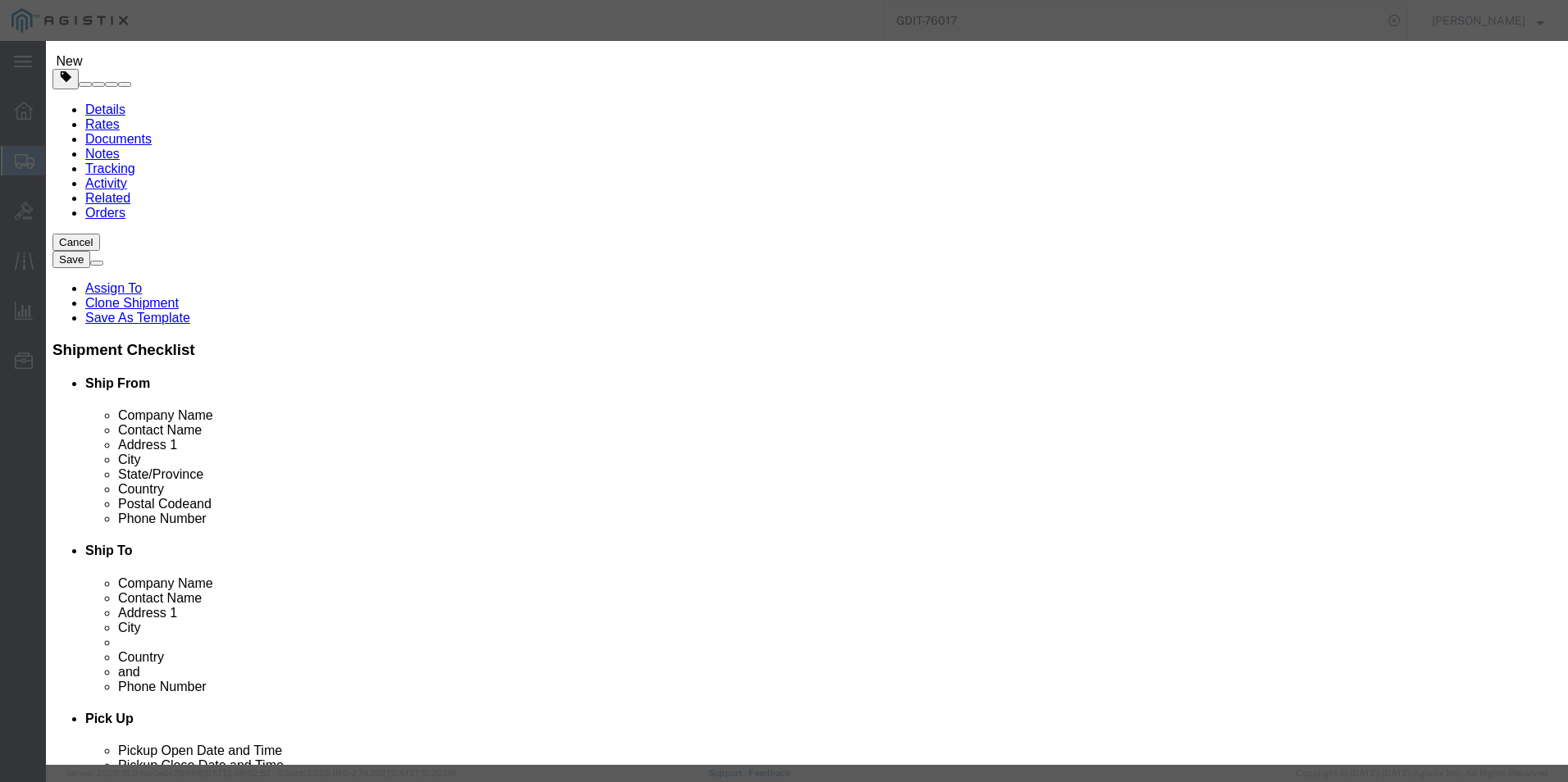
type input "EAR99"
click select "Select ATF BIS DEA EPA FDA FTR ITAR OFAC Other (OPA)"
select select "BIS"
click select "Select ATF BIS DEA EPA FDA FTR ITAR OFAC Other (OPA)"
click select "Select AGR-Agricultural APP-Computers APR-Additional Permissive Exports AVS-Air…"
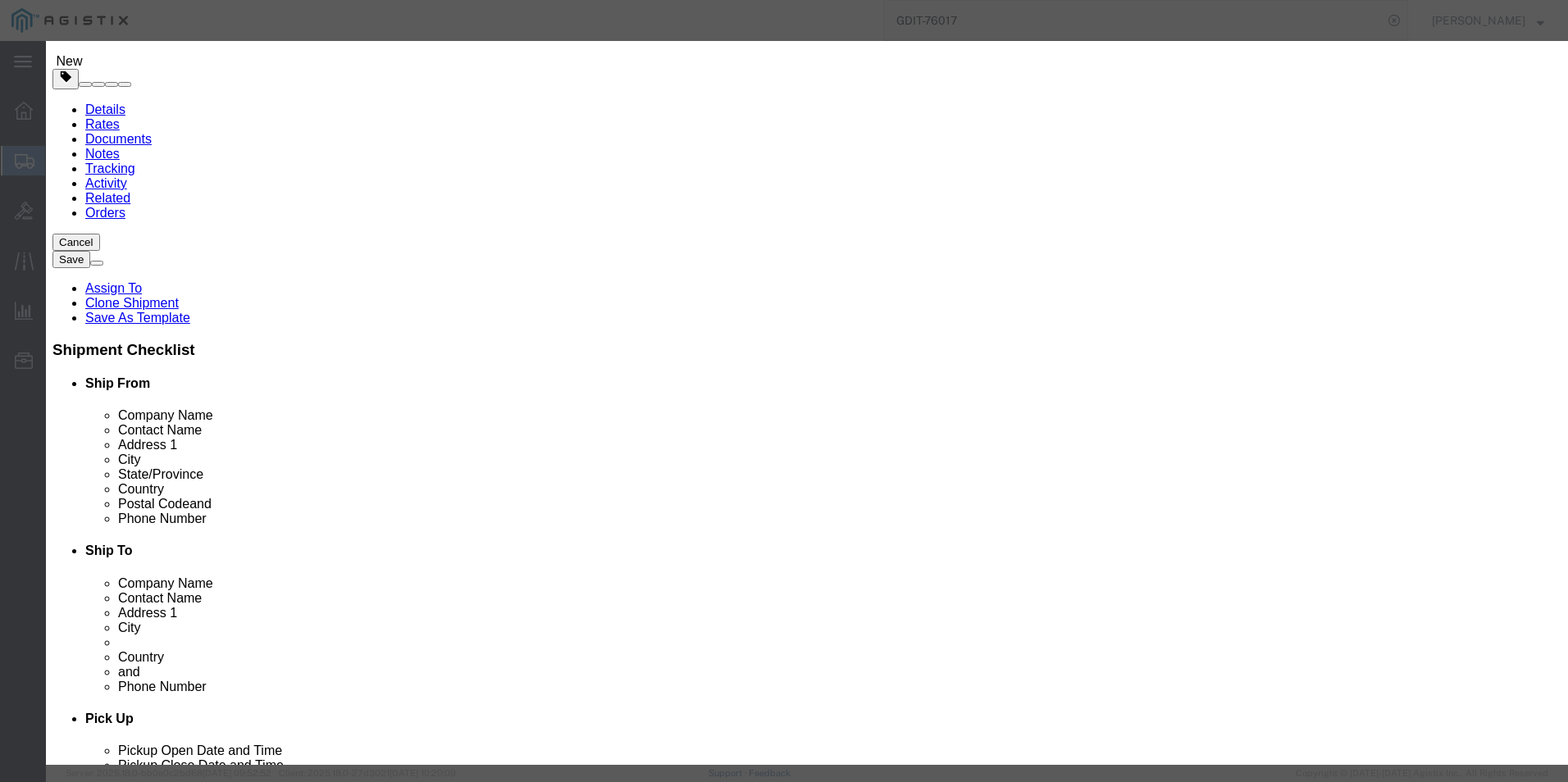
select select "NLR"
click select "Select AGR-Agricultural APP-Computers APR-Additional Permissive Exports AVS-Air…"
click button "Save & Close"
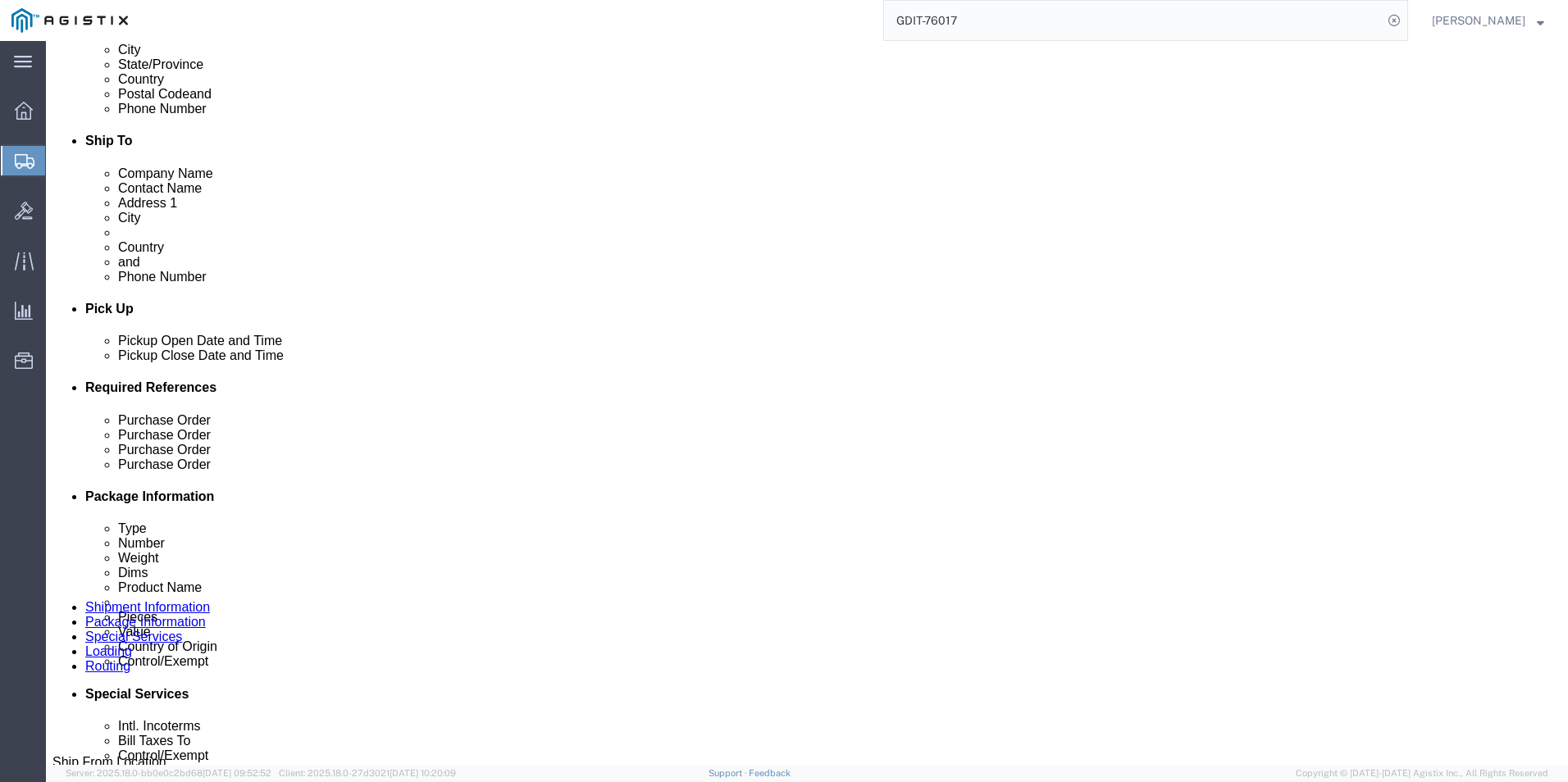
scroll to position [328, 0]
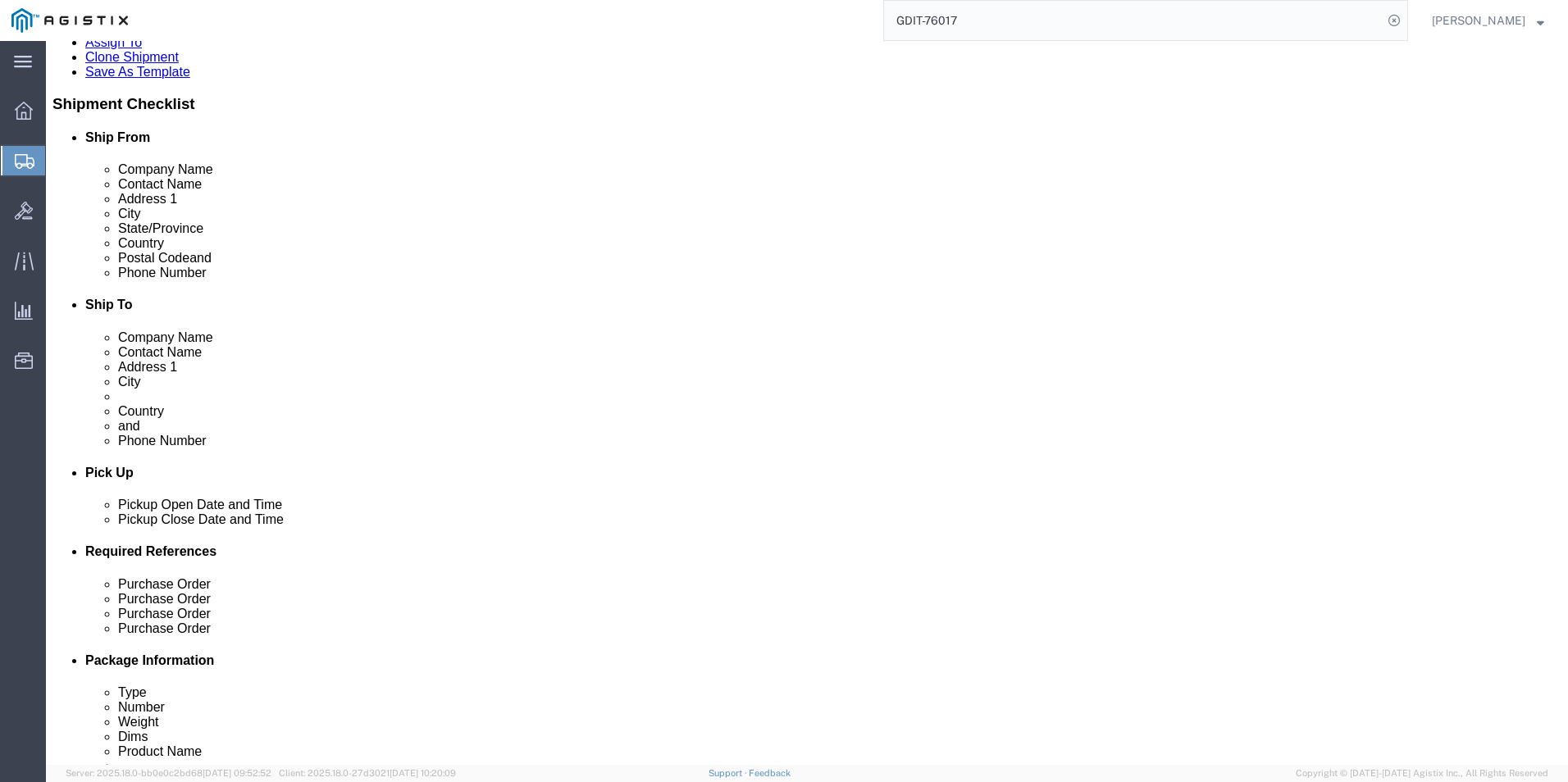
click link "Delete this content"
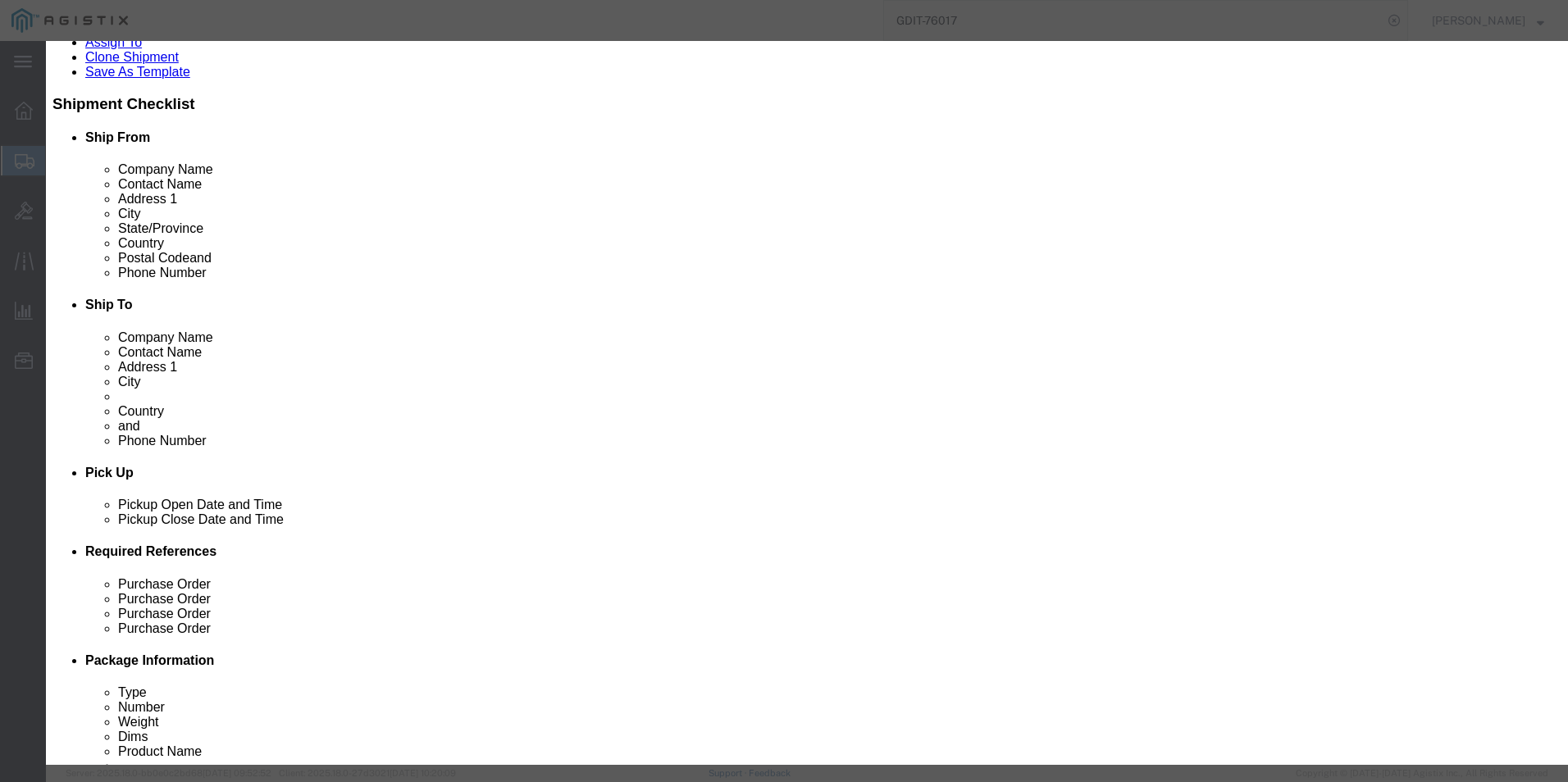
click button "Yes"
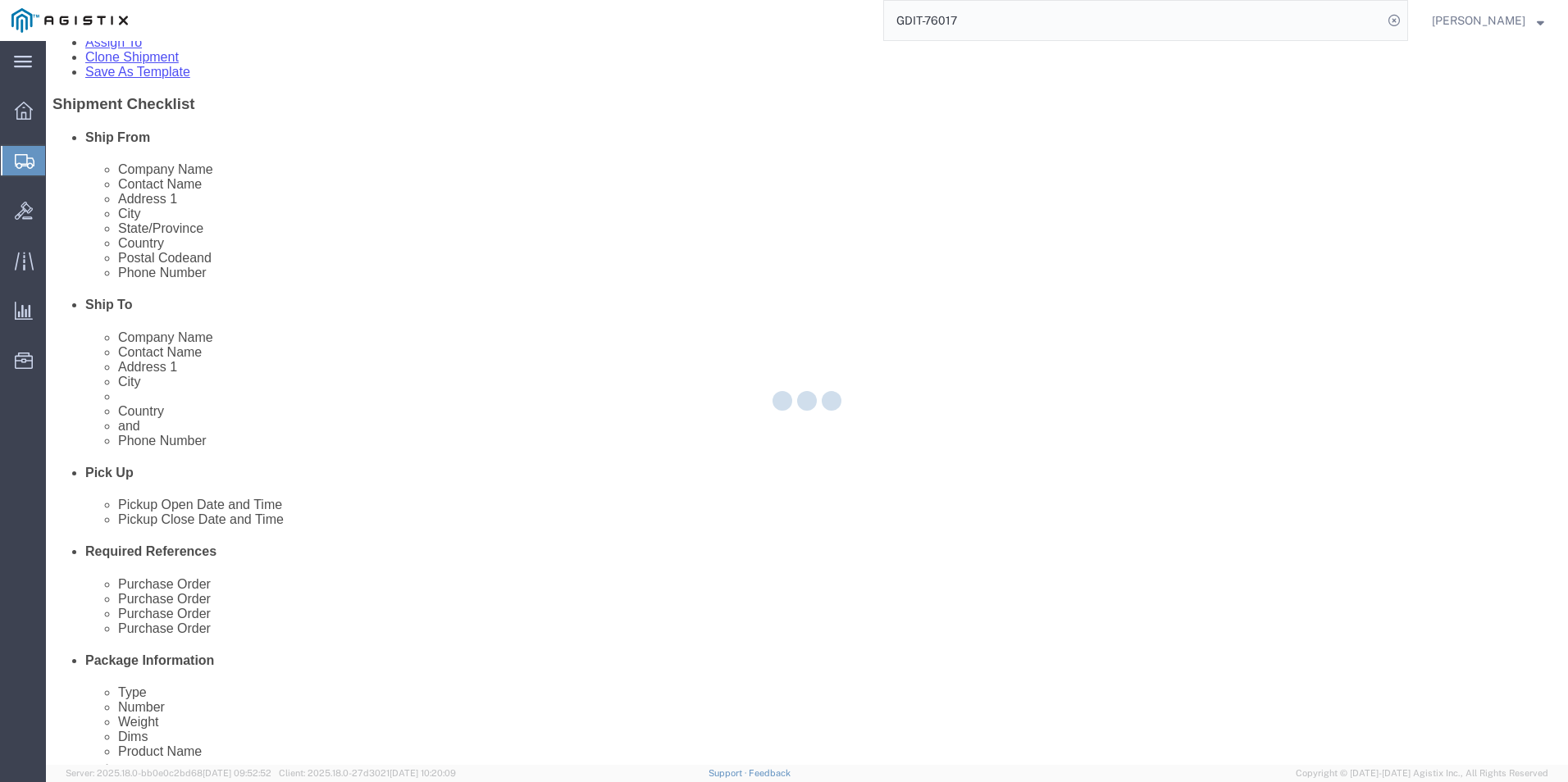
select select "PSNS"
select select "PONS"
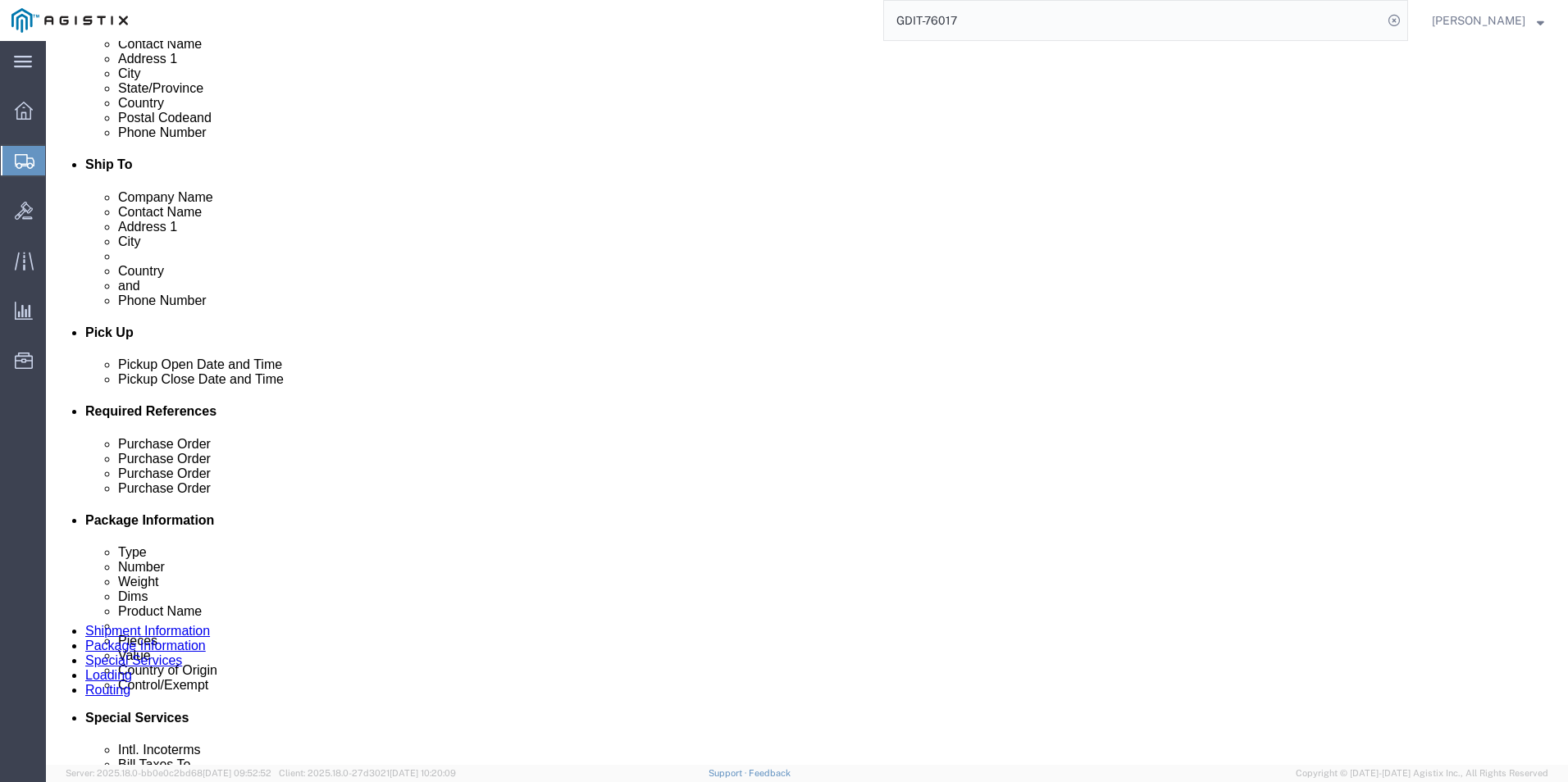
scroll to position [492, 0]
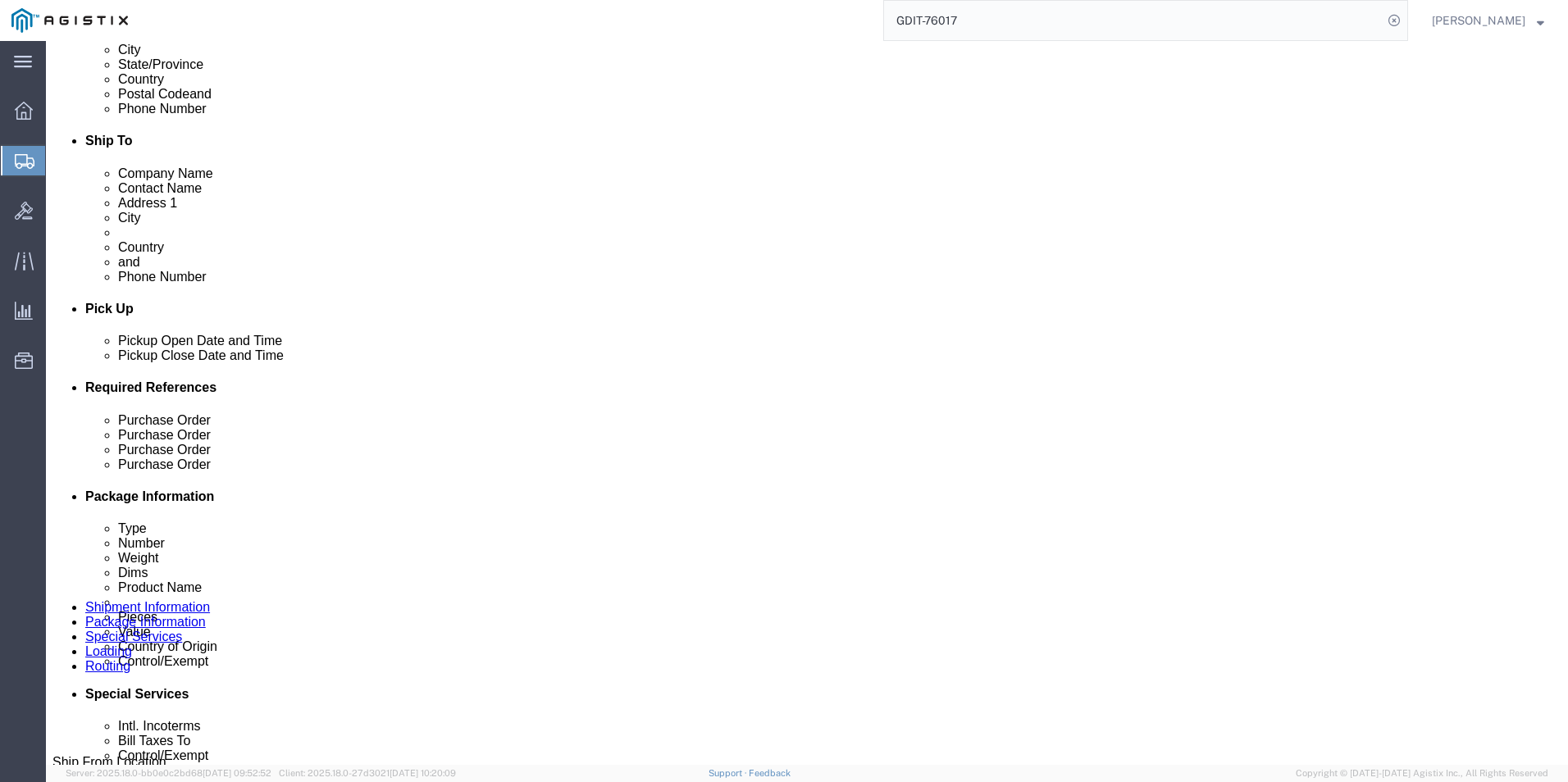
click div "Pieces: 6.00 Each Total value: 3758.58 USD"
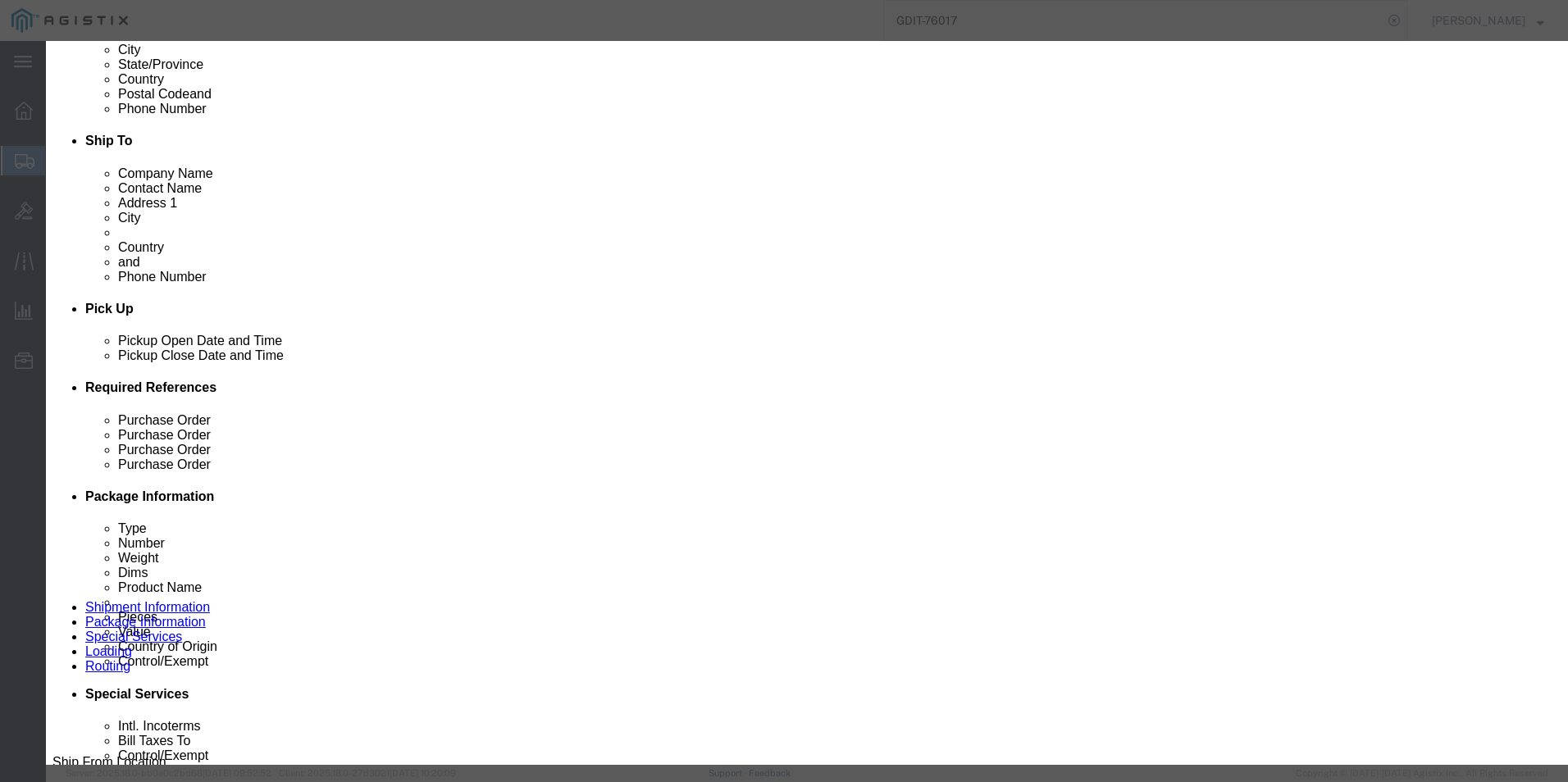
click link "3923100000 - BOXES,CASES,CRATES & SIMILAR ARTICLES,OF PLASTIC (KGS)"
type input "420212"
type input "4202120000"
click input "5655A"
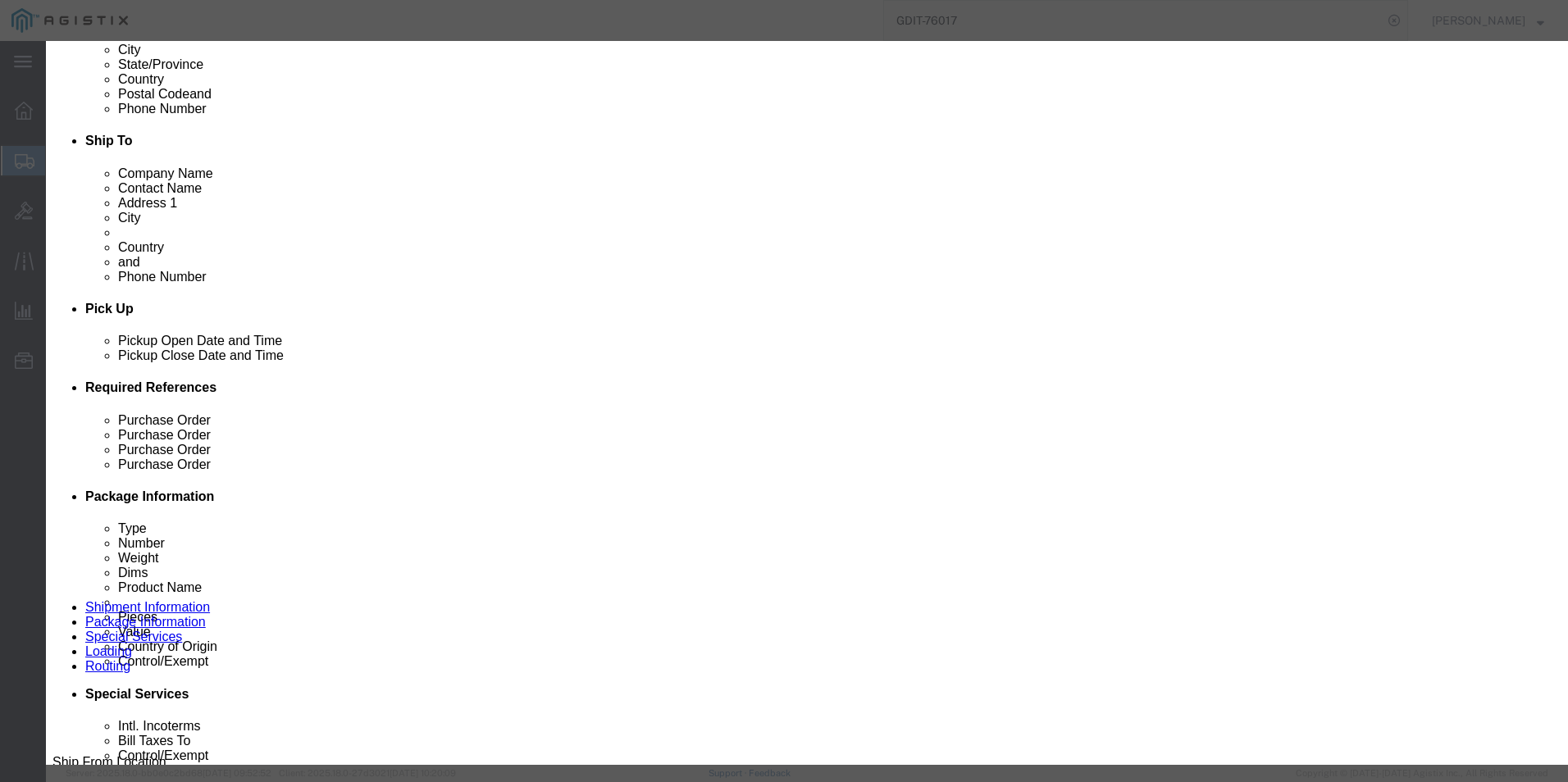
type input "5"
type input "PS400-SPEC-197"
click button "Save & Close"
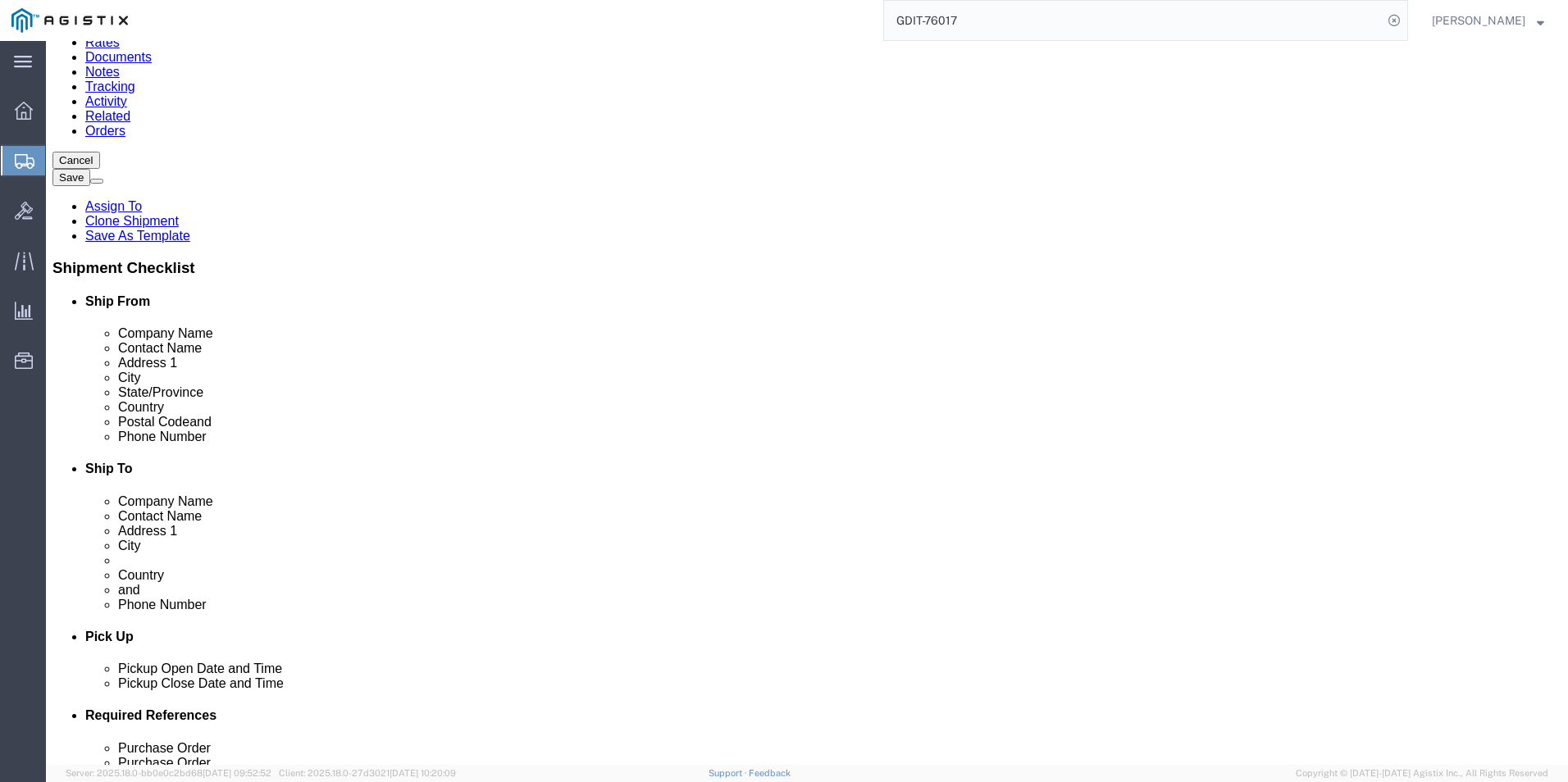
click dd "5065.68 USD"
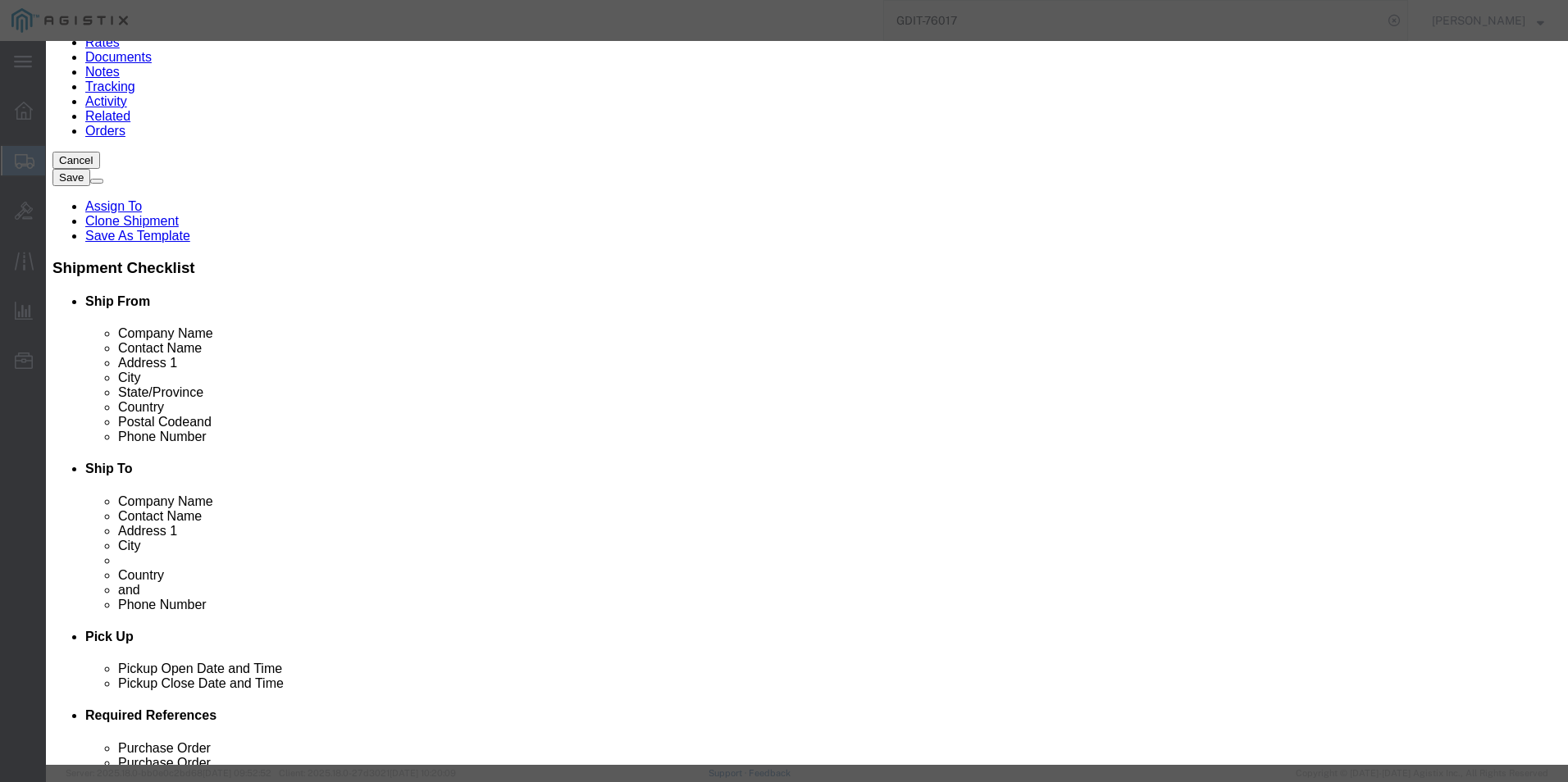
drag, startPoint x: 534, startPoint y: 188, endPoint x: 473, endPoint y: 192, distance: 61.1
click input "5065.68"
click button "button"
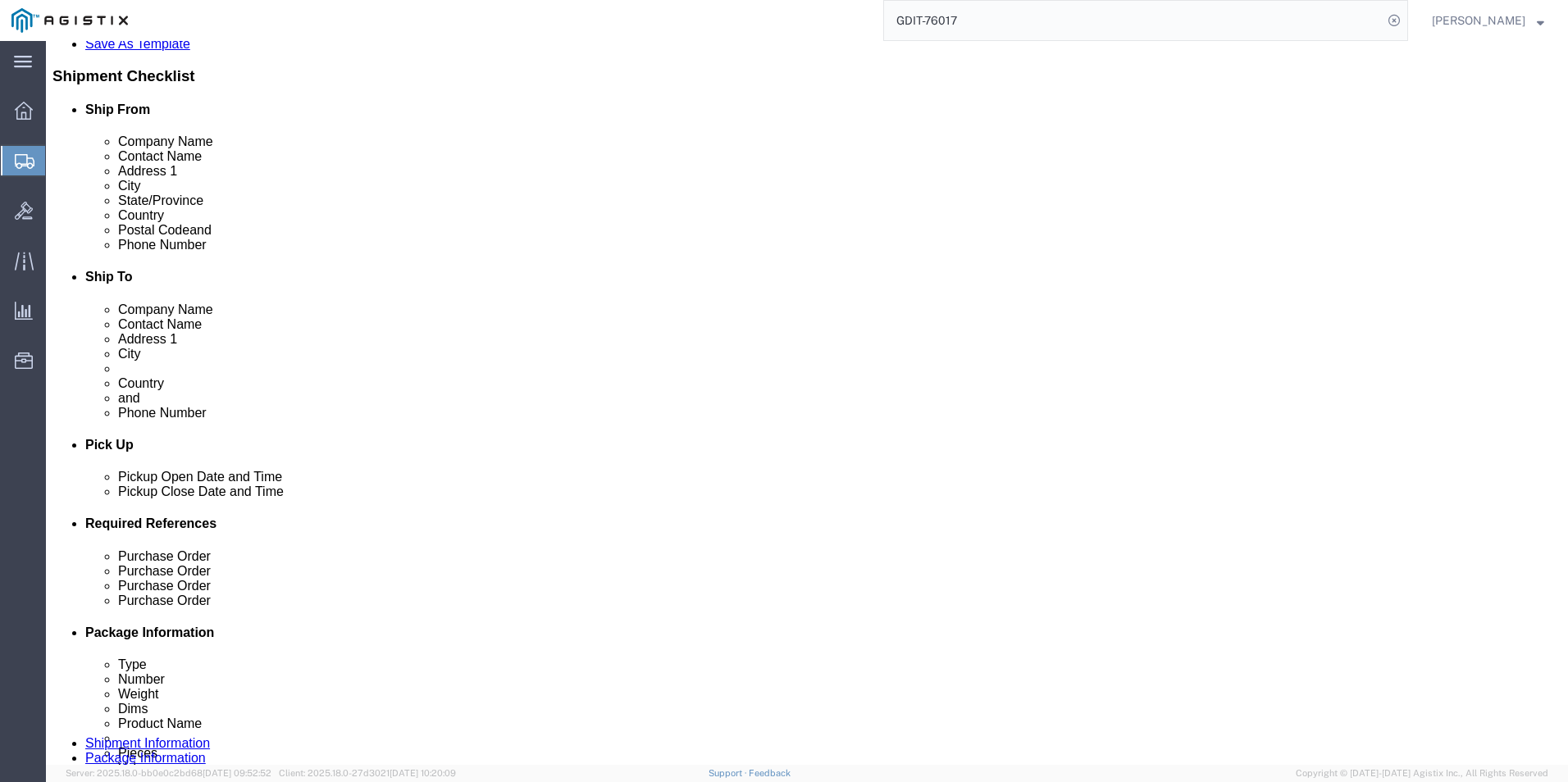
scroll to position [410, 0]
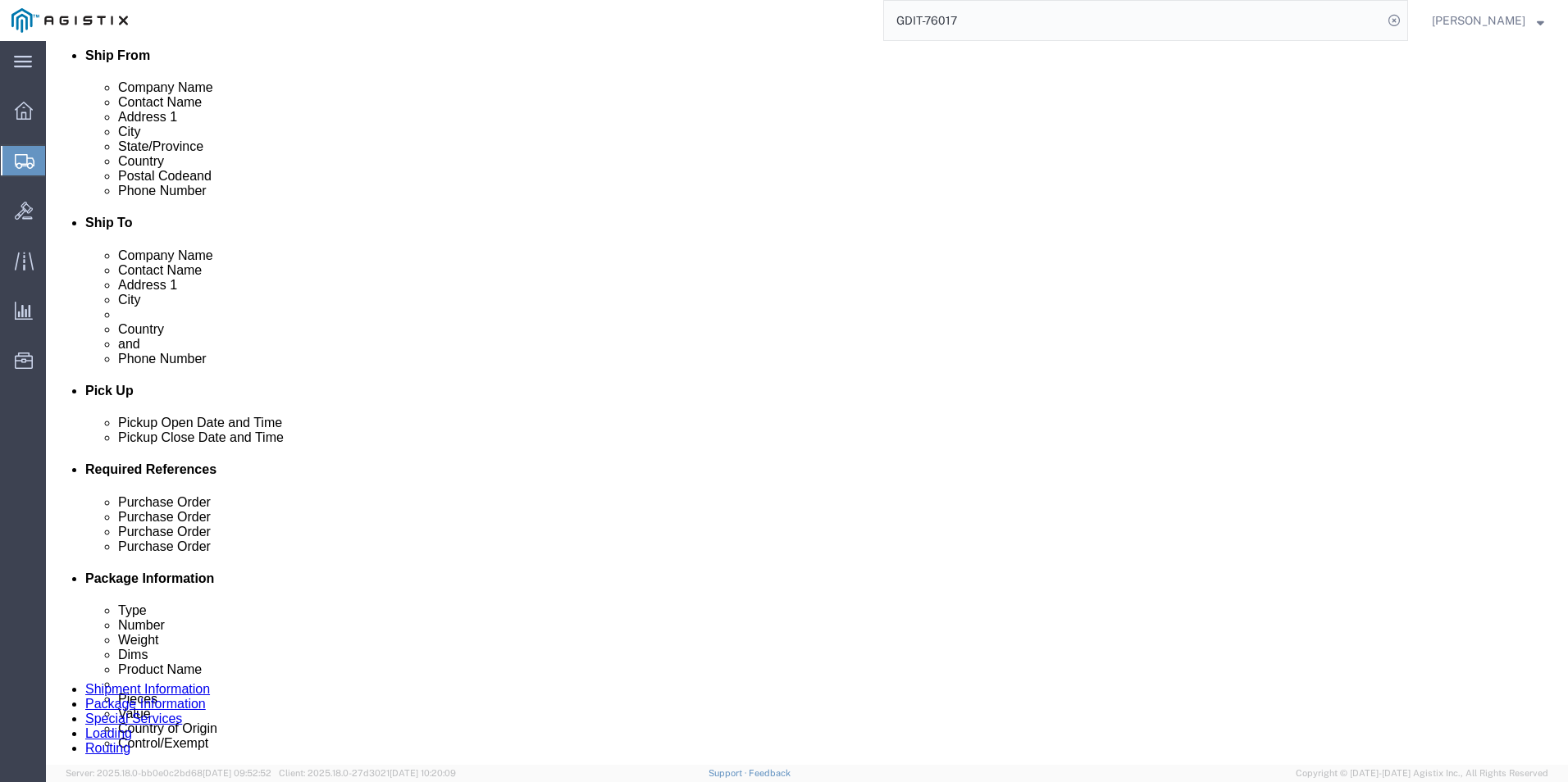
click dd "6.00 Each"
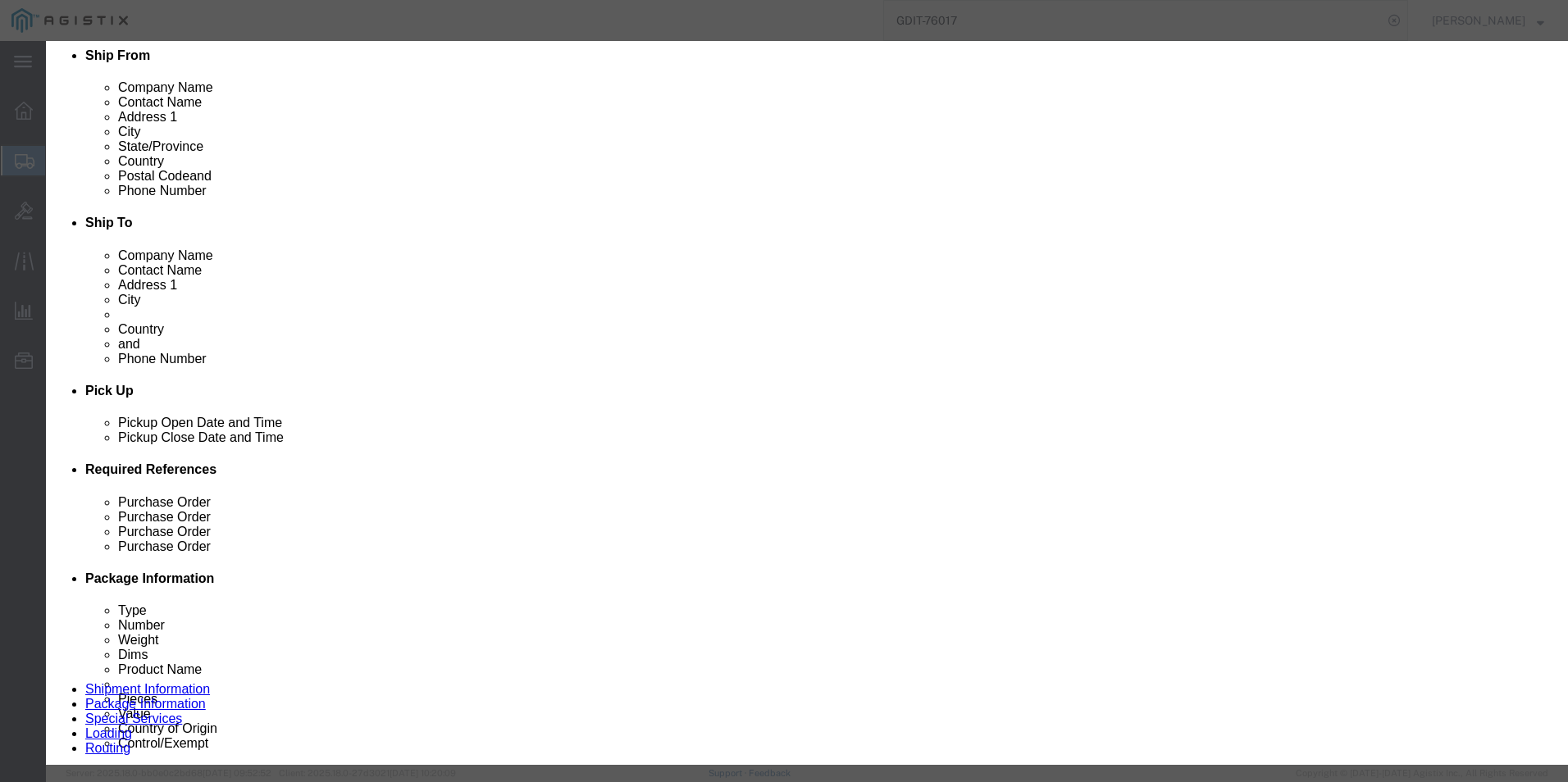
drag, startPoint x: 547, startPoint y: 190, endPoint x: 433, endPoint y: 191, distance: 114.0
click div "Total Value 3758.58 Select ADP AED AFN ALL AMD AOA ARS ATS AUD AWG AZN BAM BBD …"
drag, startPoint x: 505, startPoint y: 187, endPoint x: 781, endPoint y: 53, distance: 306.8
click h3 "Edit content"
click input "3758.58"
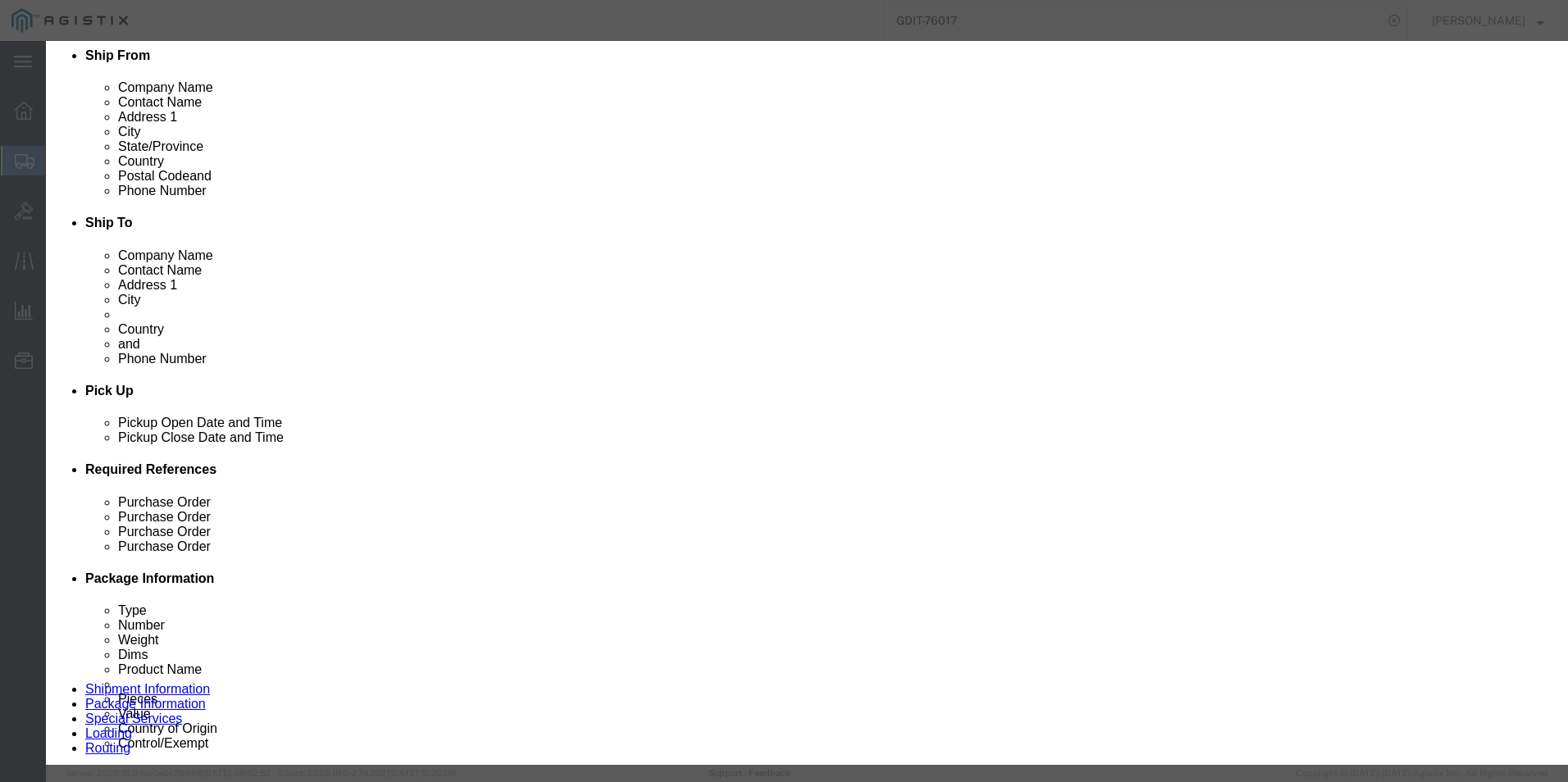
type input "3"
drag, startPoint x: 489, startPoint y: 188, endPoint x: 483, endPoint y: 236, distance: 48.4
click input "Total Value : This field is required."
paste input "5065.68"
type input "5065.68"
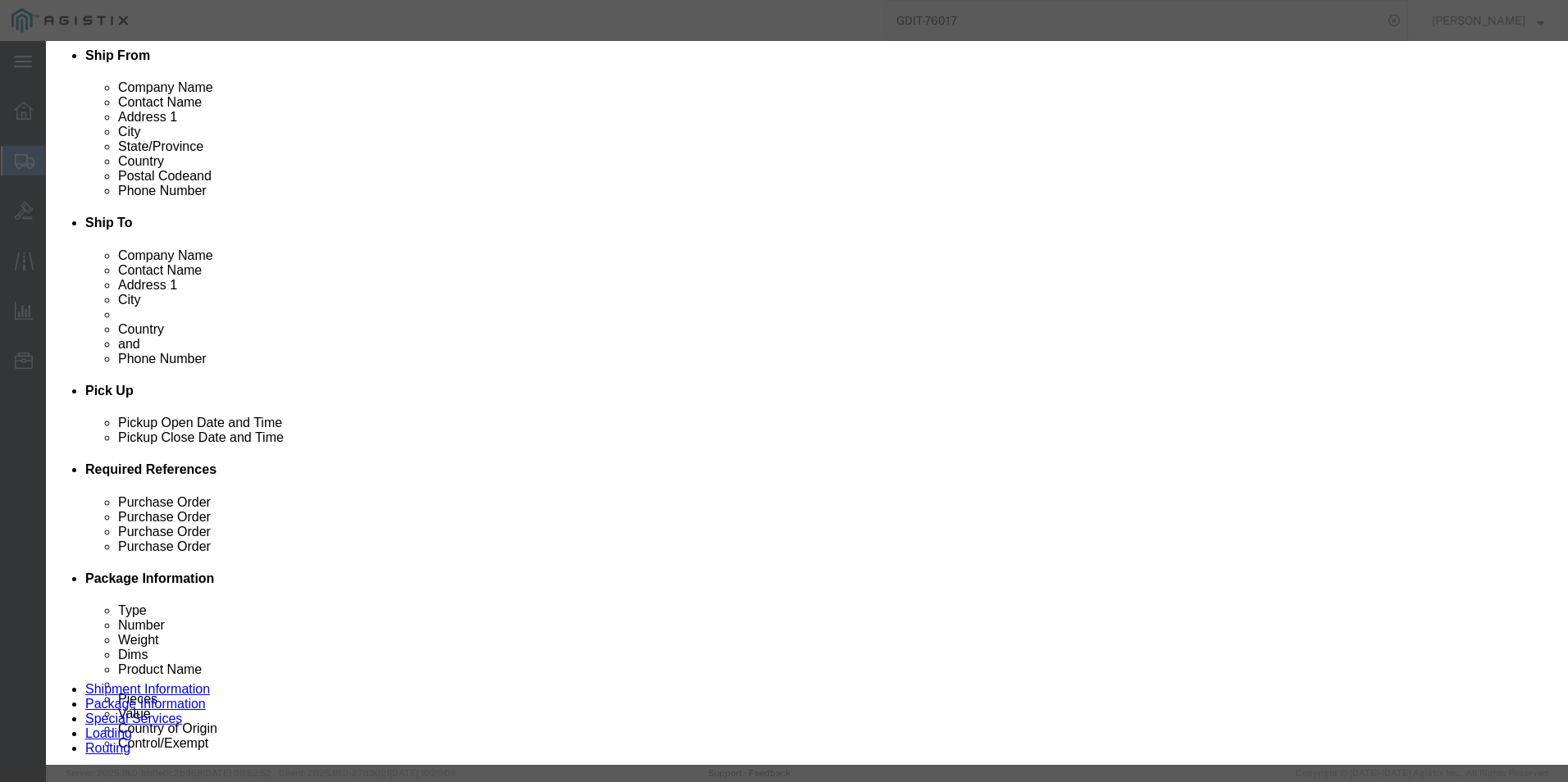
click button "Save & Close"
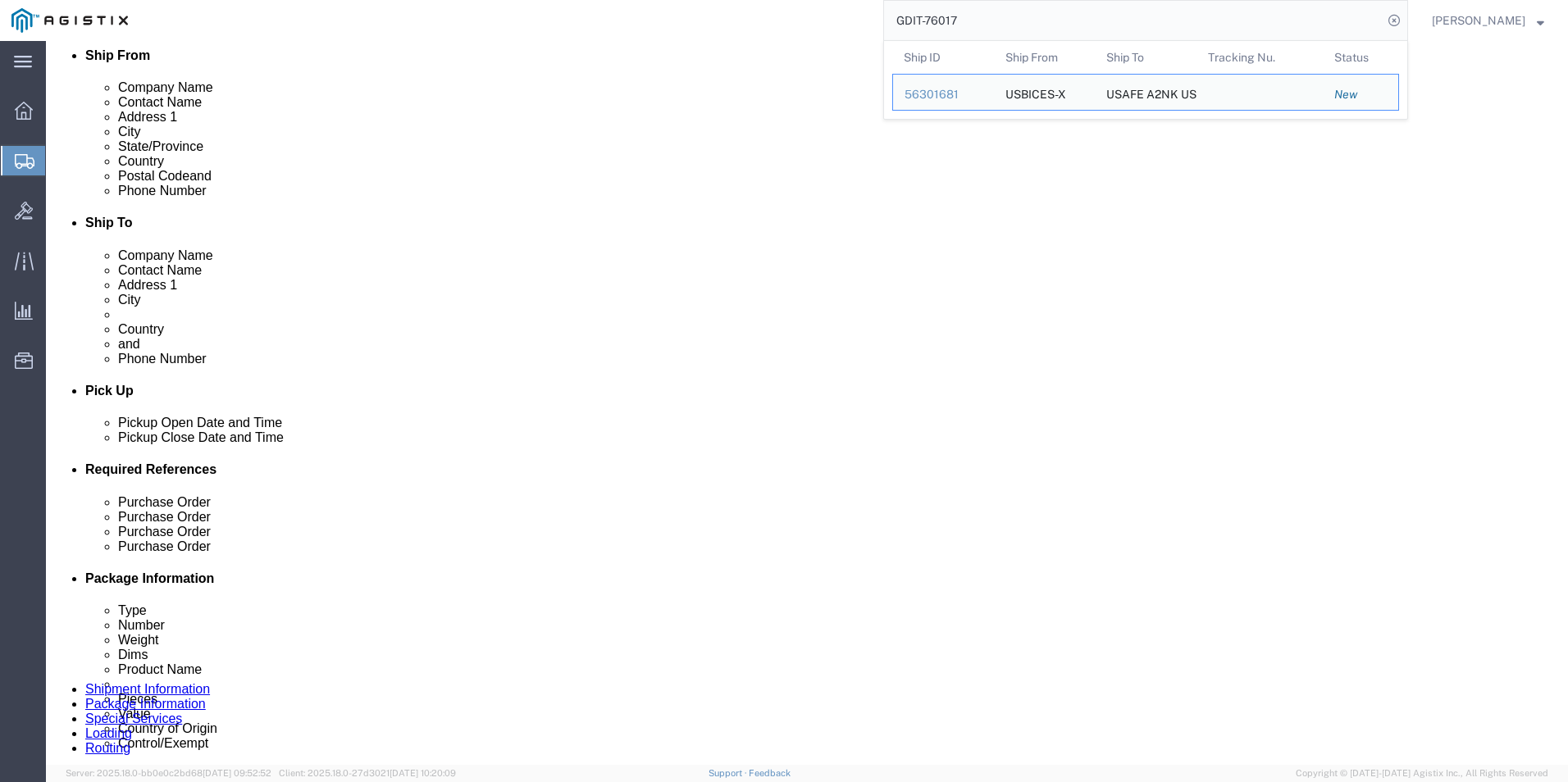
click at [974, 10] on input "GDIT-76017" at bounding box center [1133, 21] width 499 height 39
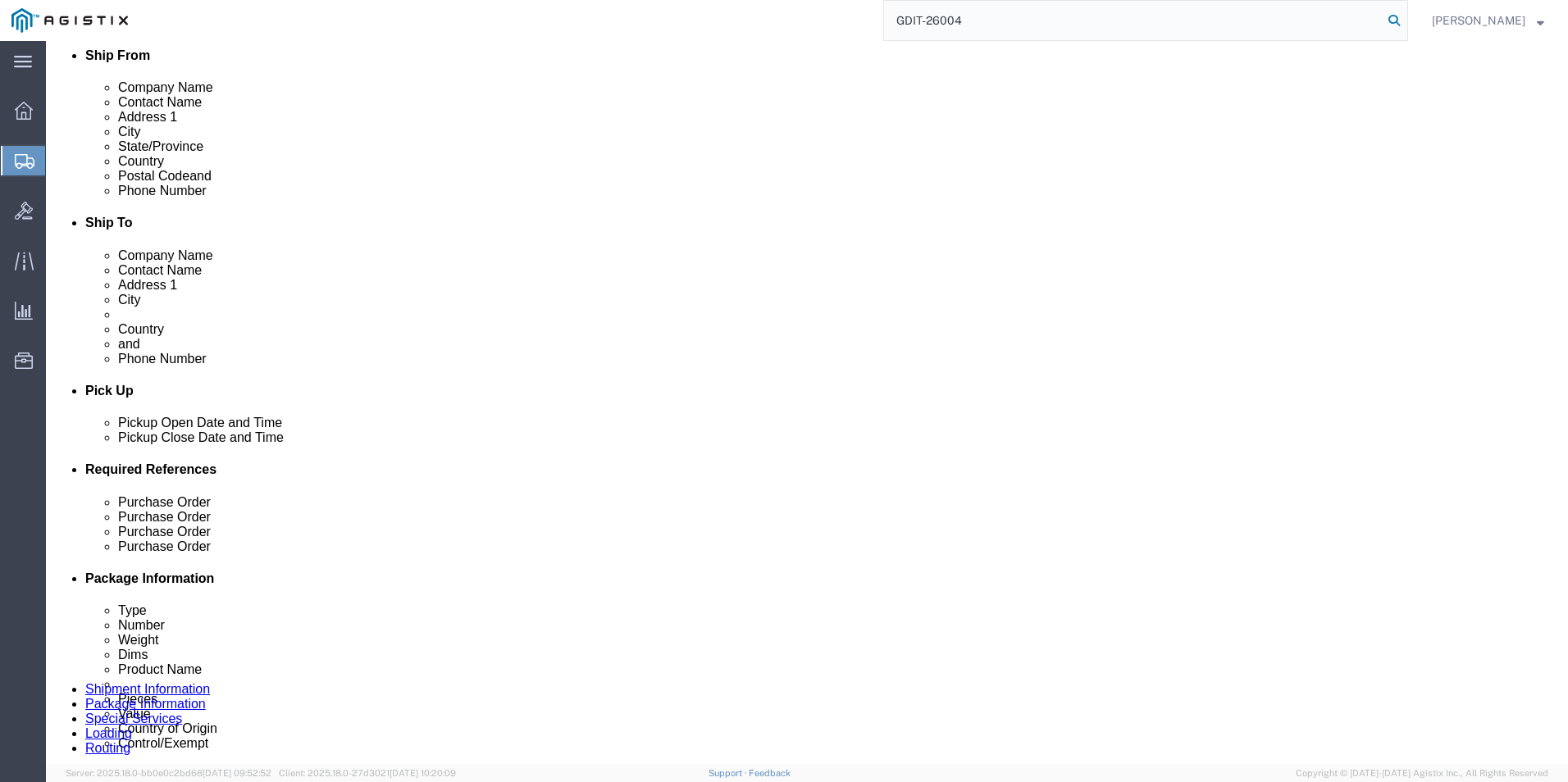
click at [1391, 21] on icon at bounding box center [1394, 21] width 23 height 23
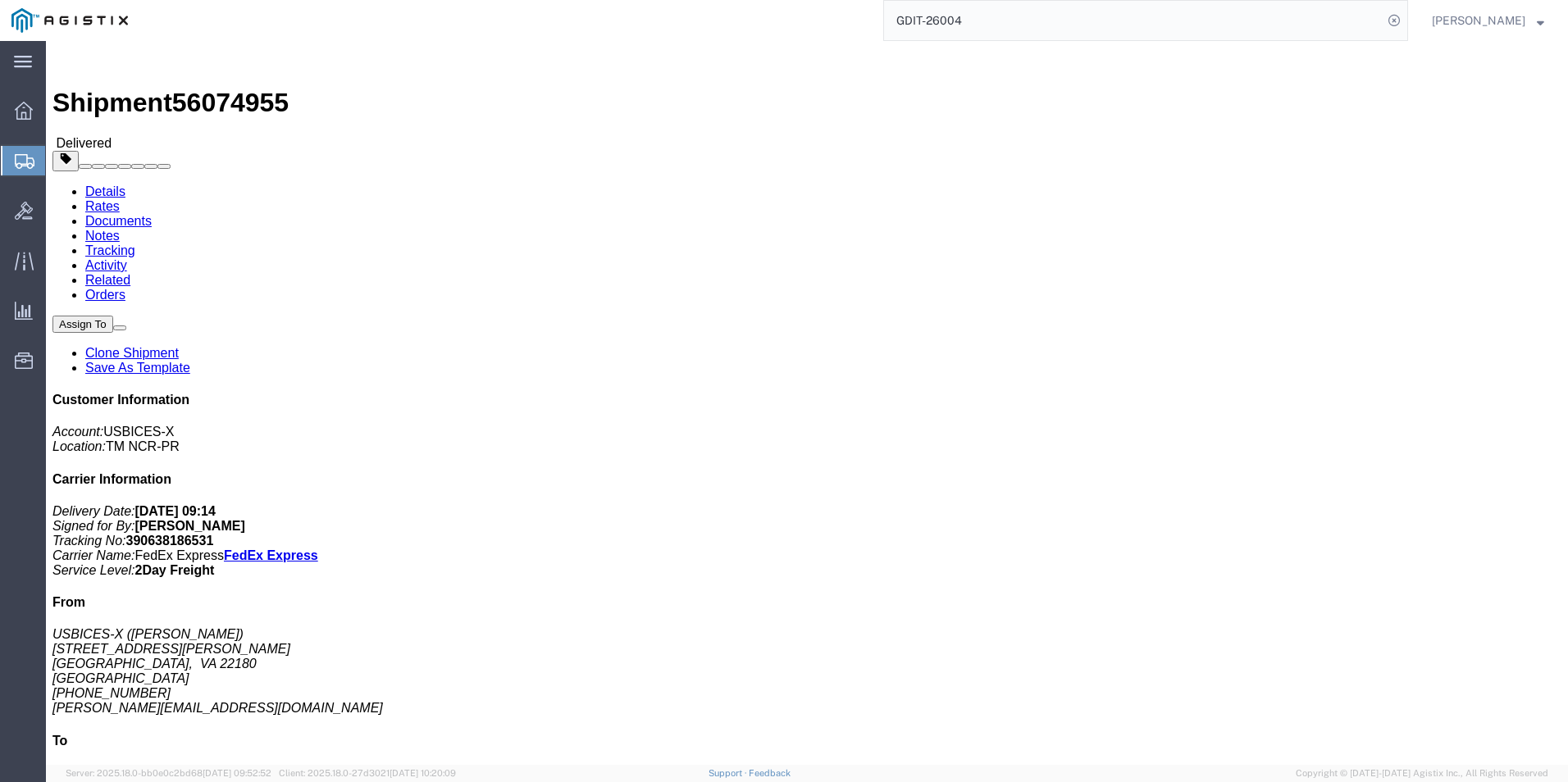
click at [1018, 17] on input "GDIT-26004" at bounding box center [1133, 21] width 499 height 39
click at [1344, 18] on input "GDIT-26004" at bounding box center [1133, 21] width 499 height 39
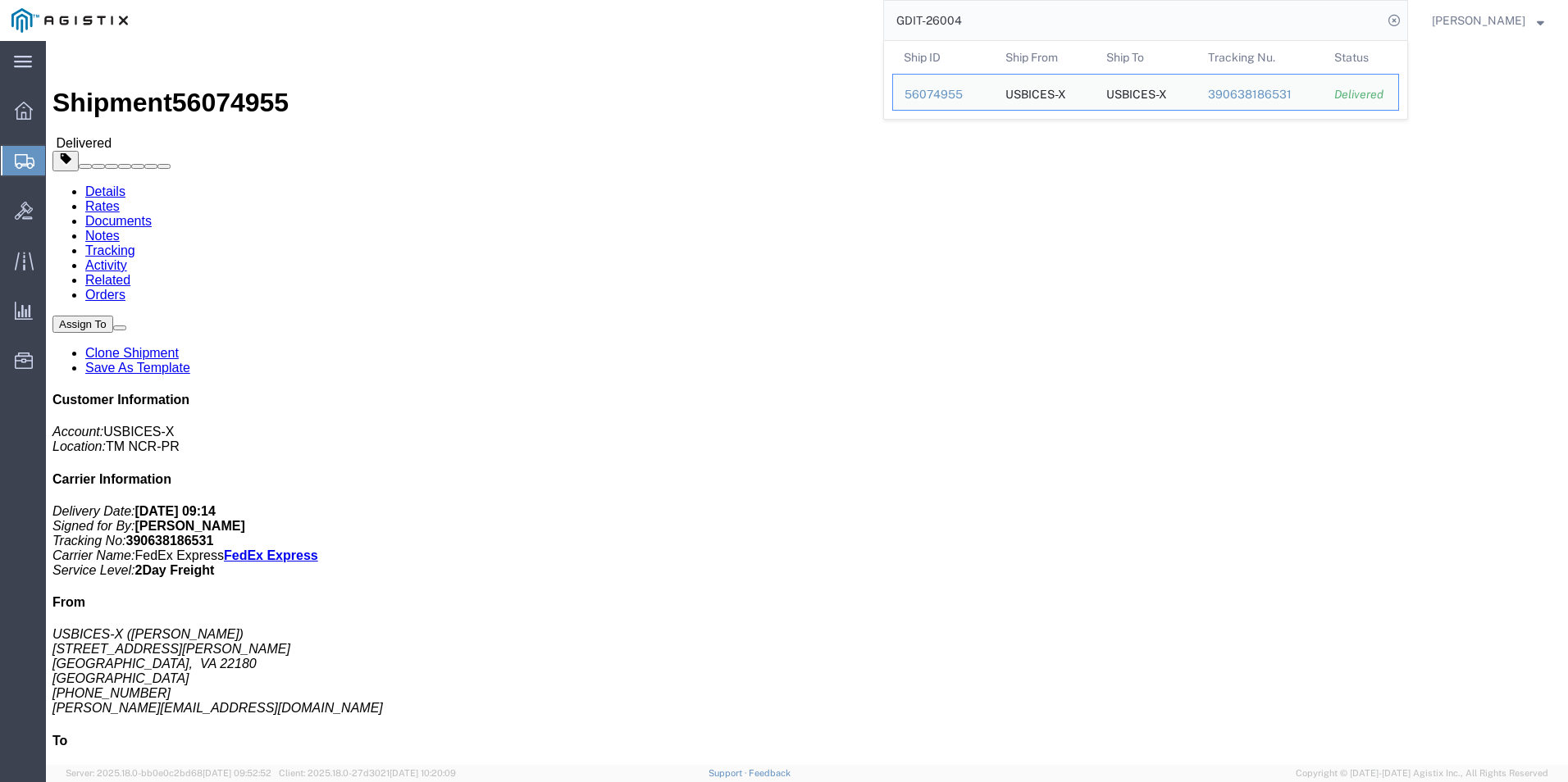
click div "Shipment Detail Ship From USBICES-X ([PERSON_NAME]) [STREET_ADDRESS][PERSON_NAM…"
click at [1276, 17] on input "GDIT-26004" at bounding box center [1133, 21] width 499 height 39
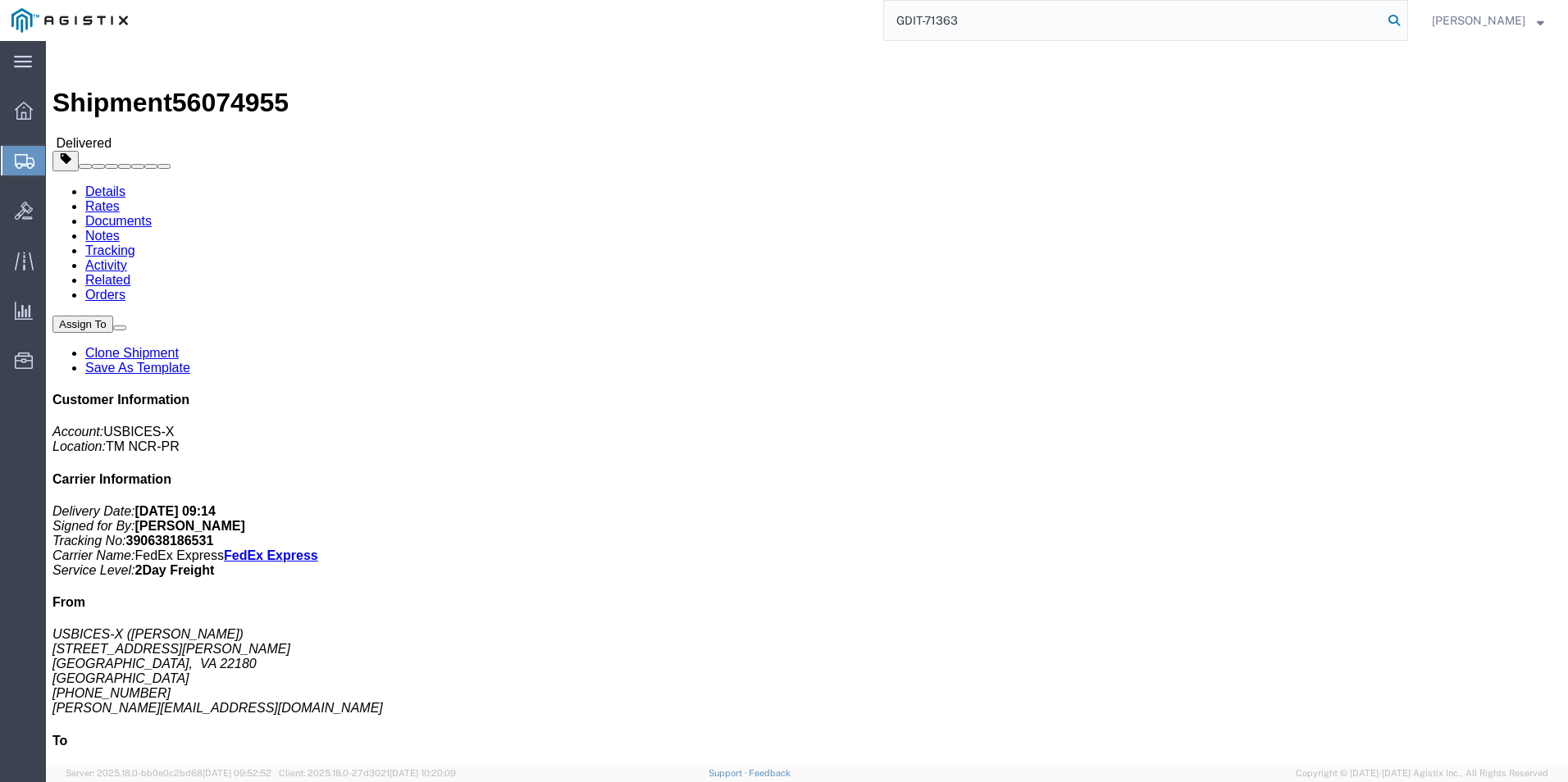
click at [1393, 14] on icon at bounding box center [1394, 21] width 23 height 23
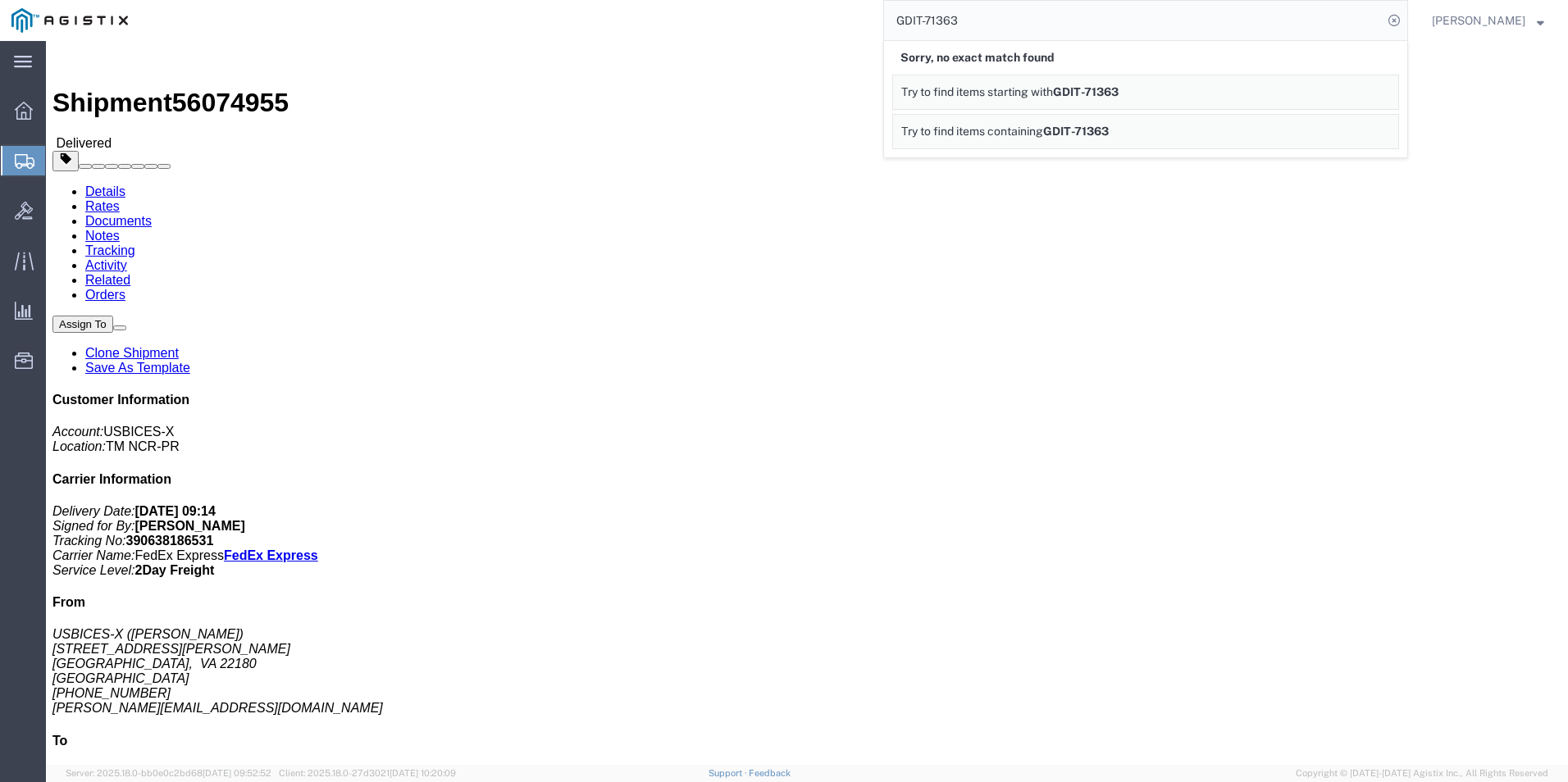
click div "Ship From USBICES-X ([PERSON_NAME]) [STREET_ADDRESS][PERSON_NAME] [PHONE_NUMBER…"
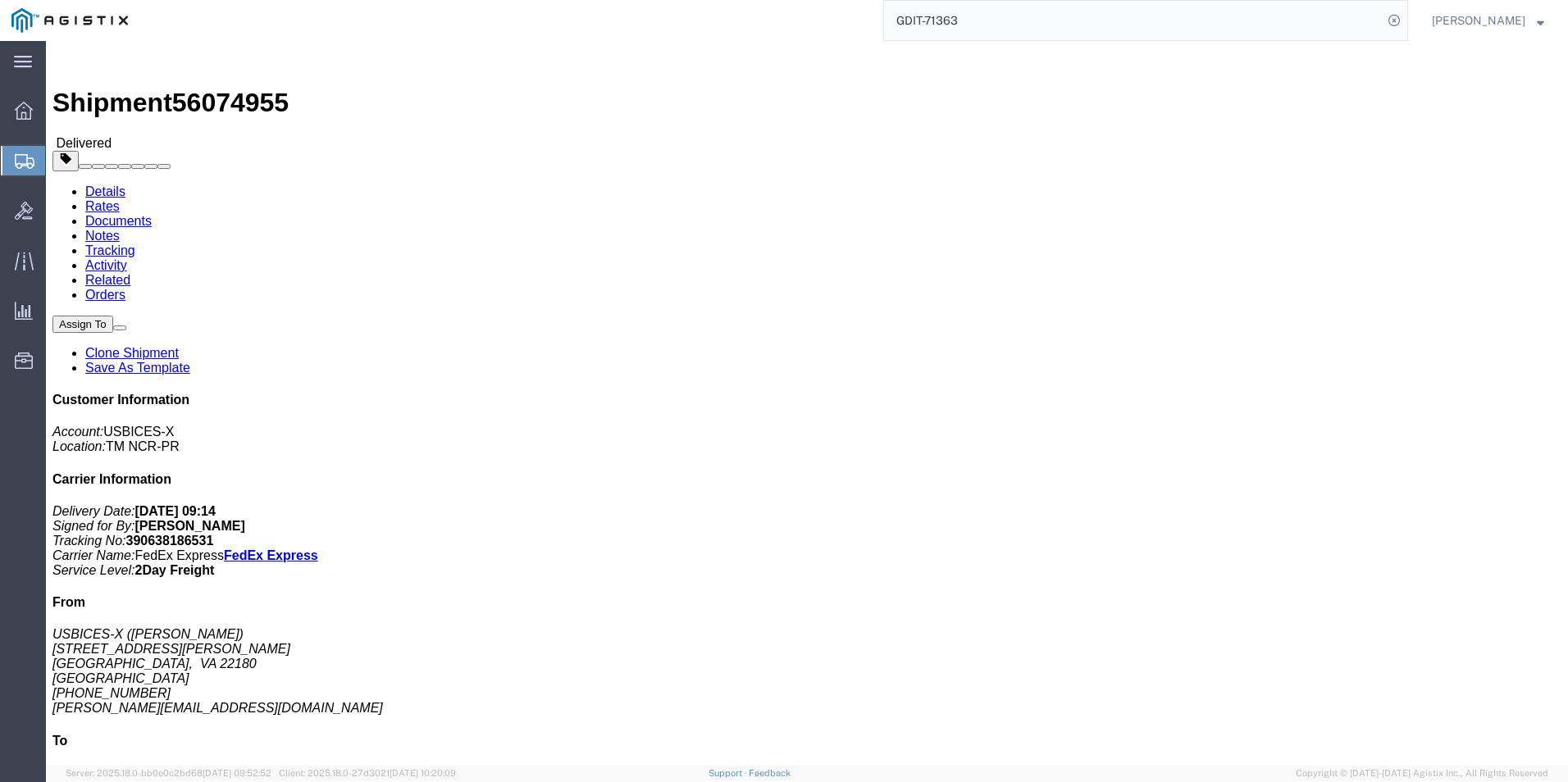
click at [1011, 28] on input "GDIT-71363" at bounding box center [1133, 21] width 499 height 39
click at [980, 30] on input "GDIT-" at bounding box center [1133, 21] width 499 height 39
type input "GDIT-76035"
click at [1396, 24] on icon at bounding box center [1394, 21] width 23 height 23
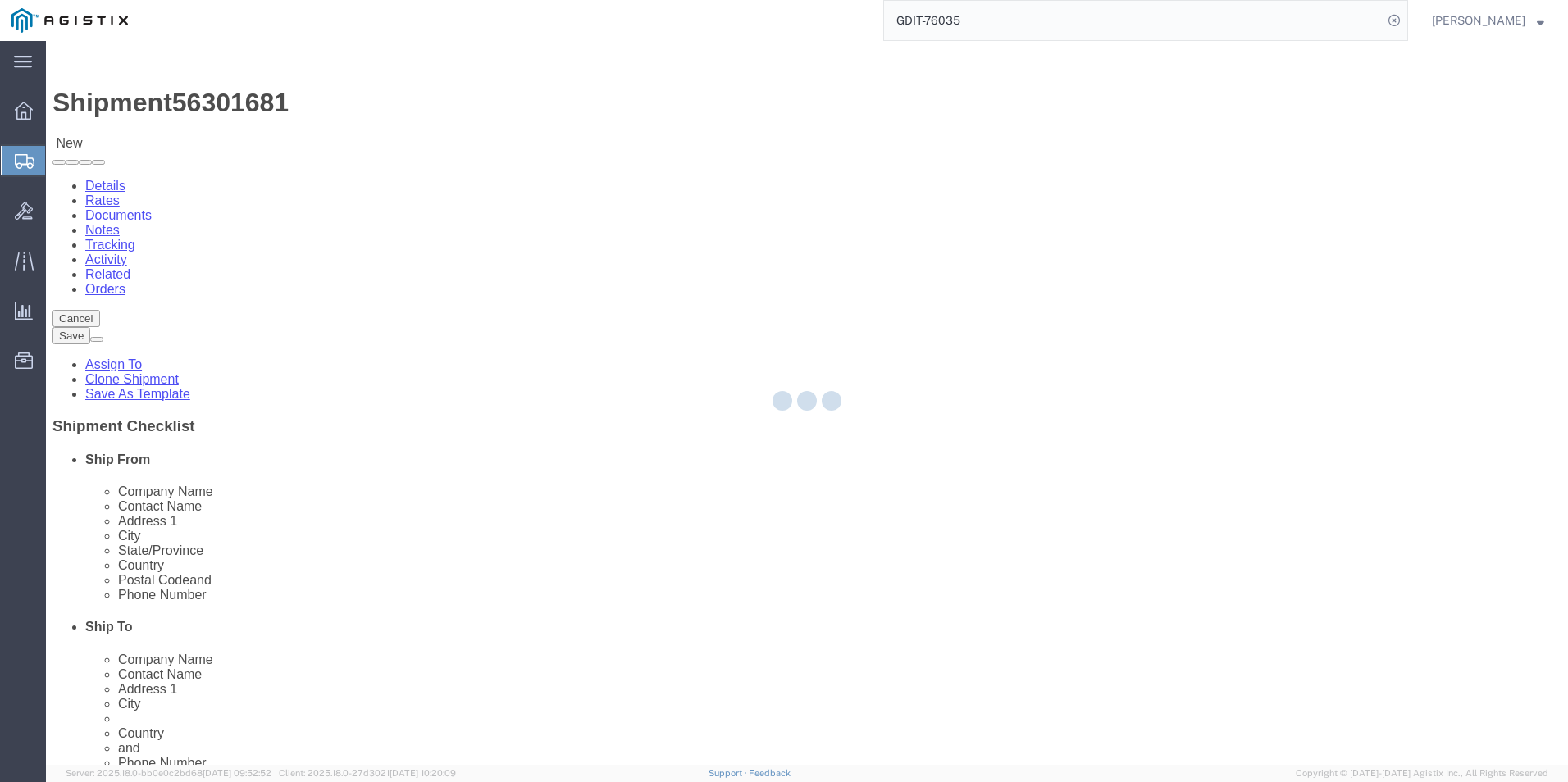
select select "69651"
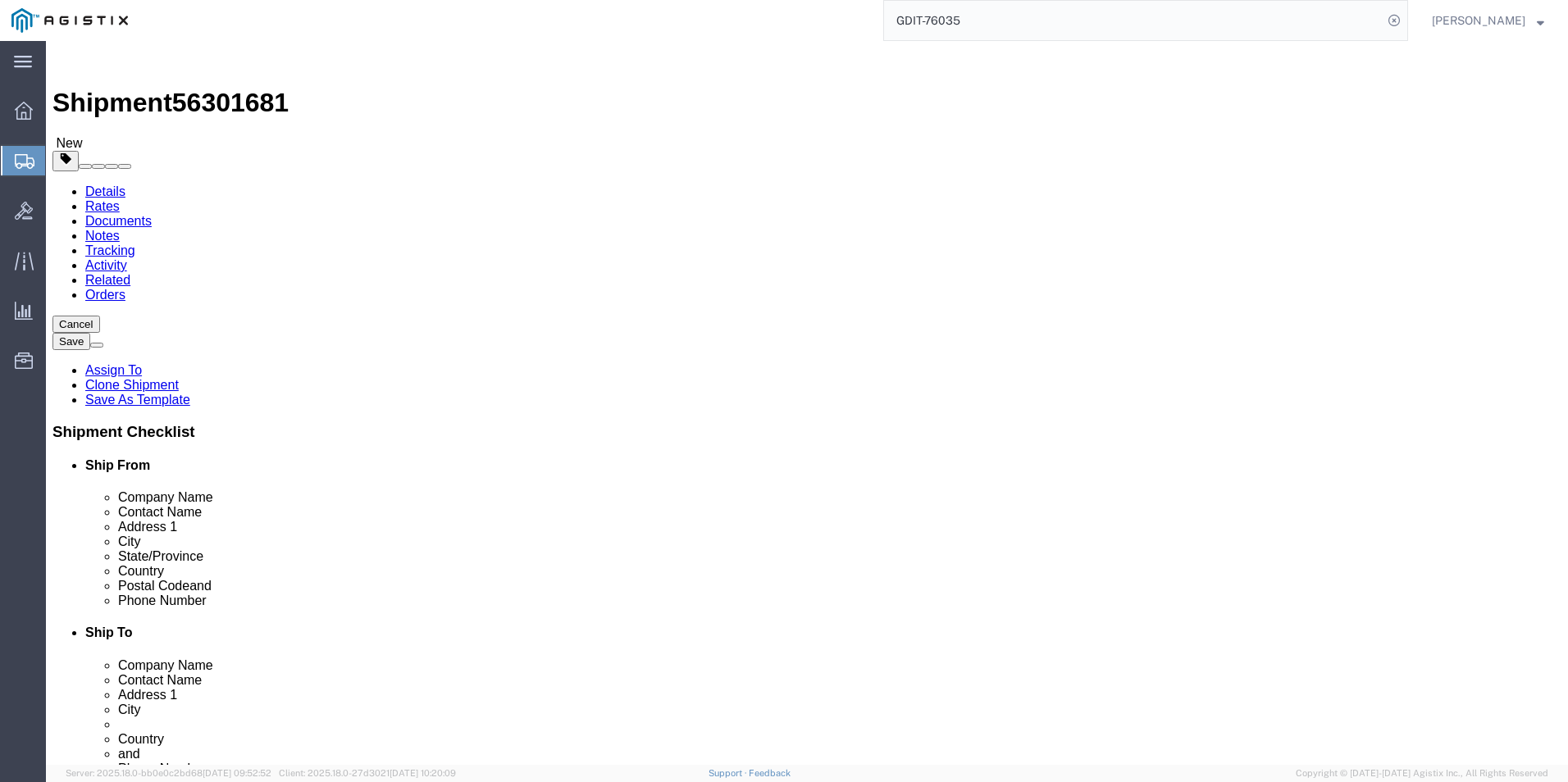
click icon
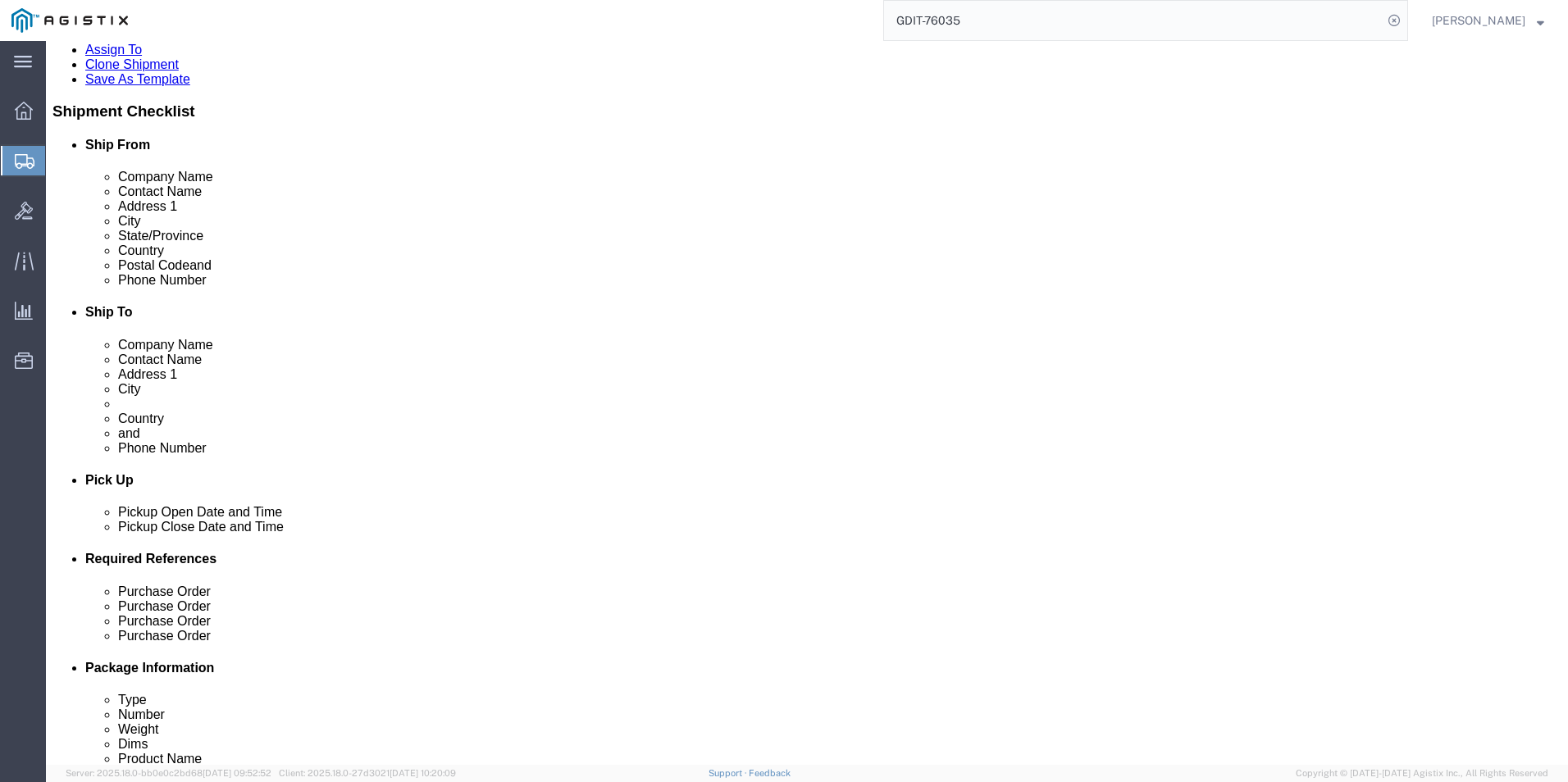
scroll to position [410, 0]
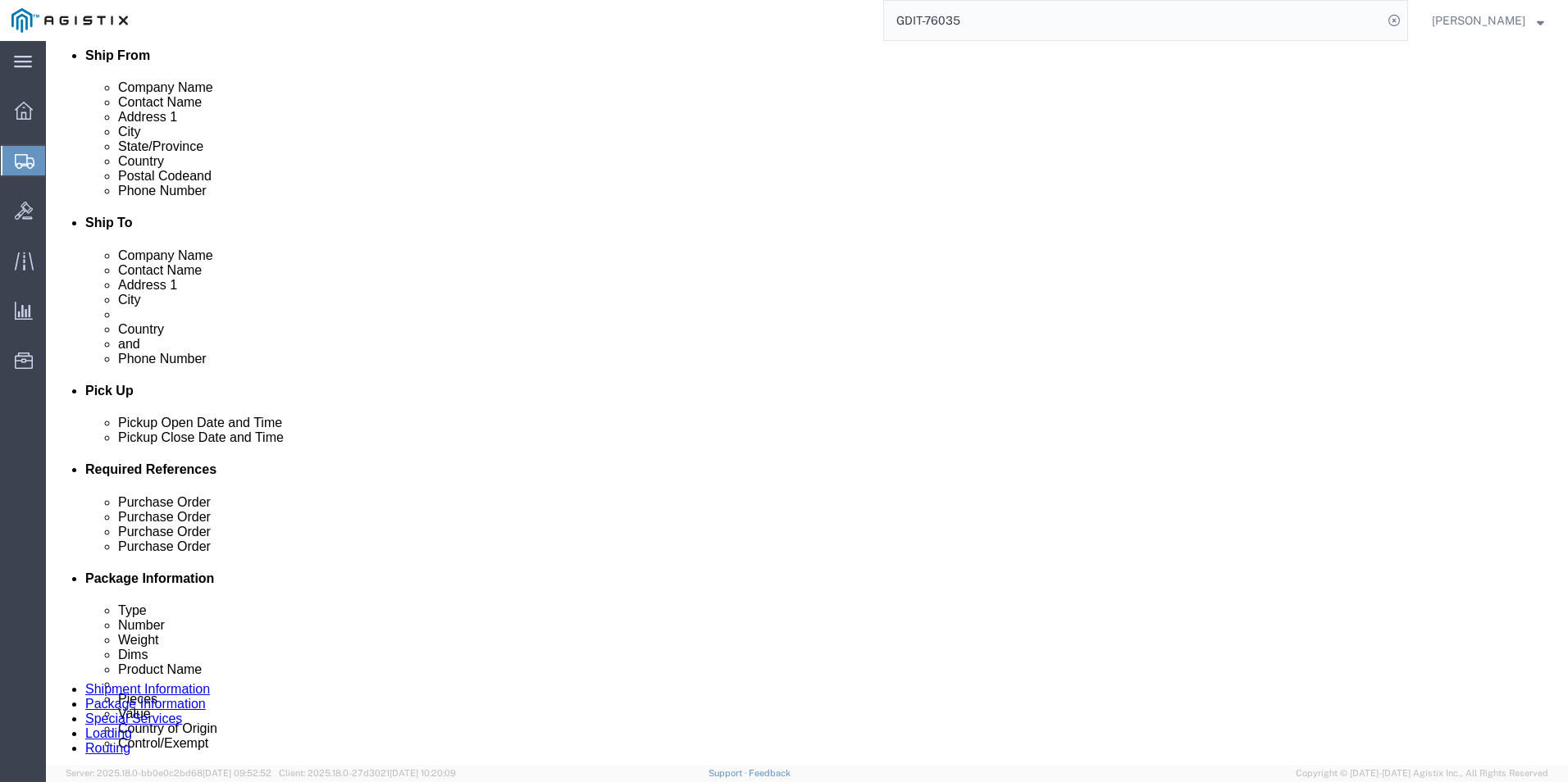
click dd "5065.68 USD"
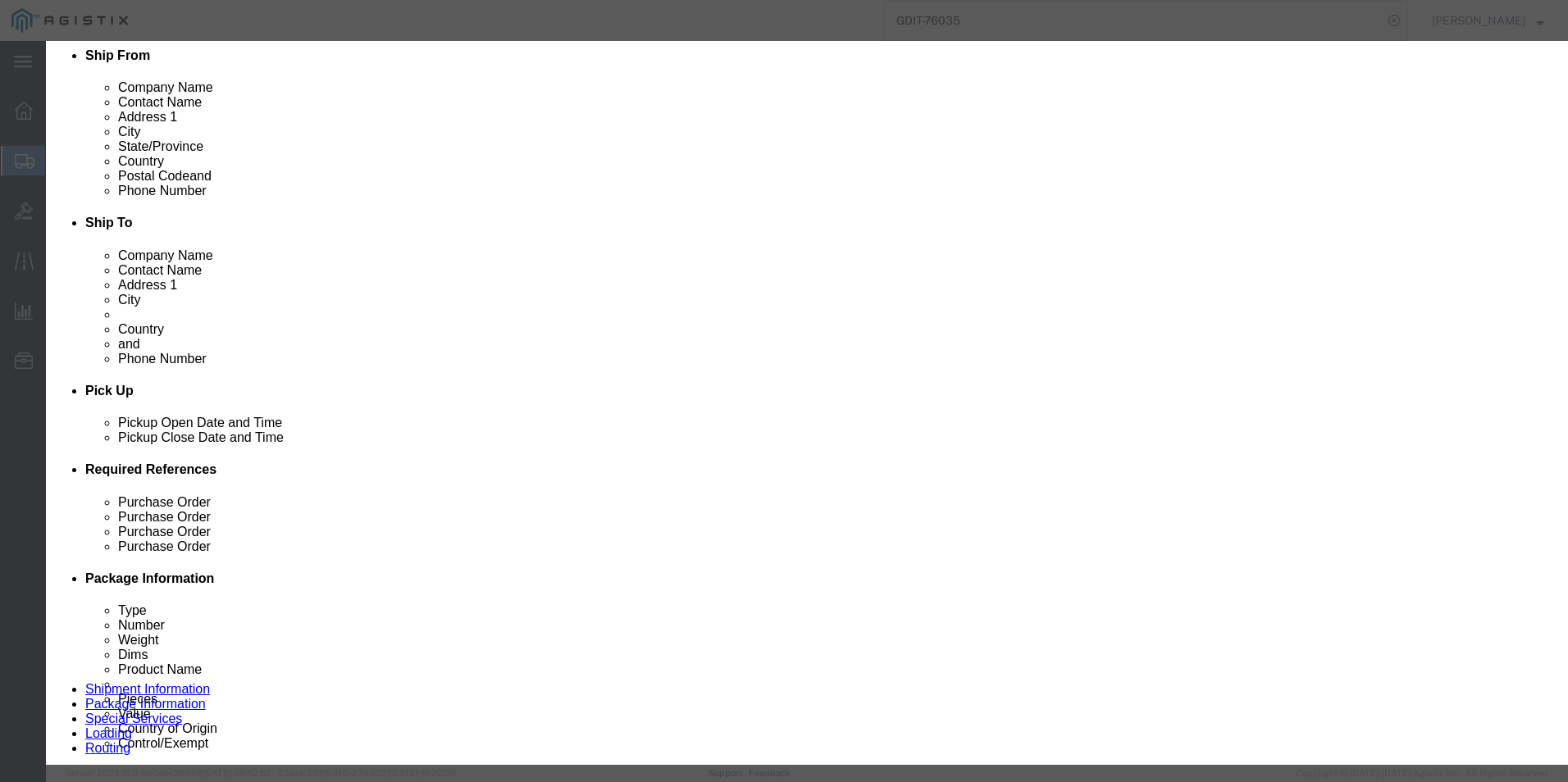
scroll to position [0, 0]
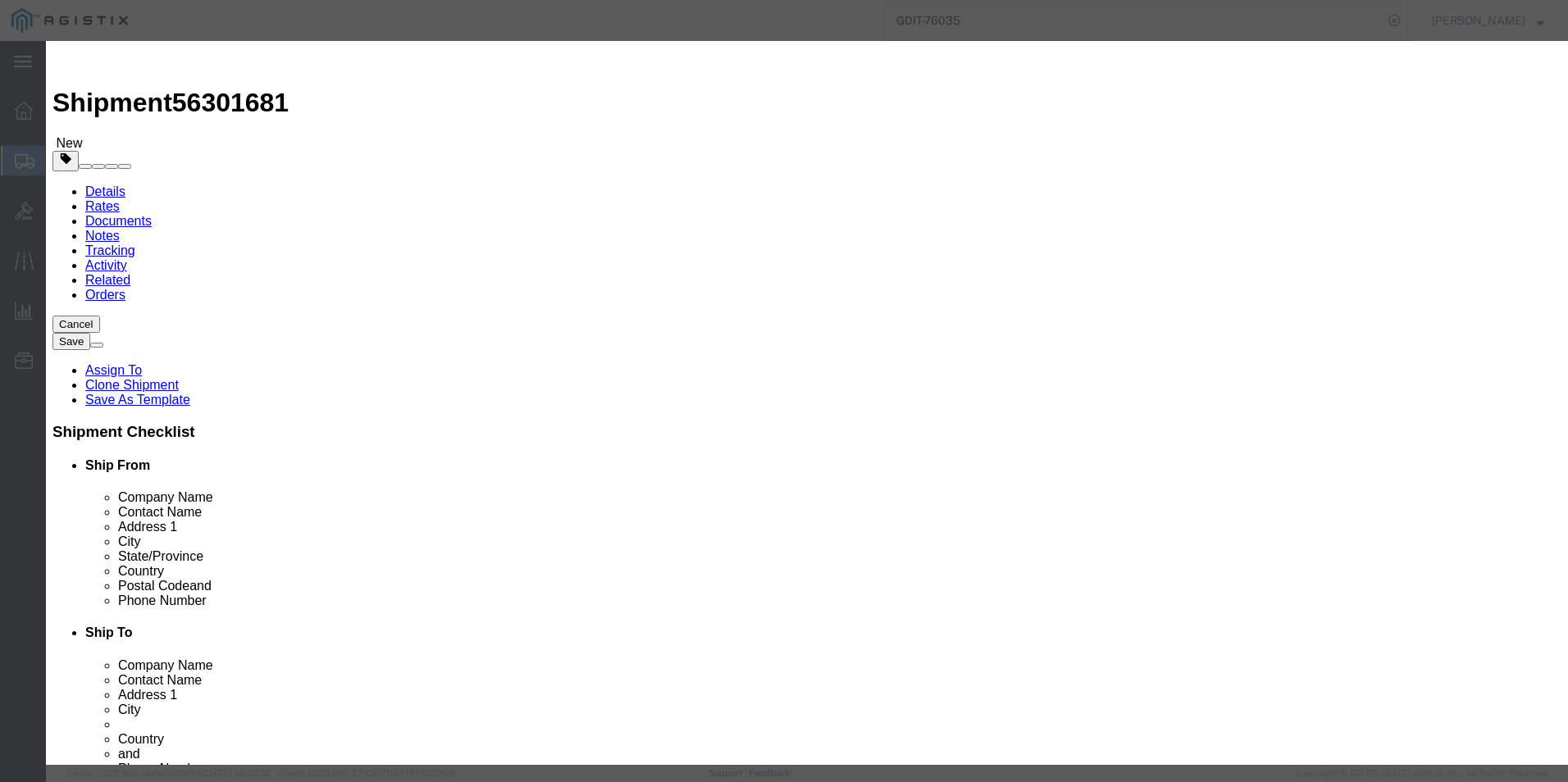
click icon "button"
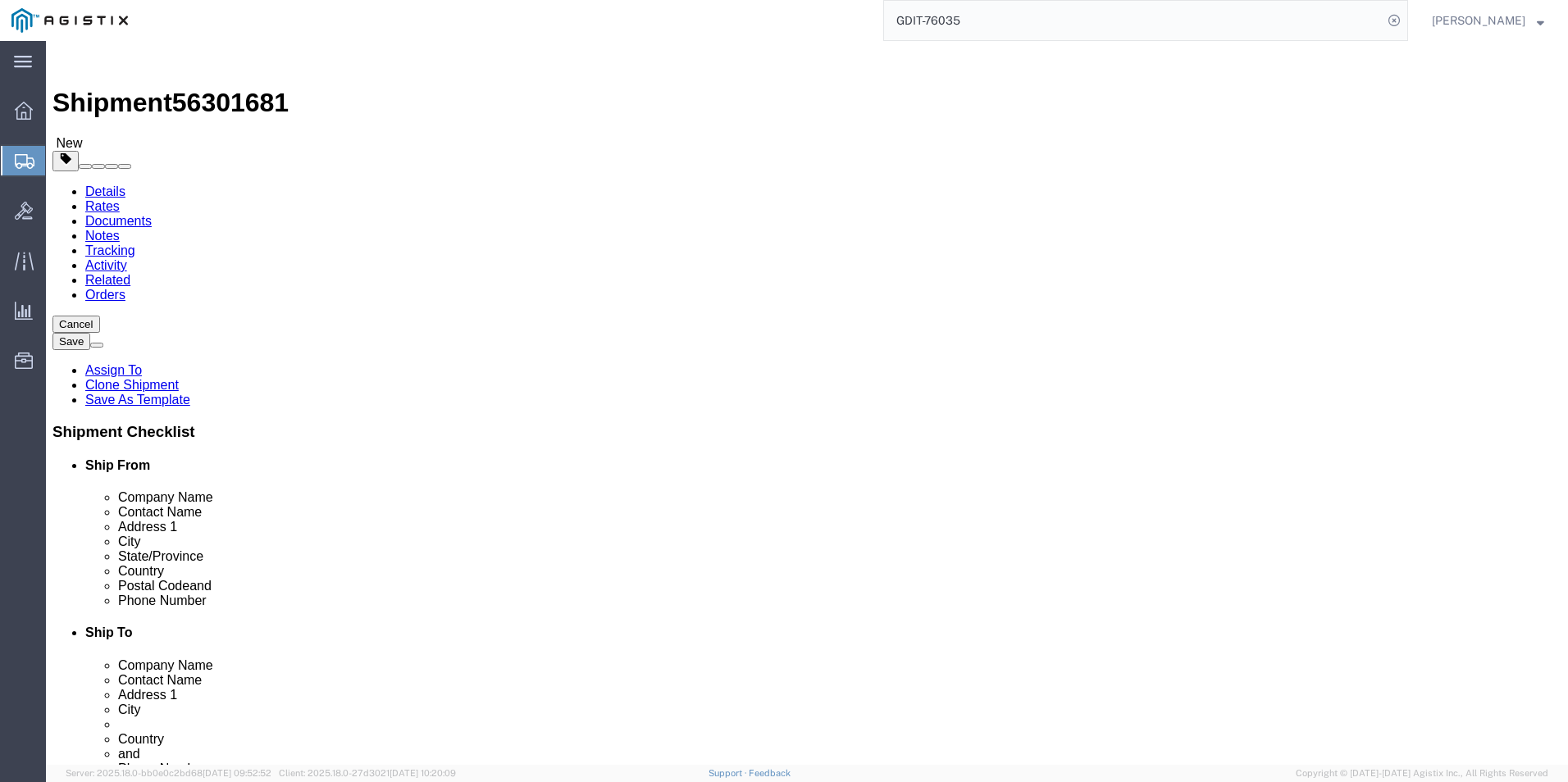
click dd "5065.68 USD"
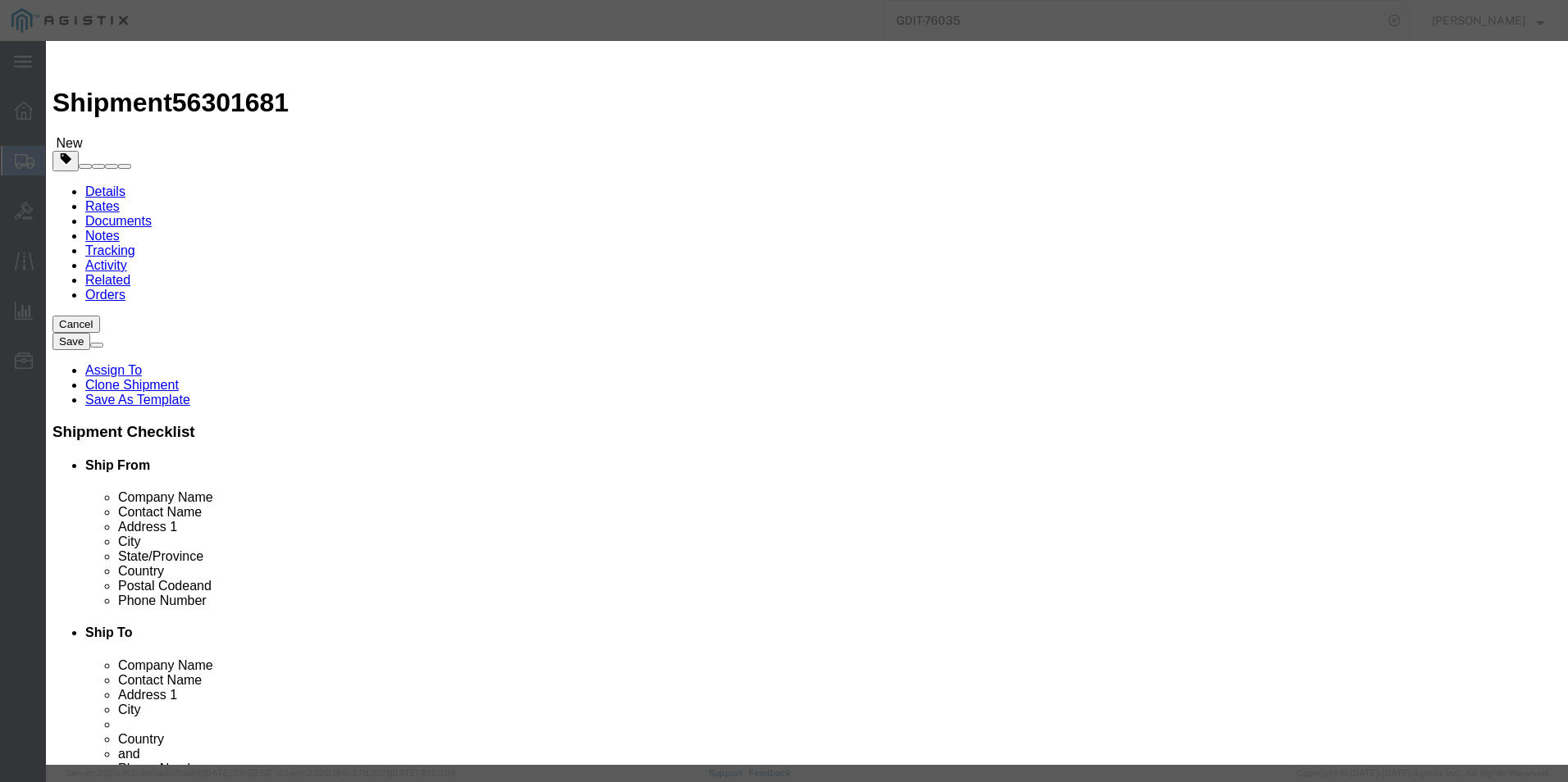
drag, startPoint x: 538, startPoint y: 330, endPoint x: 354, endPoint y: 357, distance: 186.0
click div "Product Name BICES Monitors - Case w/ CBlack AP3I-3026-15 Inj Mold ustom Foam I…"
click icon "button"
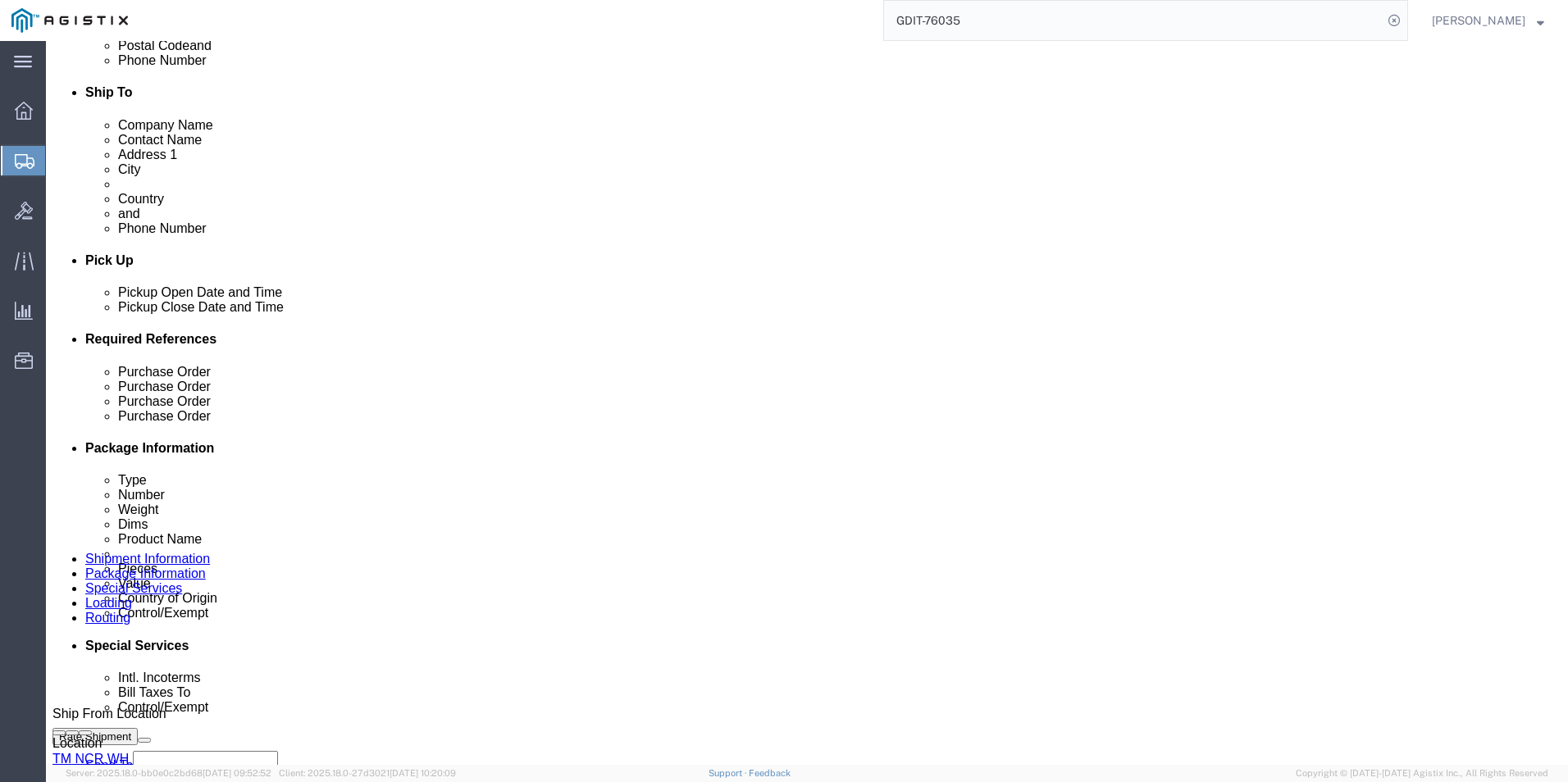
scroll to position [574, 0]
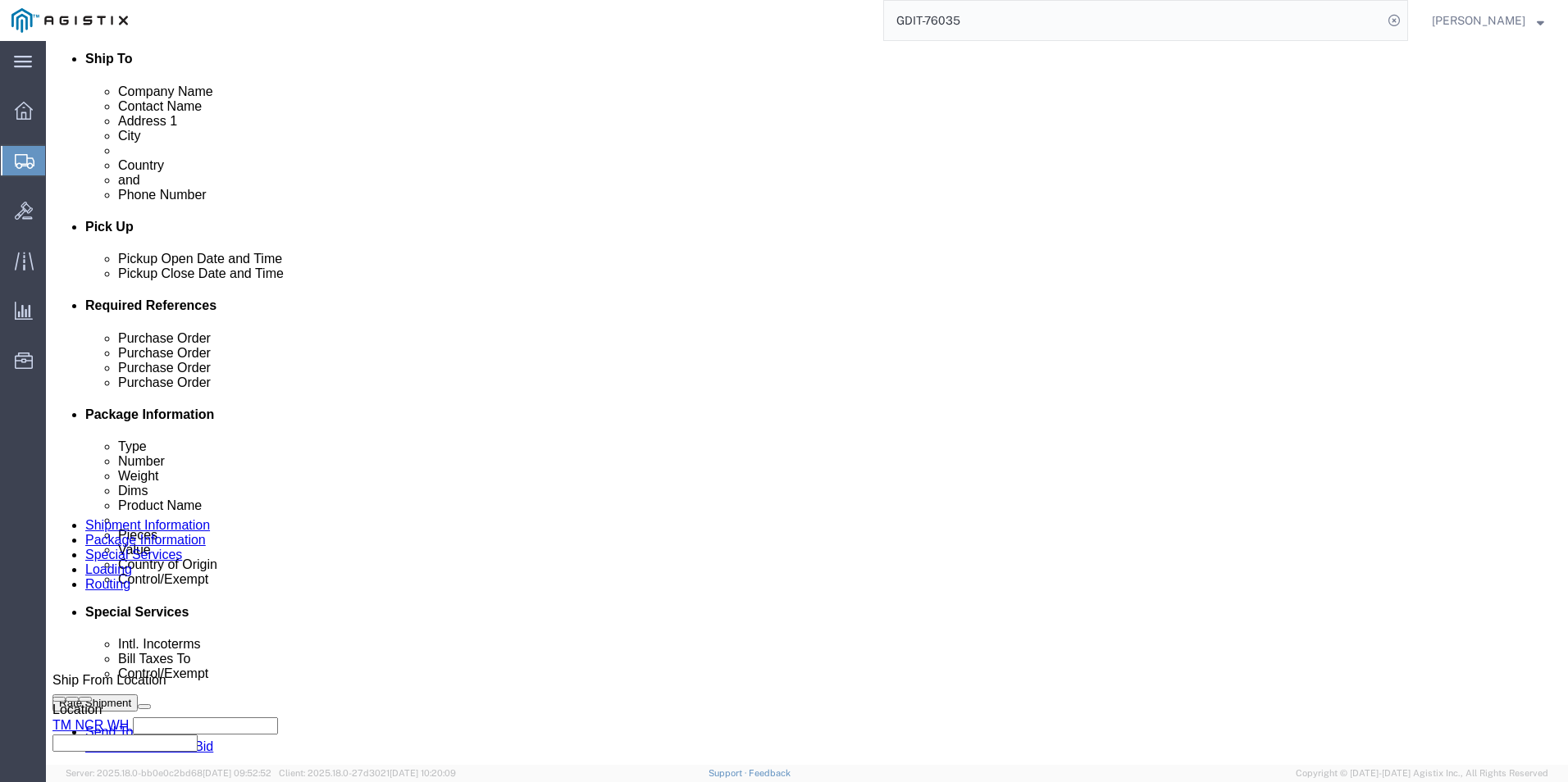
click dd "5065.68 USD"
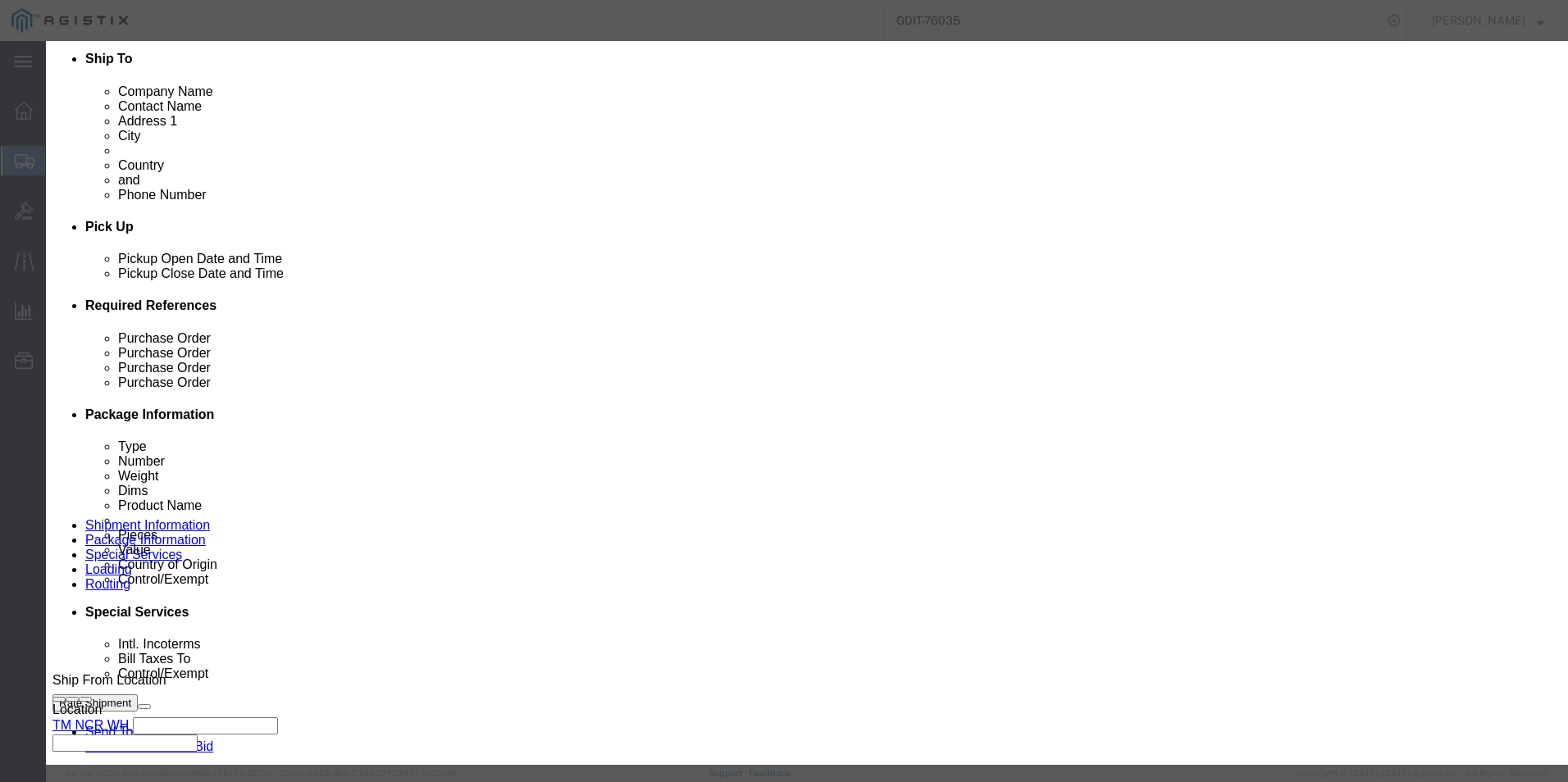
drag, startPoint x: 578, startPoint y: 325, endPoint x: 408, endPoint y: 361, distance: 173.8
click div "Product Name BICES Accessories - Black AP3I-3026-15 Inj Mold Case w/ Custom Foa…"
click button "button"
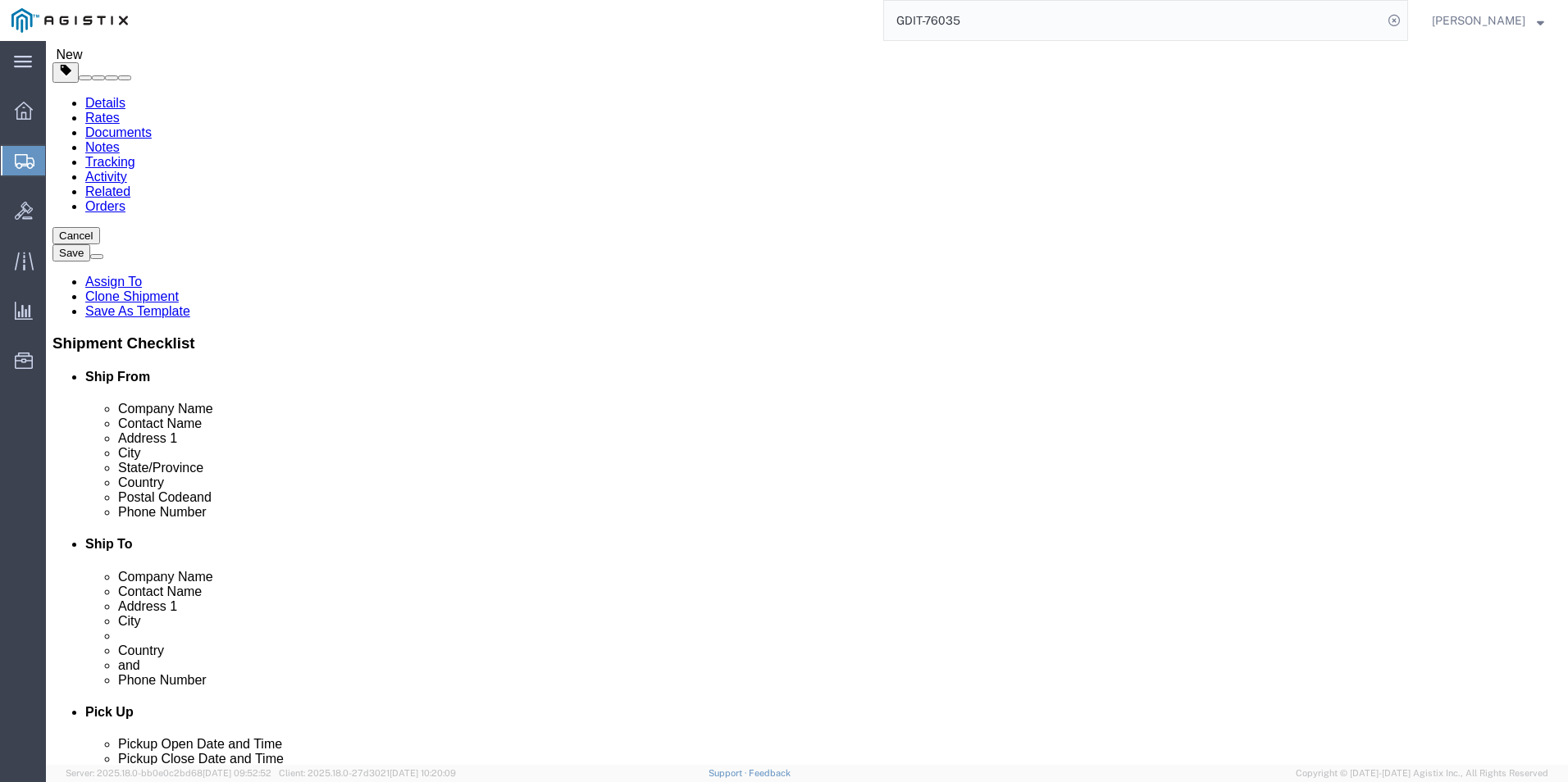
scroll to position [82, 0]
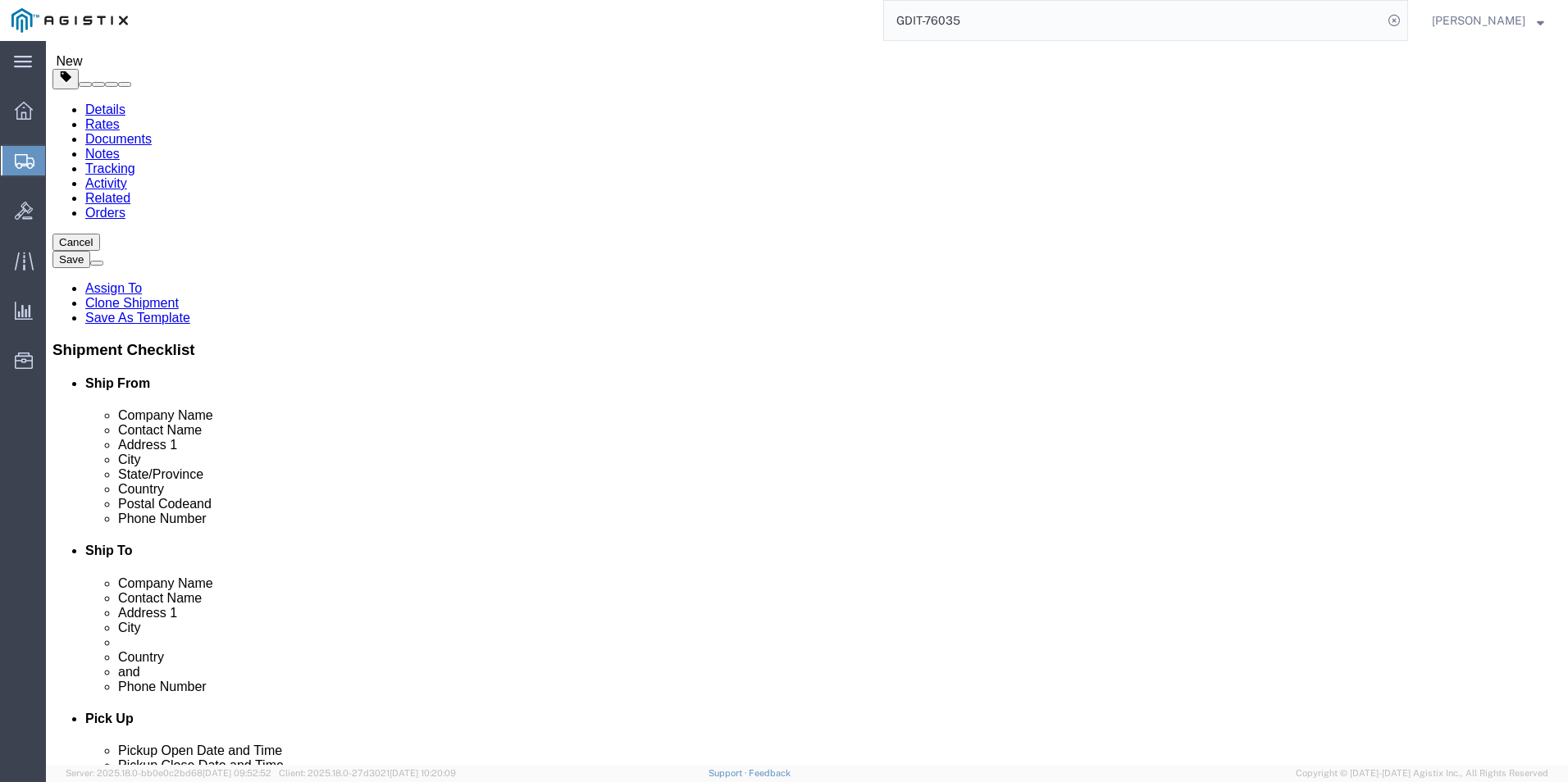
click dd "6.00 Each"
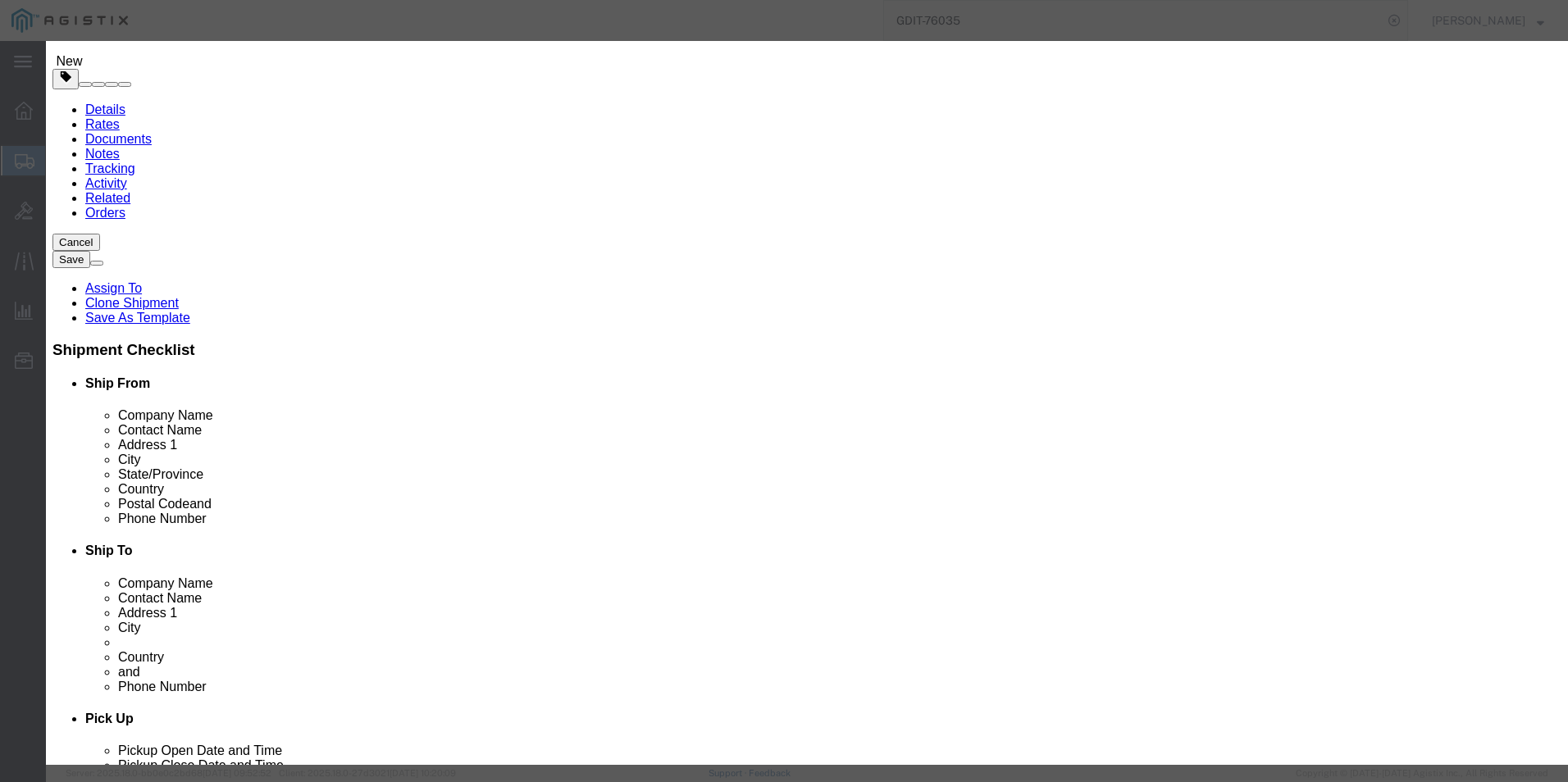
click input "5654A"
type input "5"
paste input "PS400-SPEC-197"
type input "PS400-SPEC-197"
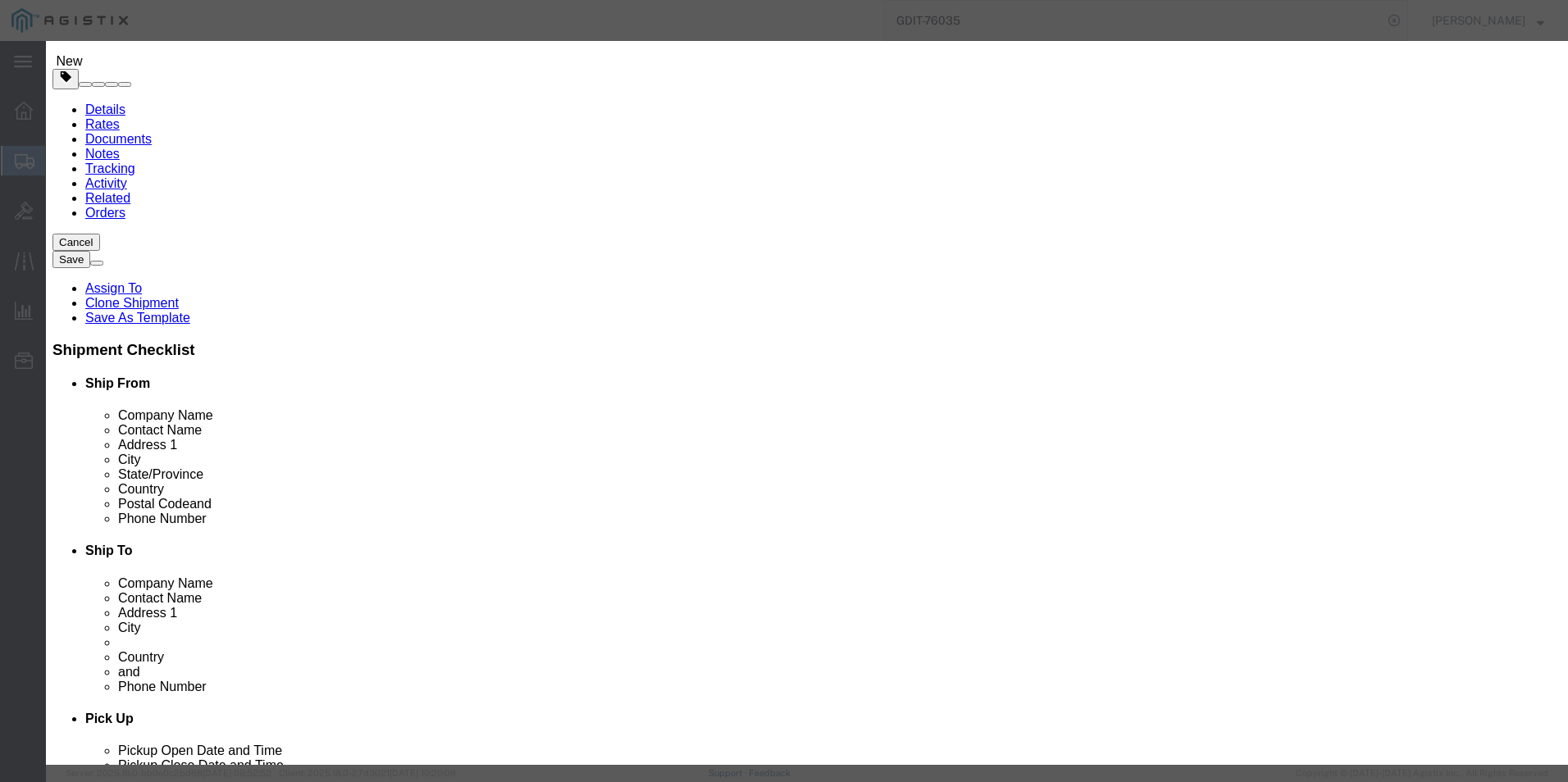
click button "Save & Close"
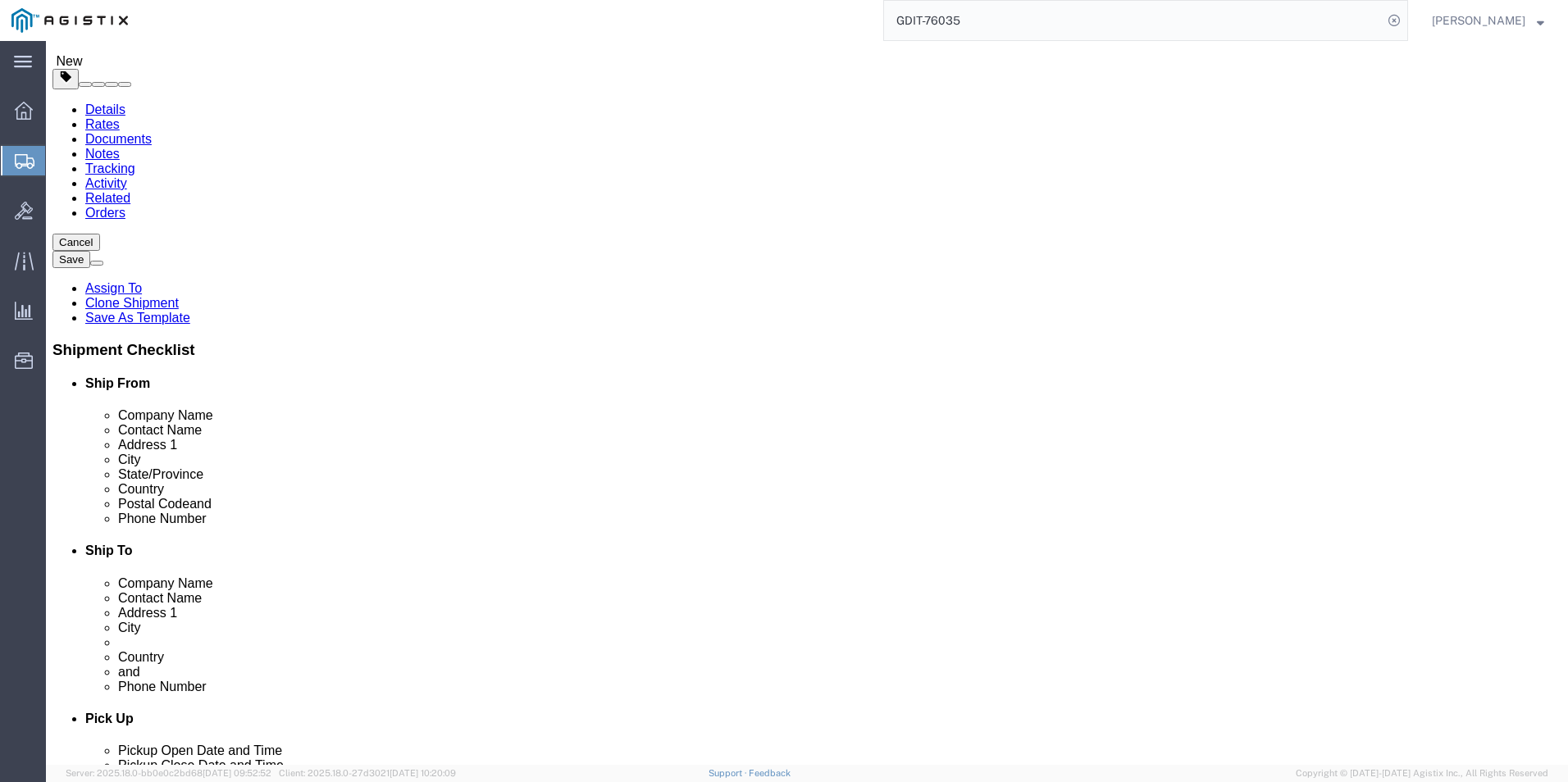
click dd "5065.68 USD"
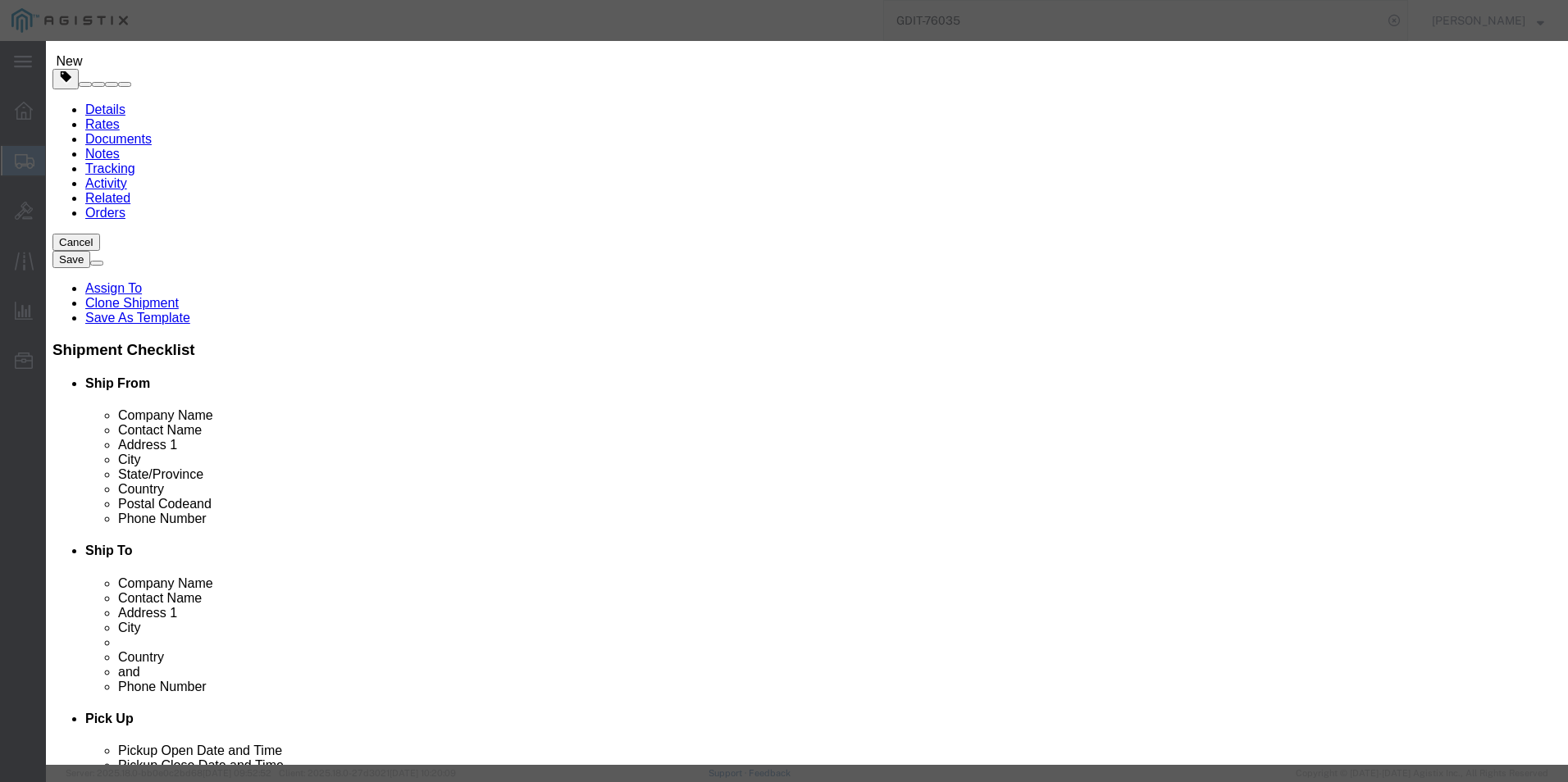
drag, startPoint x: 578, startPoint y: 332, endPoint x: 406, endPoint y: 340, distance: 172.2
click div "Model PS400-SPEC-197"
click button "button"
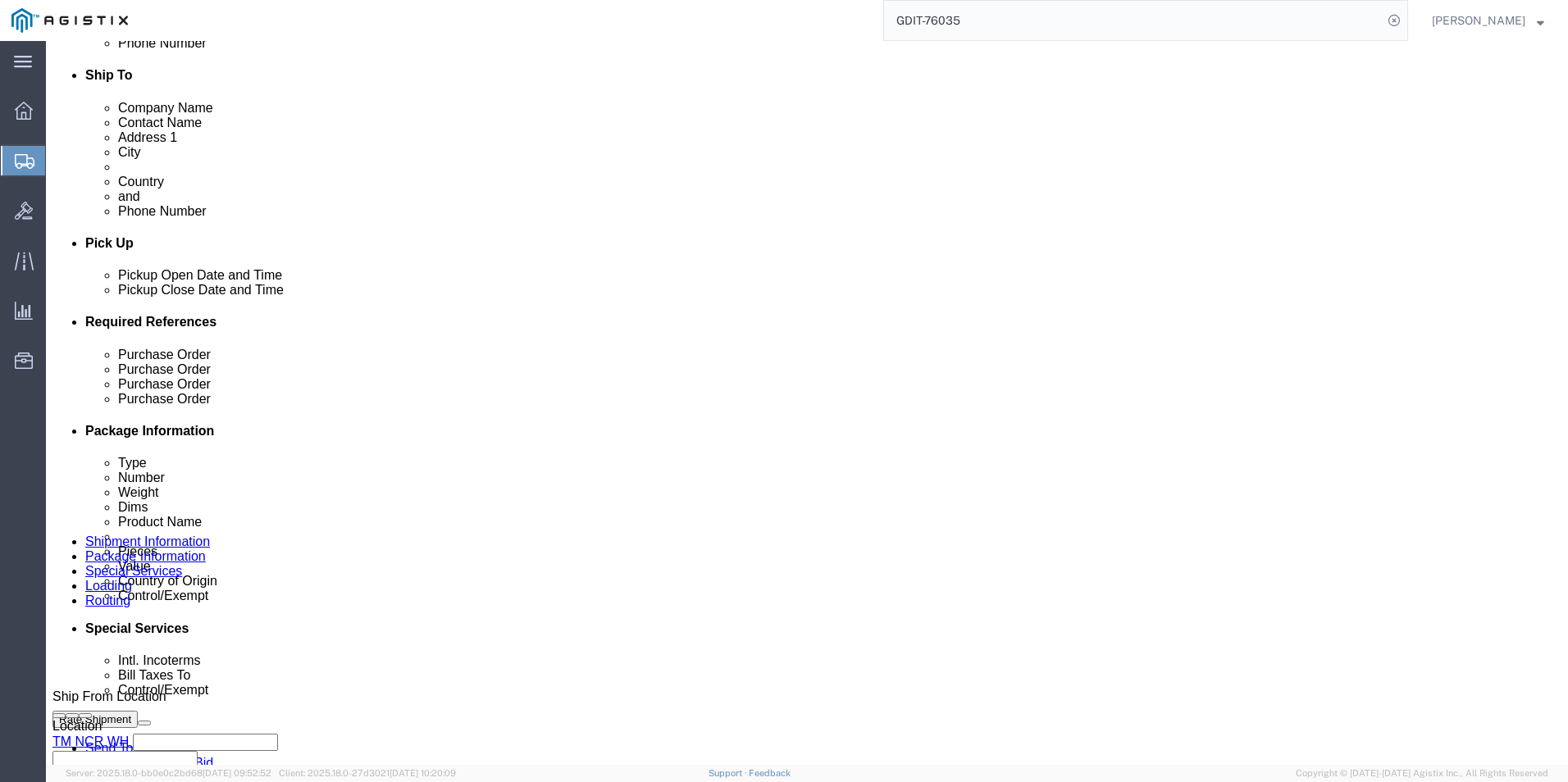
scroll to position [574, 0]
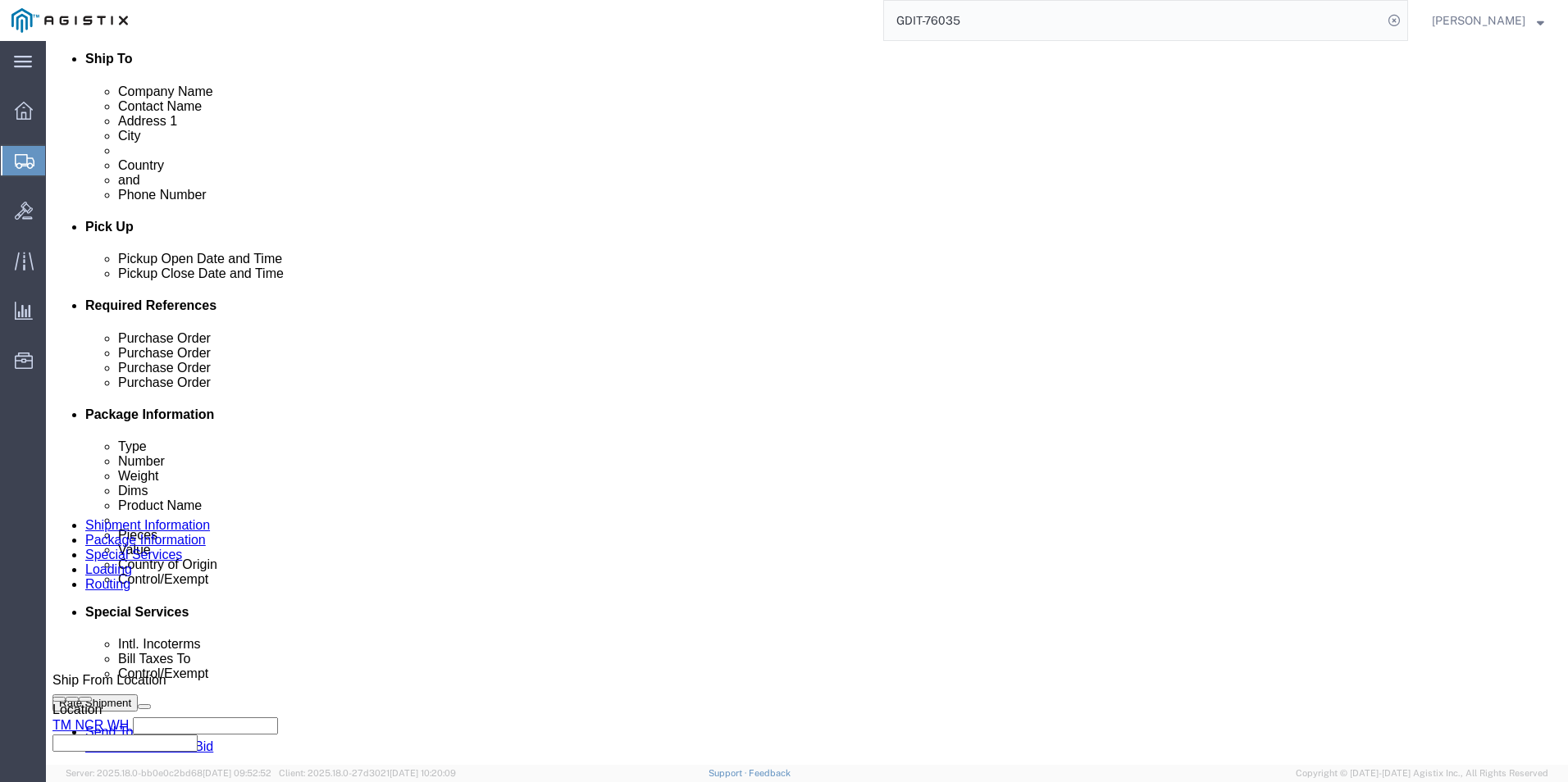
click dd "5065.68 USD"
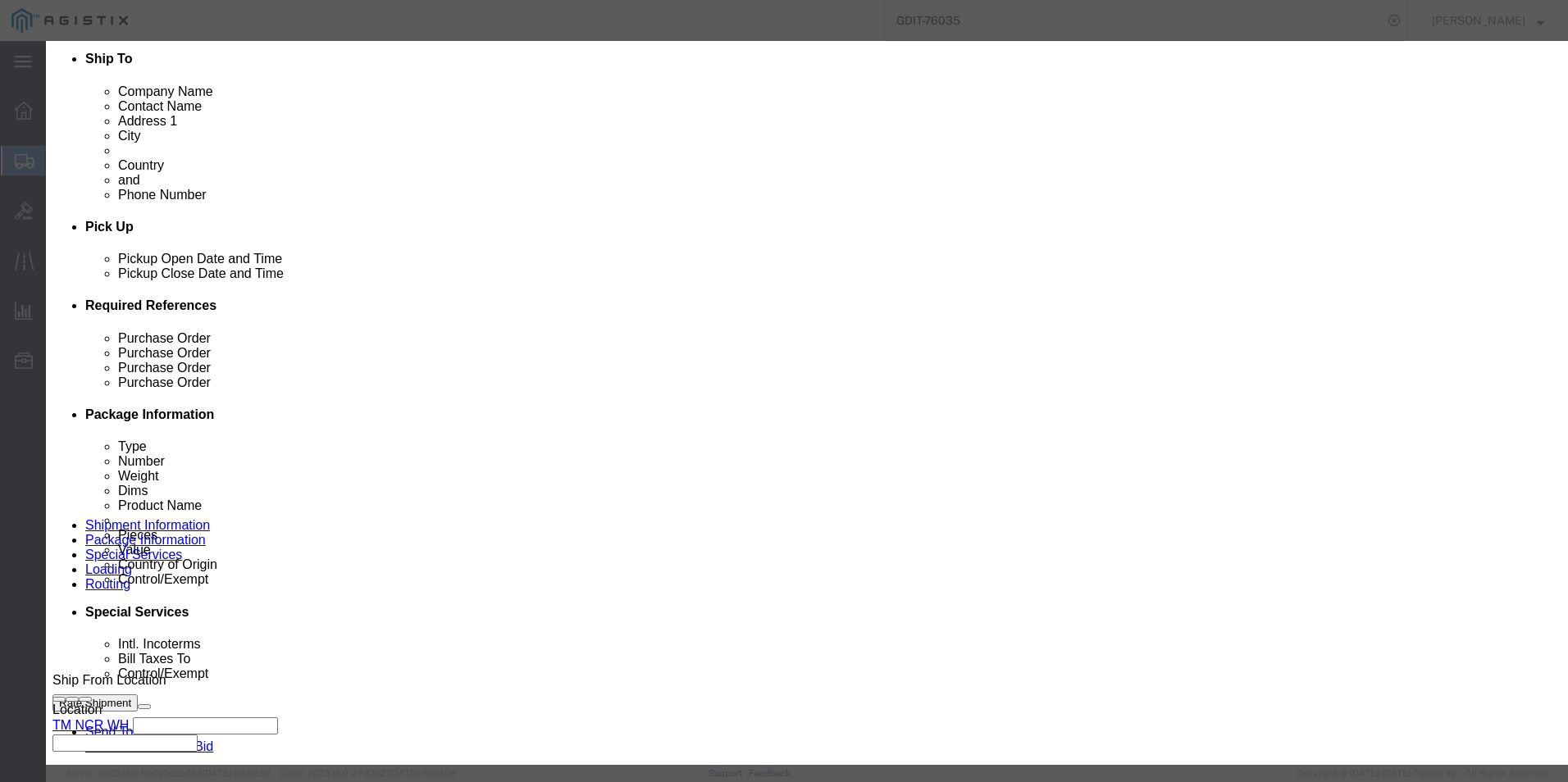
click icon "button"
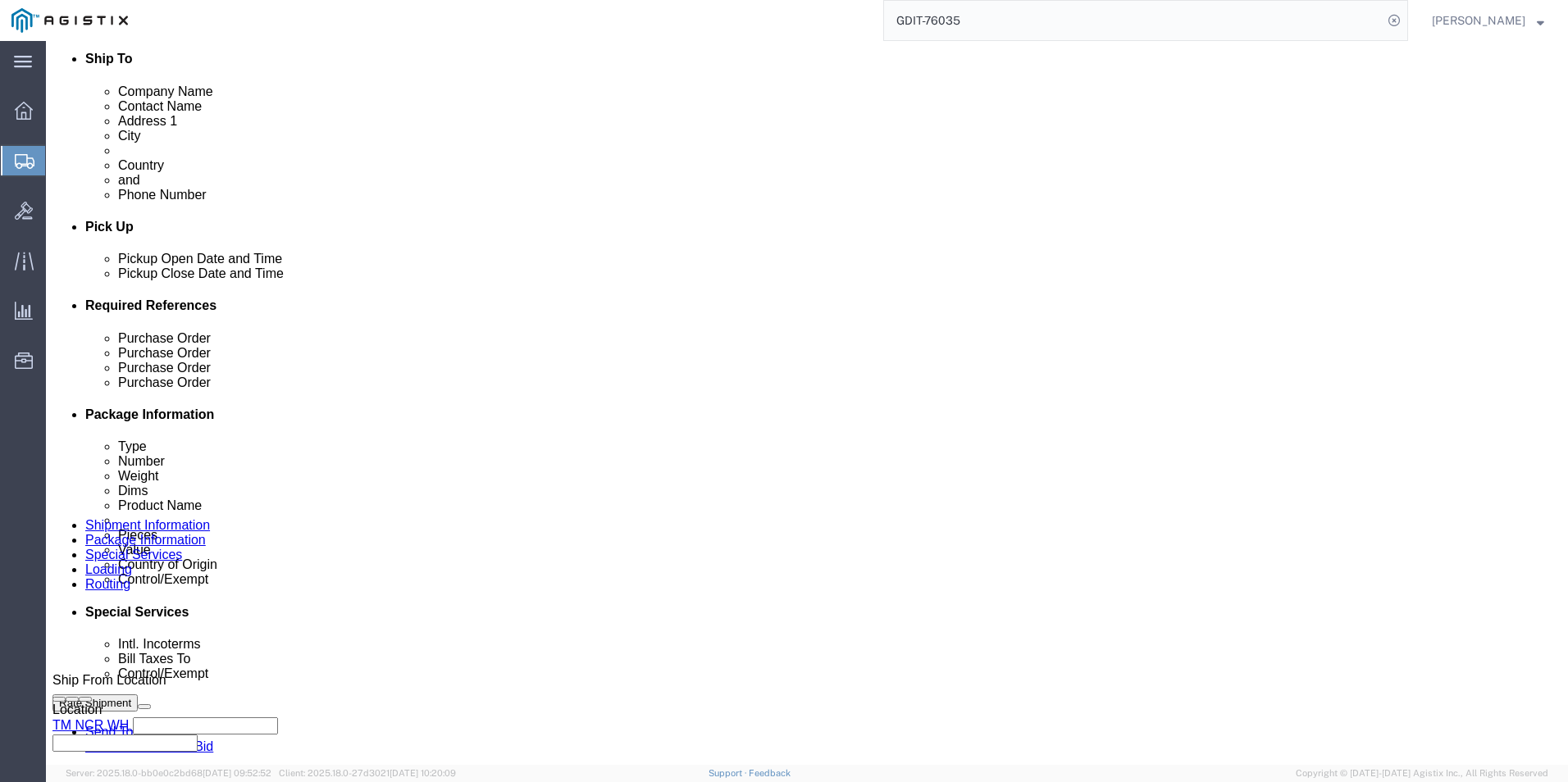
click dd "5065.68 USD"
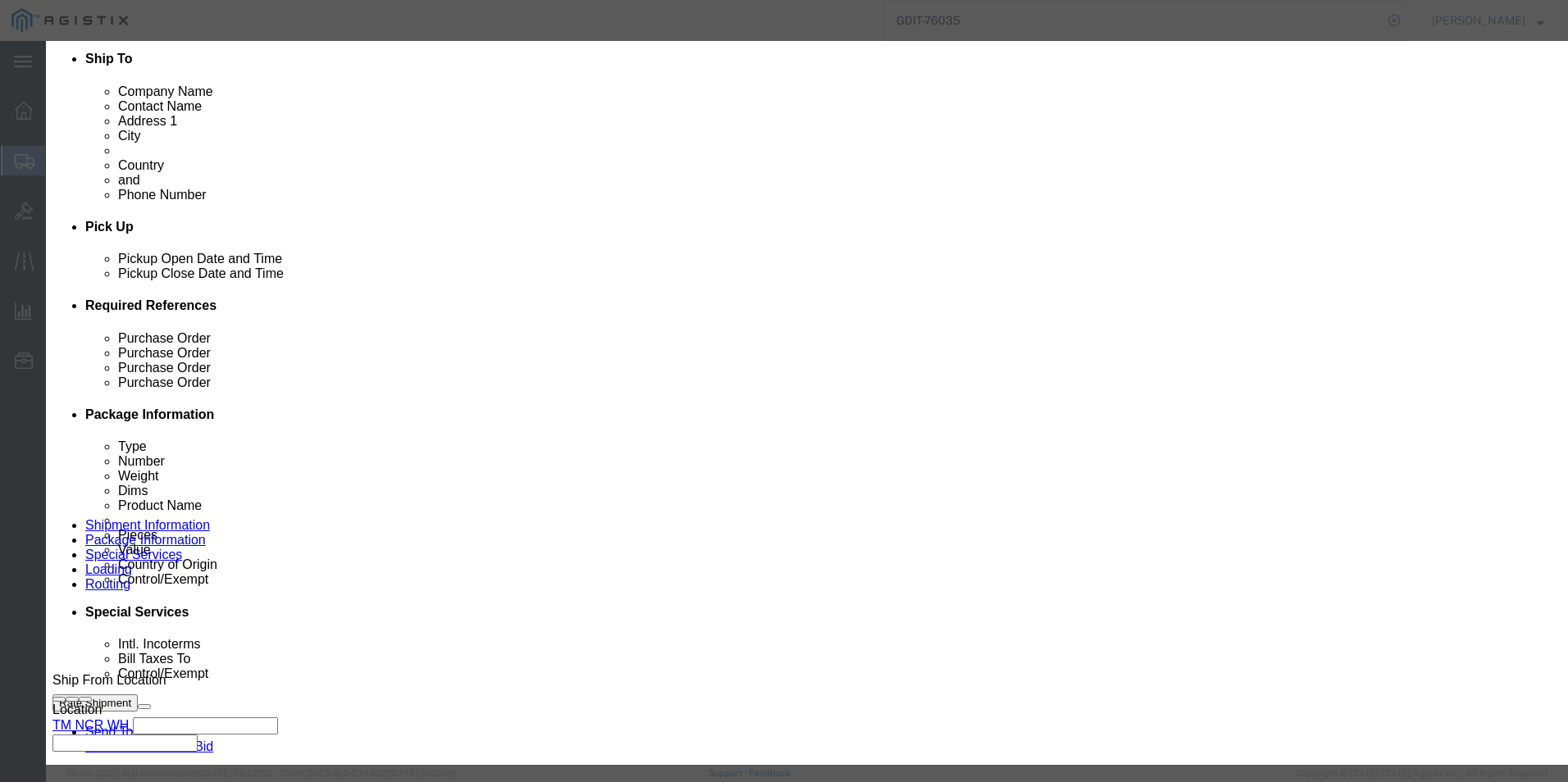
click button "Save & Close"
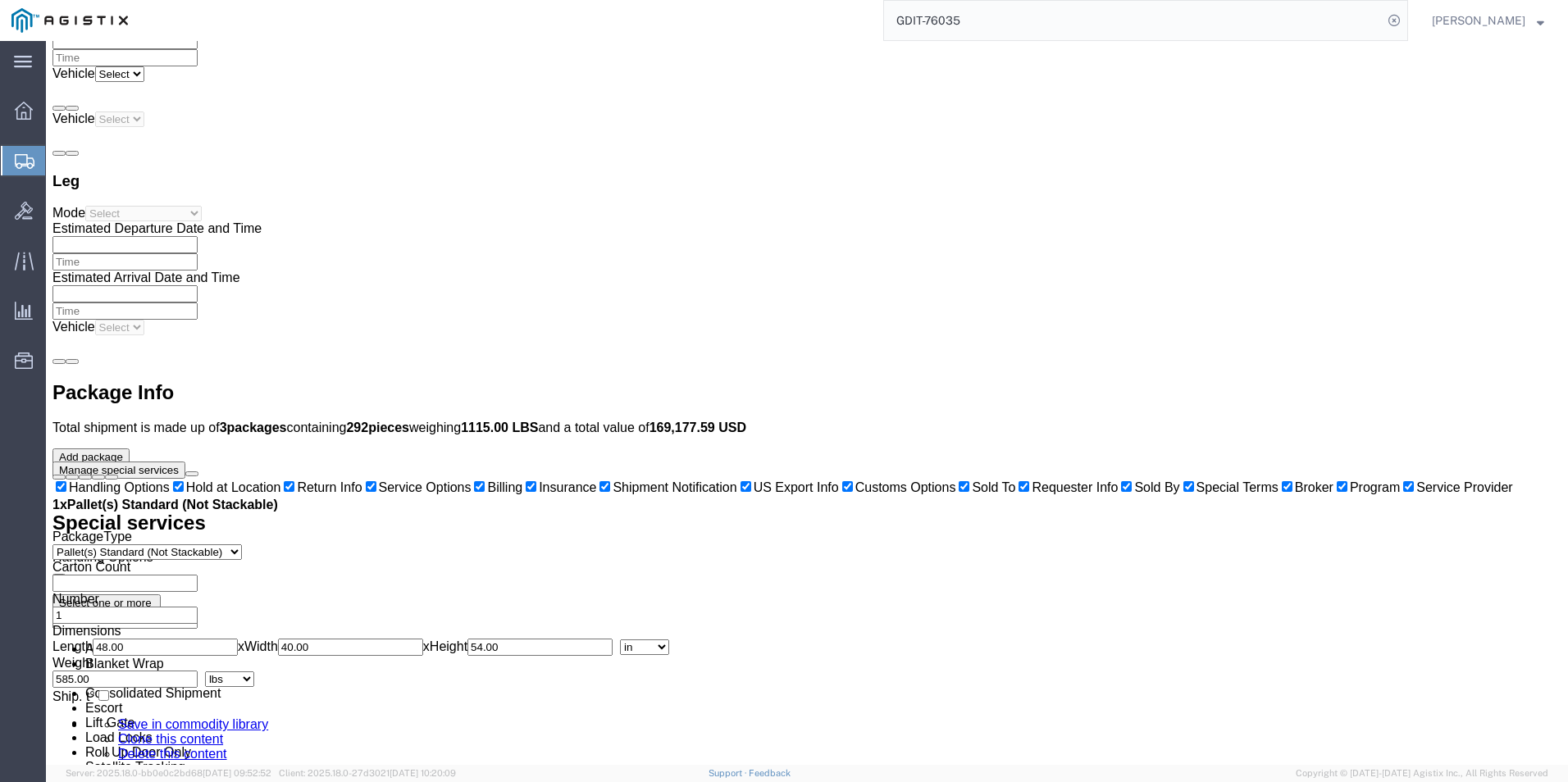
scroll to position [4754, 0]
